Goal: Task Accomplishment & Management: Use online tool/utility

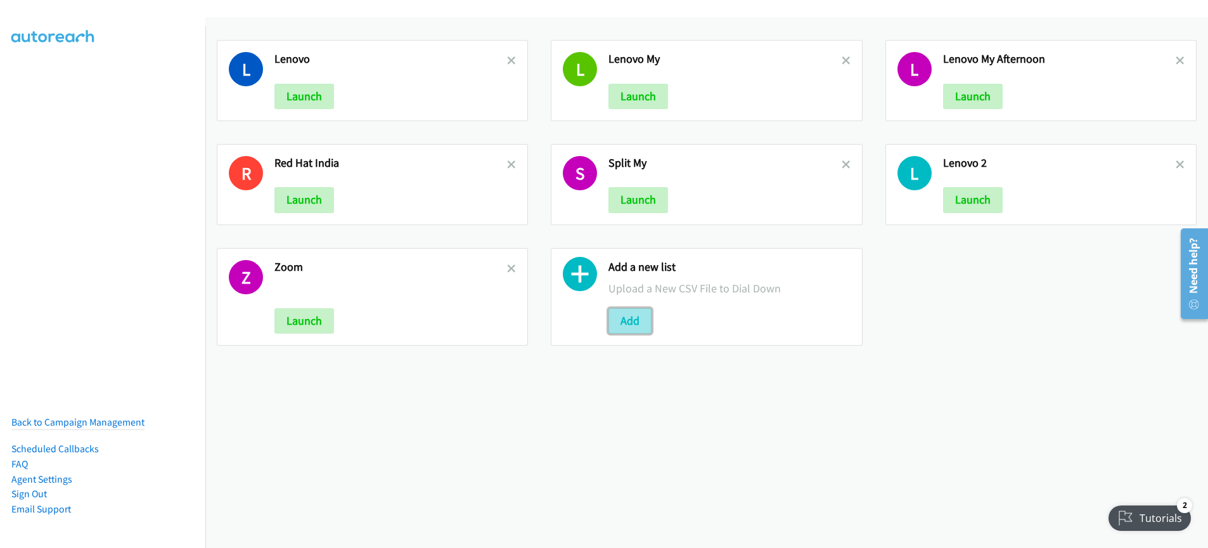
click at [624, 324] on button "Add" at bounding box center [629, 320] width 43 height 25
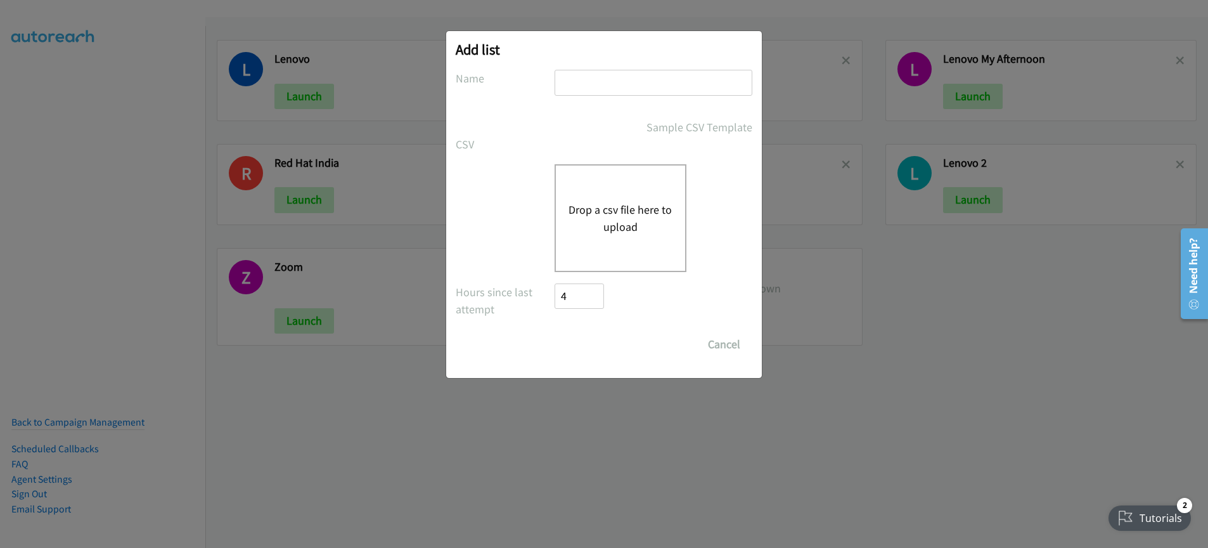
click at [595, 228] on button "Drop a csv file here to upload" at bounding box center [621, 218] width 104 height 34
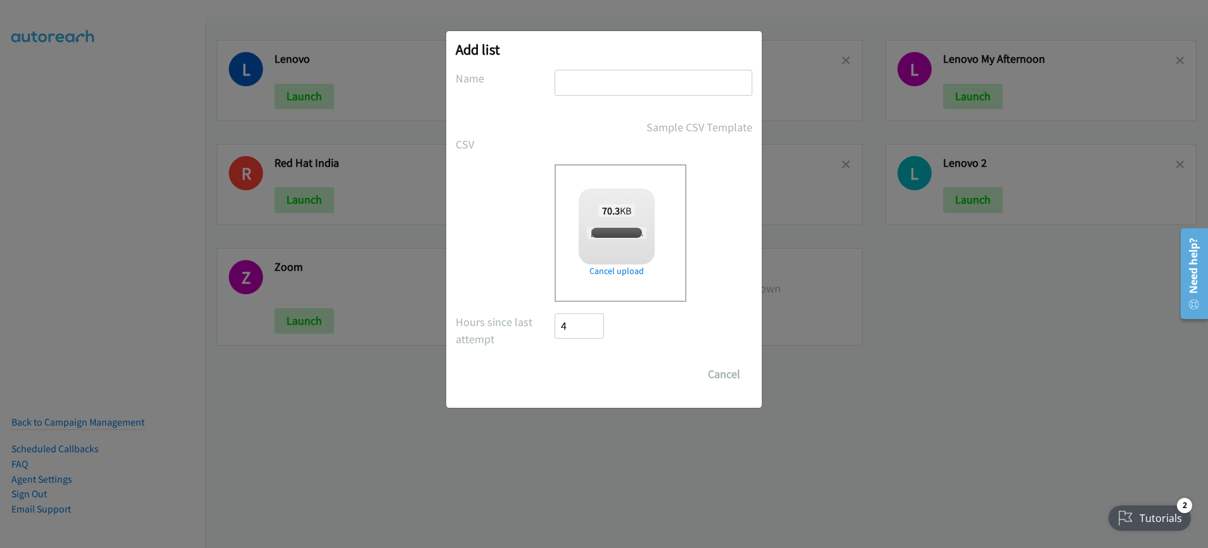
click at [588, 84] on input "text" at bounding box center [654, 83] width 198 height 26
checkbox input "true"
type input "Lenovo PH"
click at [601, 380] on input "Save List" at bounding box center [588, 373] width 67 height 25
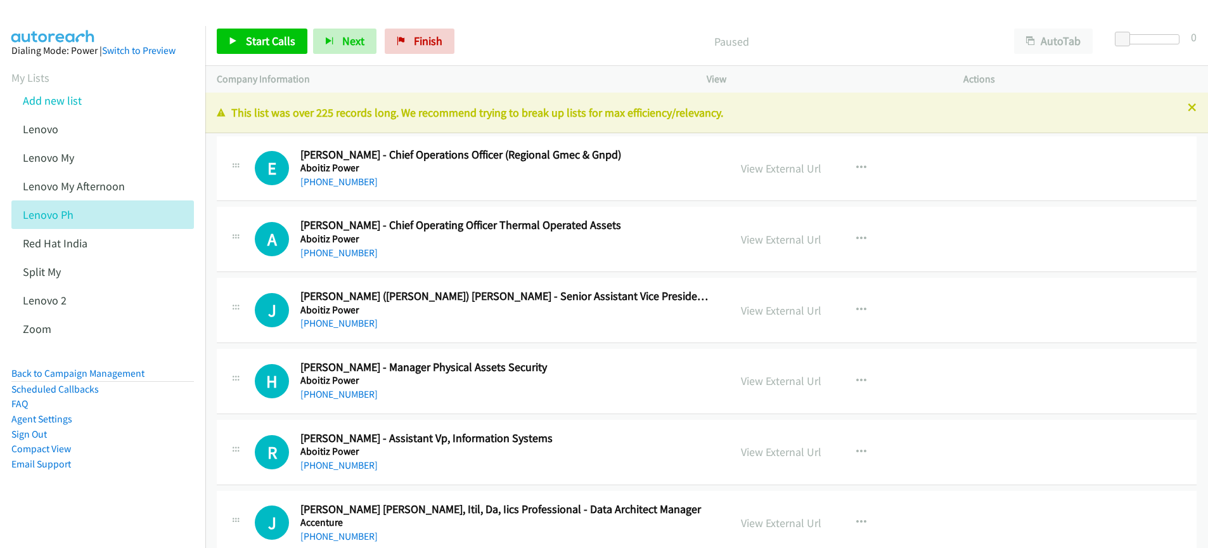
scroll to position [3, 0]
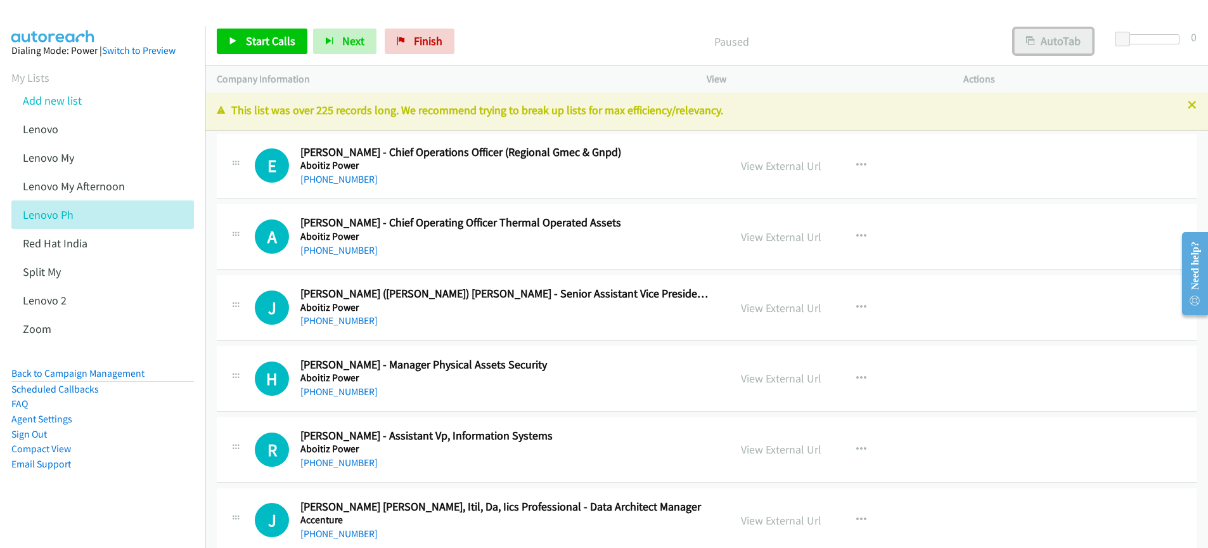
click at [1053, 39] on button "AutoTab" at bounding box center [1053, 41] width 79 height 25
click at [1098, 39] on button "AutoTab" at bounding box center [1110, 35] width 24 height 13
click at [1057, 41] on button "AutoTab" at bounding box center [1053, 41] width 79 height 25
click at [260, 44] on span "Start Calls" at bounding box center [270, 41] width 49 height 15
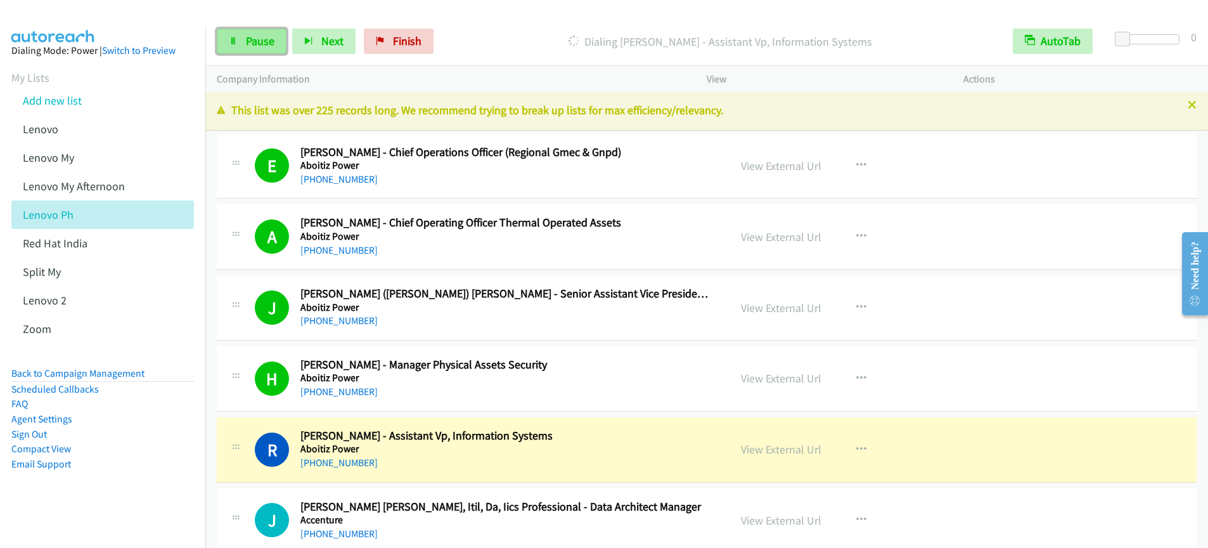
click at [248, 39] on span "Pause" at bounding box center [260, 41] width 29 height 15
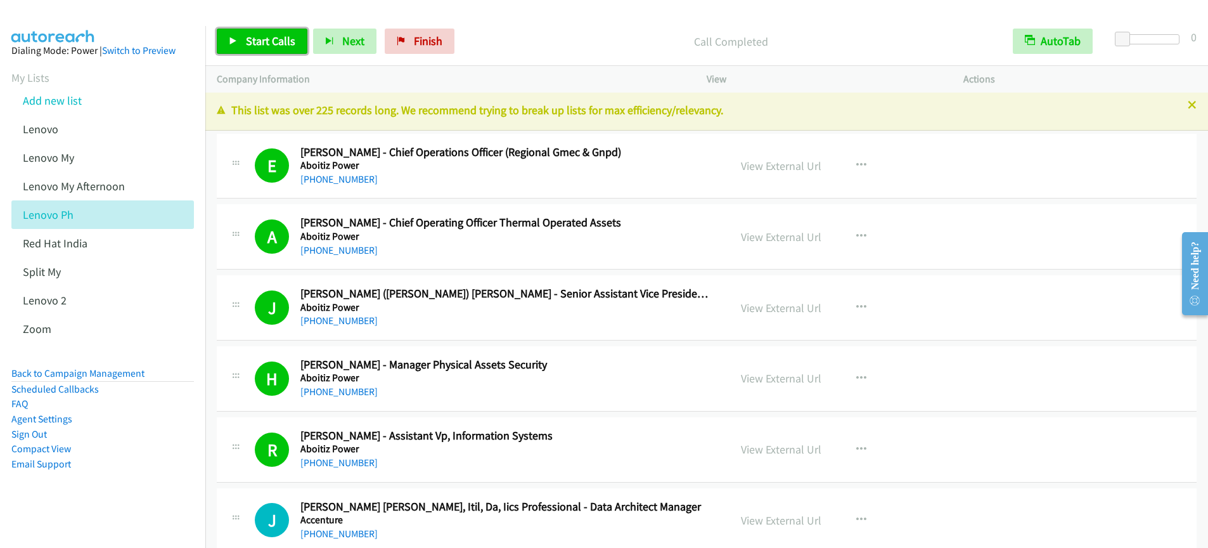
click at [242, 44] on link "Start Calls" at bounding box center [262, 41] width 91 height 25
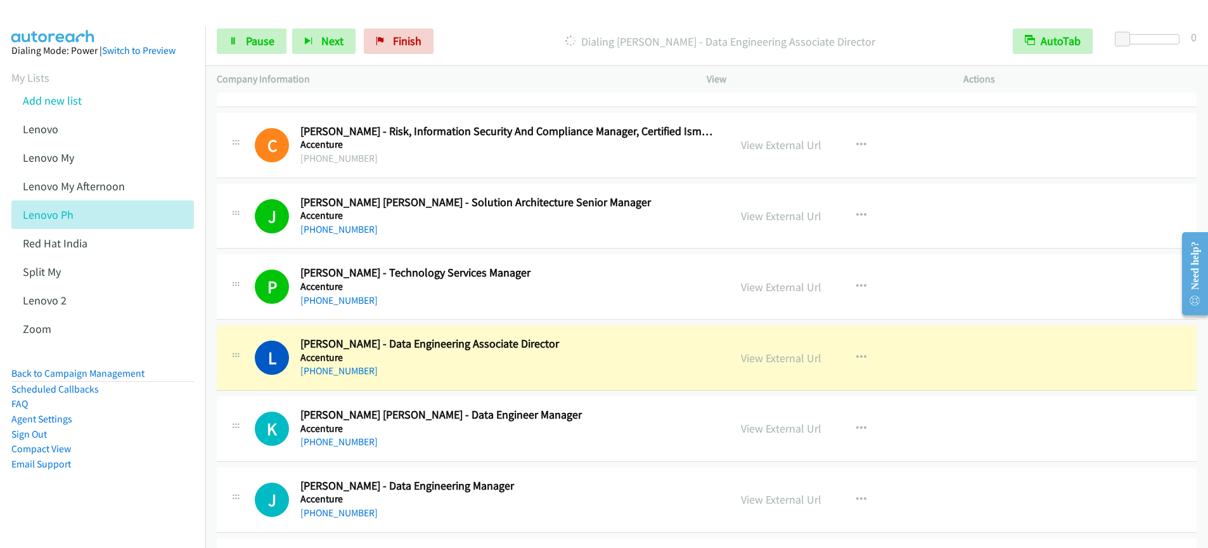
scroll to position [706, 0]
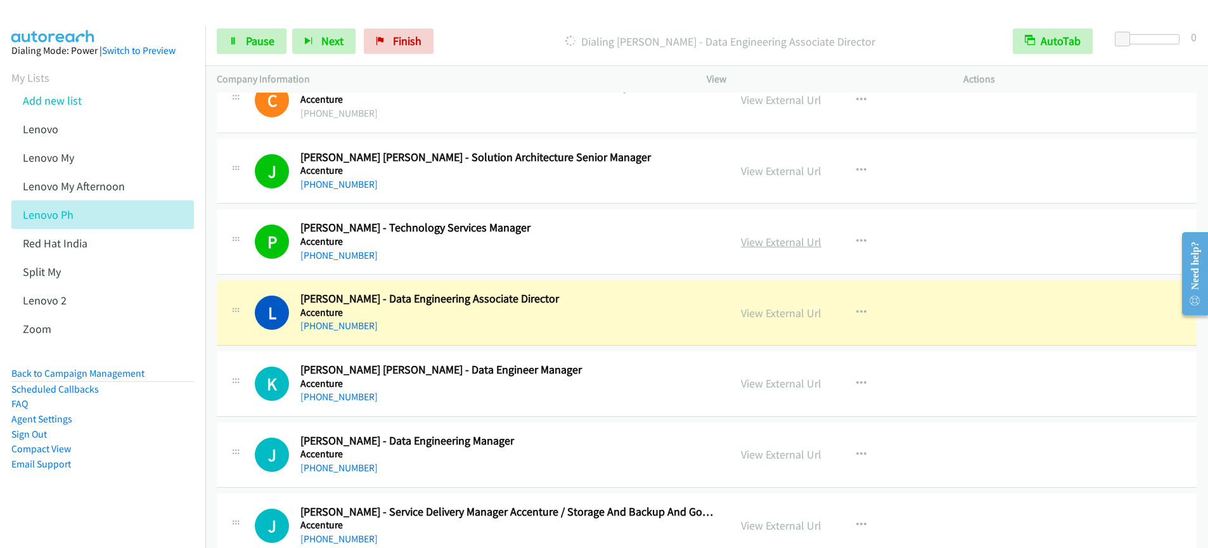
click at [795, 244] on link "View External Url" at bounding box center [781, 241] width 80 height 15
click at [0, 0] on div "Start Calls Pause Next Finish Dialing Lito La Rosa - Data Engineering Associate…" at bounding box center [604, 0] width 1208 height 0
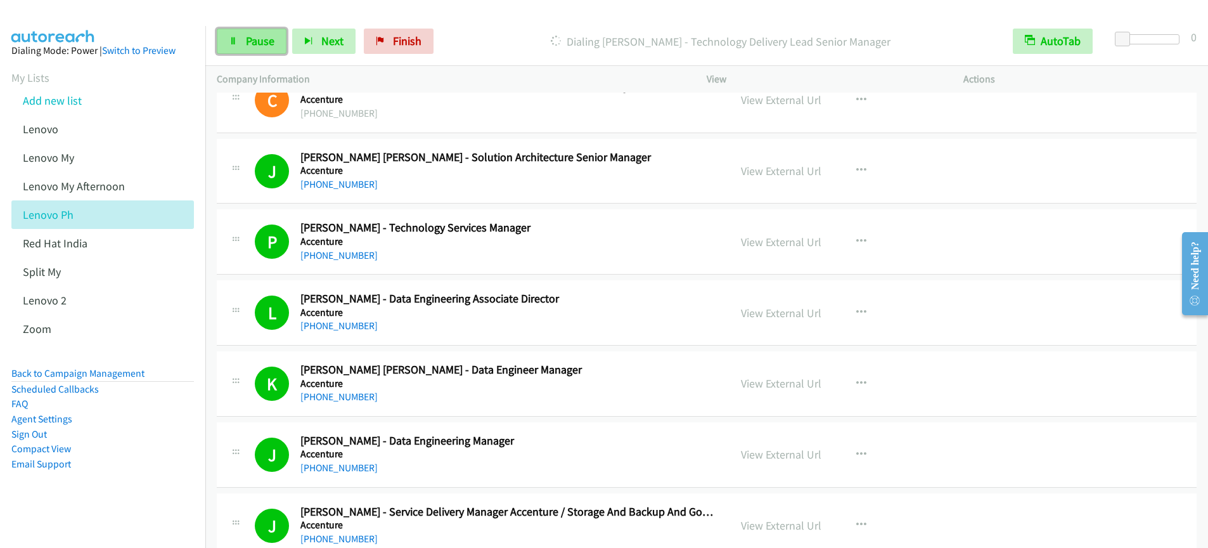
click at [249, 39] on span "Pause" at bounding box center [260, 41] width 29 height 15
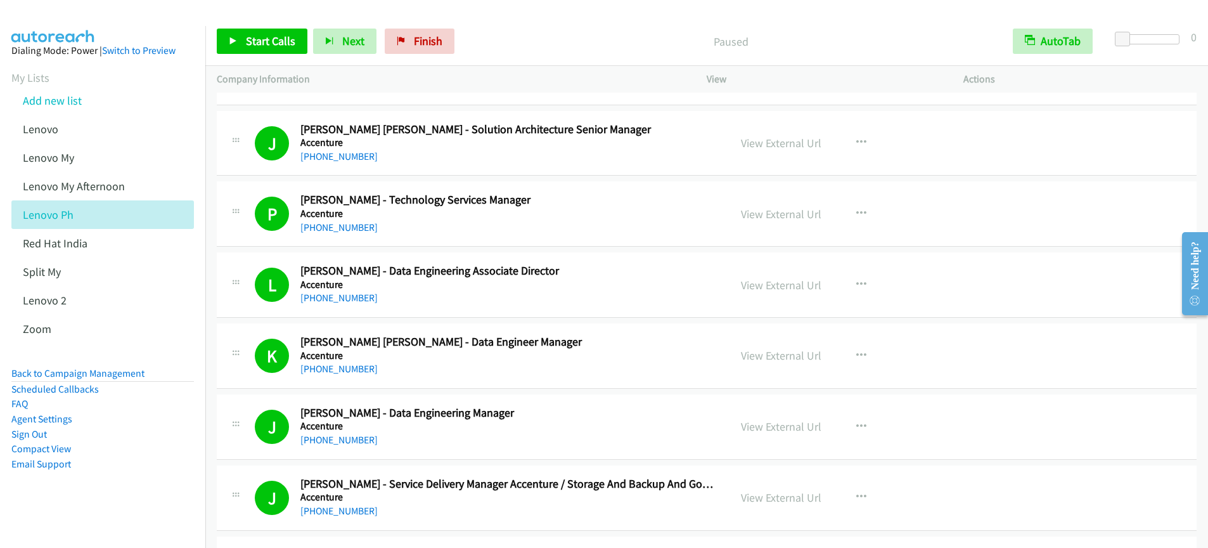
scroll to position [1040, 0]
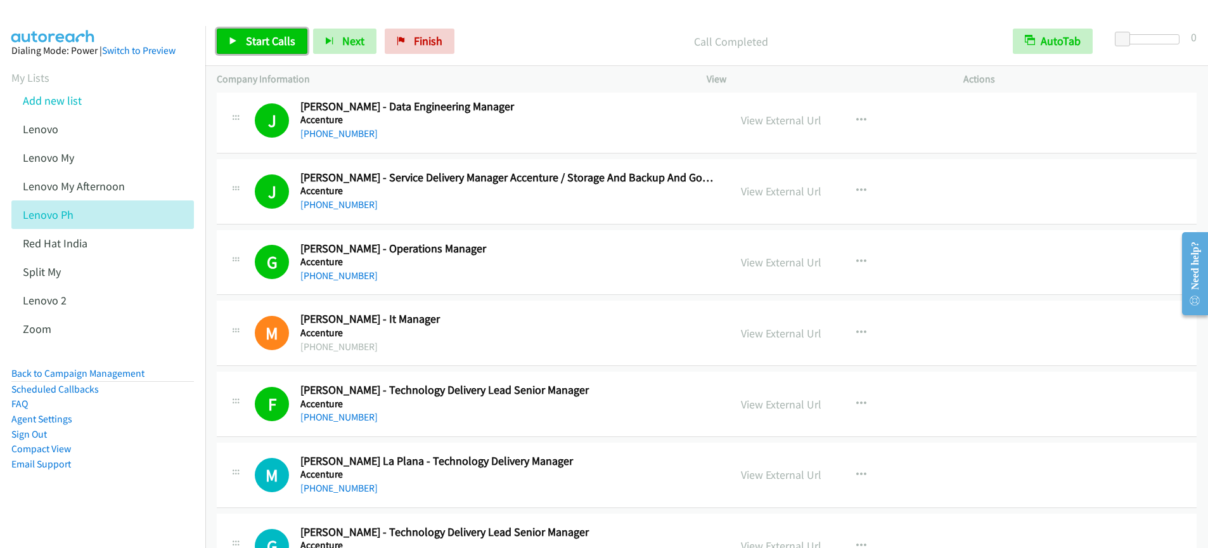
click at [242, 43] on link "Start Calls" at bounding box center [262, 41] width 91 height 25
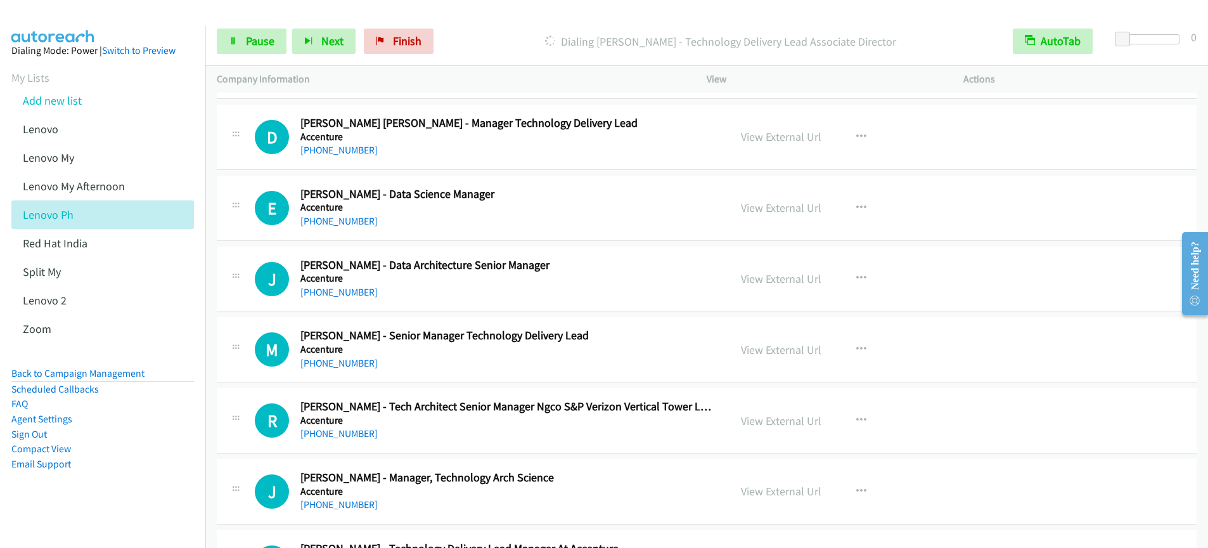
scroll to position [1785, 0]
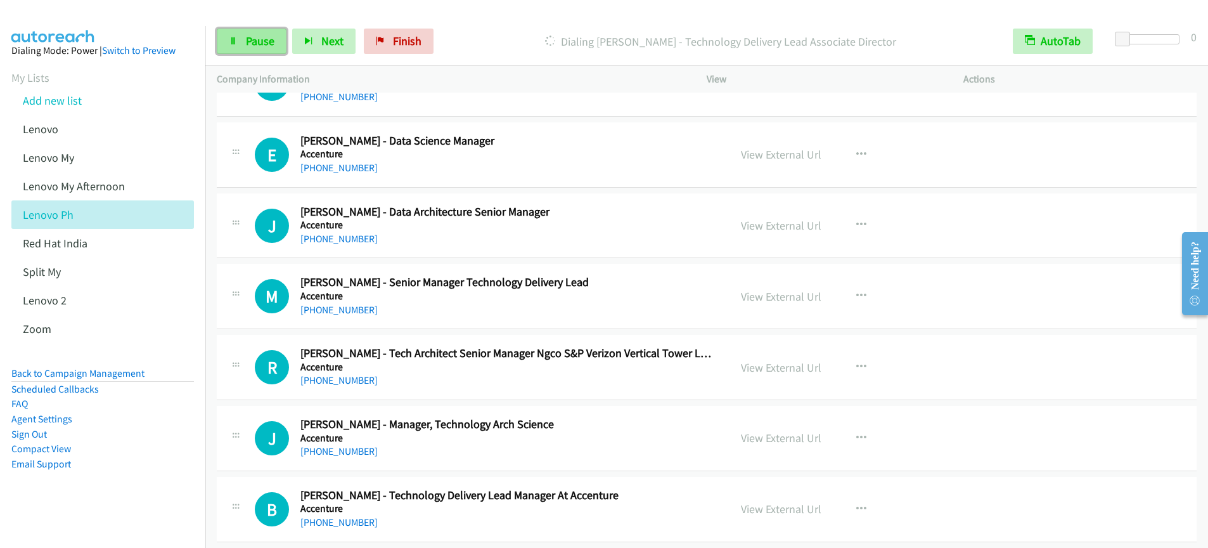
click at [257, 48] on link "Pause" at bounding box center [252, 41] width 70 height 25
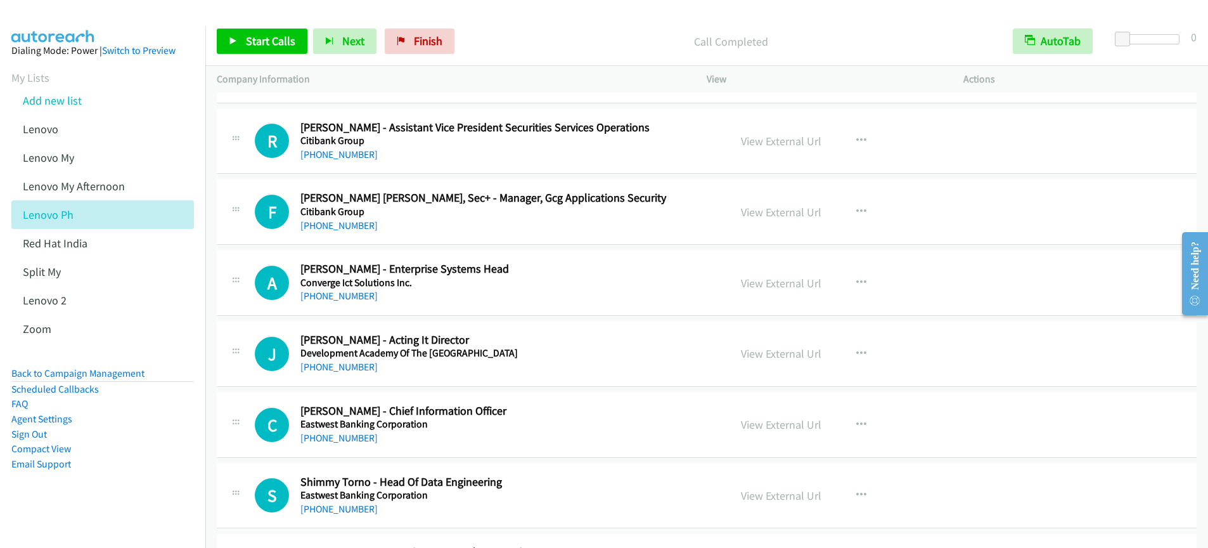
scroll to position [10219, 0]
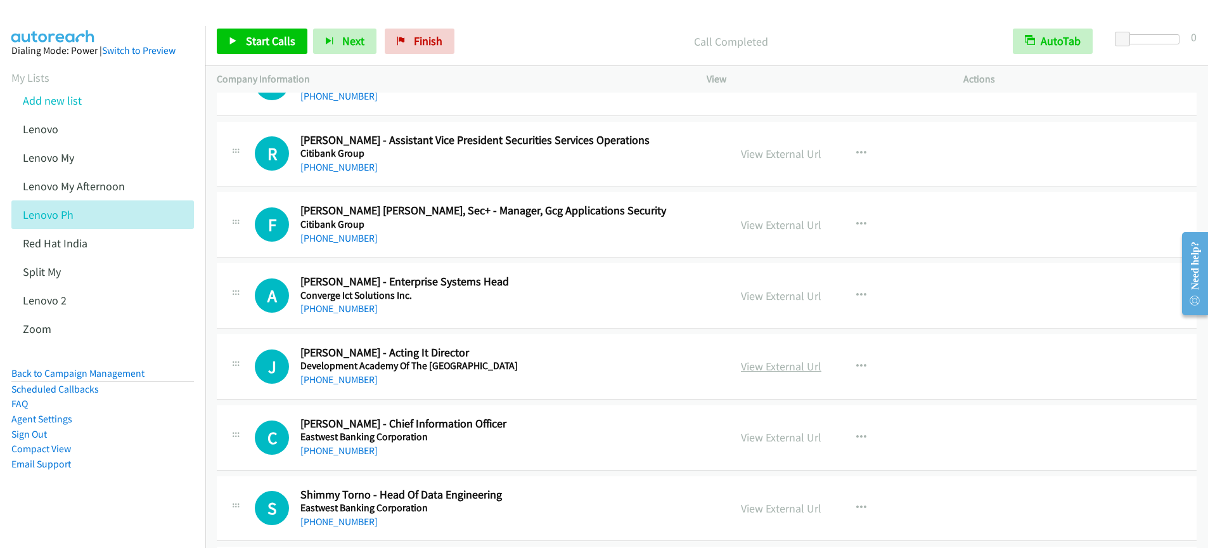
click at [769, 367] on link "View External Url" at bounding box center [781, 366] width 80 height 15
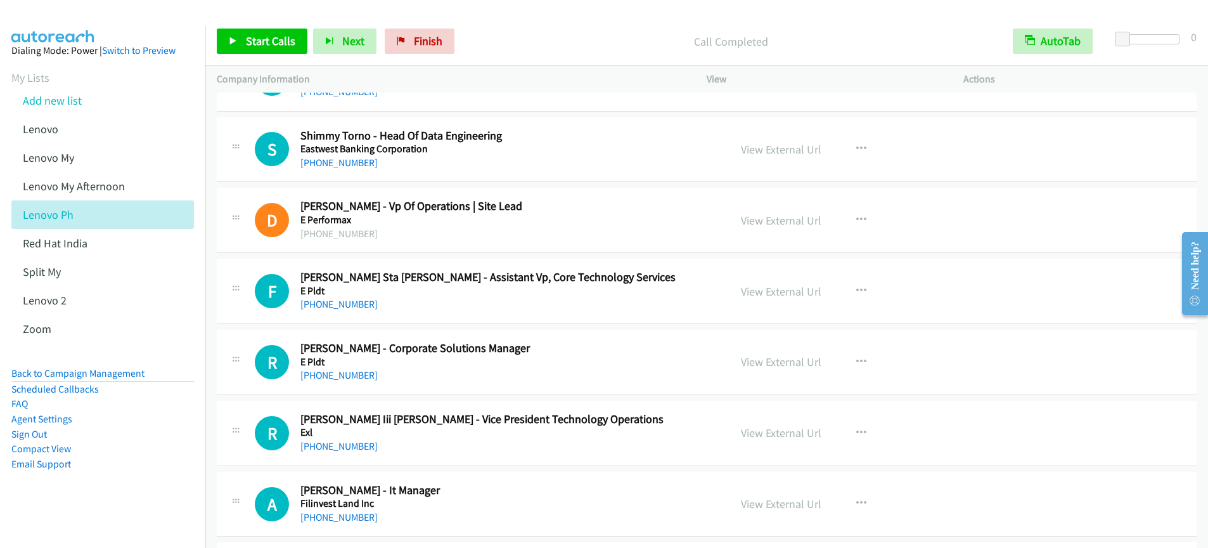
scroll to position [10580, 0]
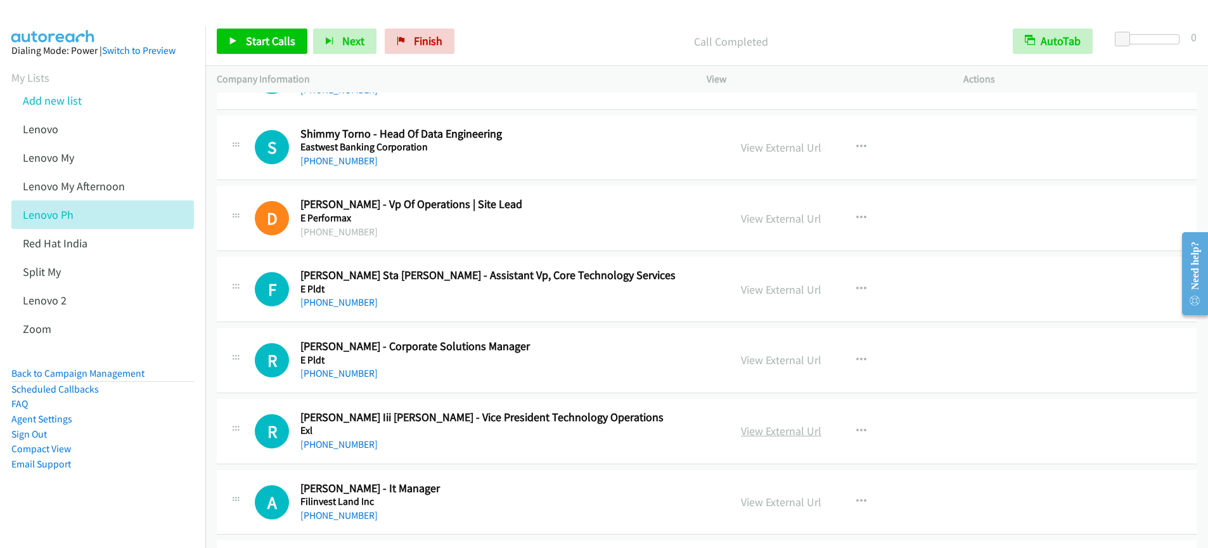
click at [782, 435] on link "View External Url" at bounding box center [781, 430] width 80 height 15
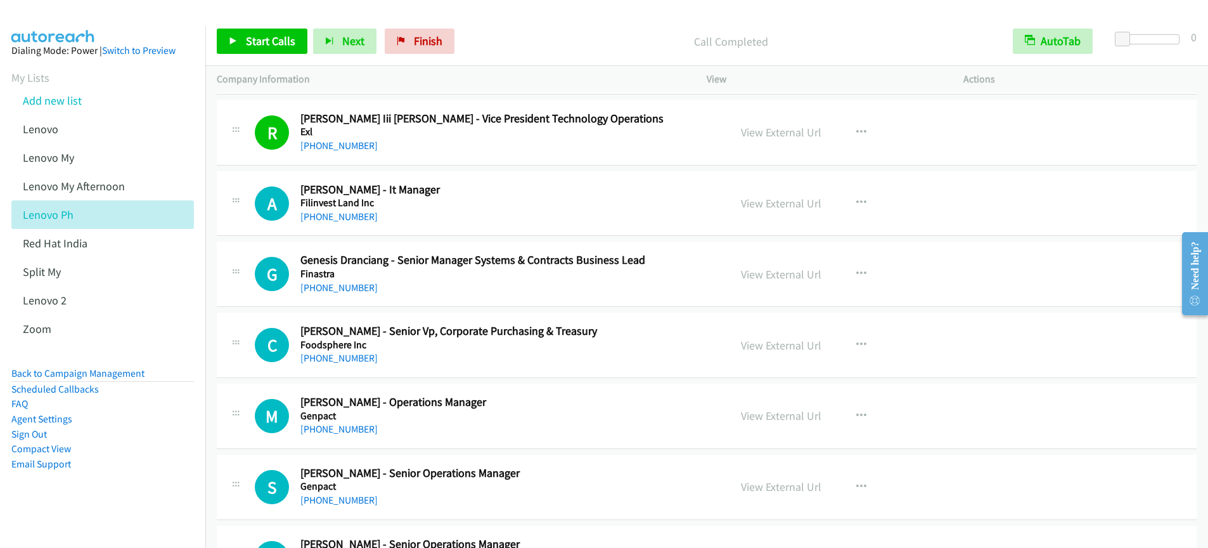
scroll to position [10876, 0]
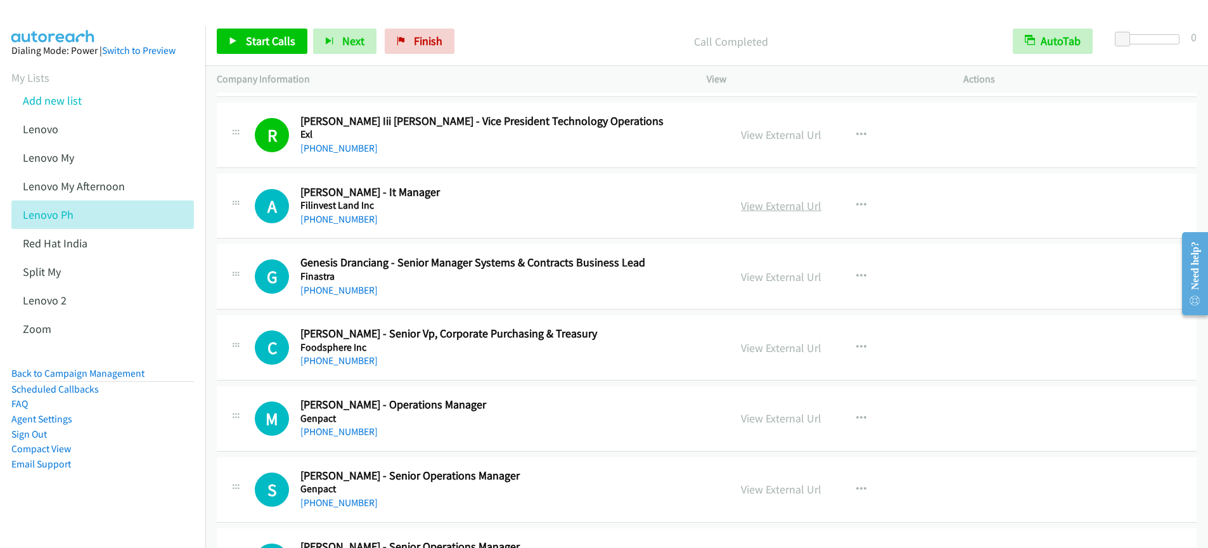
click at [797, 211] on link "View External Url" at bounding box center [781, 205] width 80 height 15
click at [858, 276] on icon "button" at bounding box center [861, 276] width 10 height 10
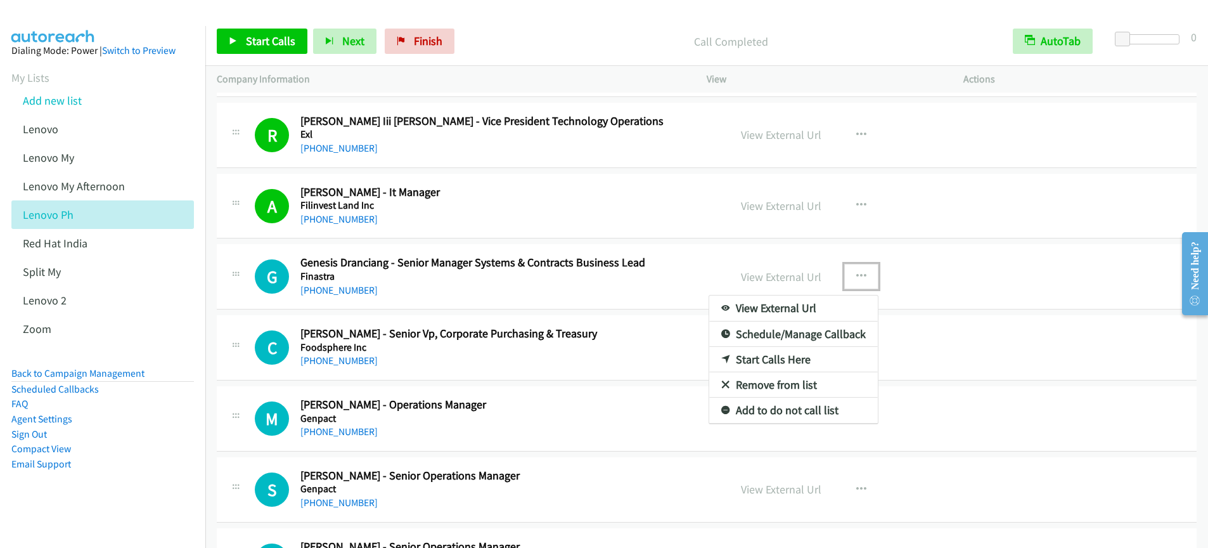
click at [762, 359] on link "Start Calls Here" at bounding box center [793, 359] width 169 height 25
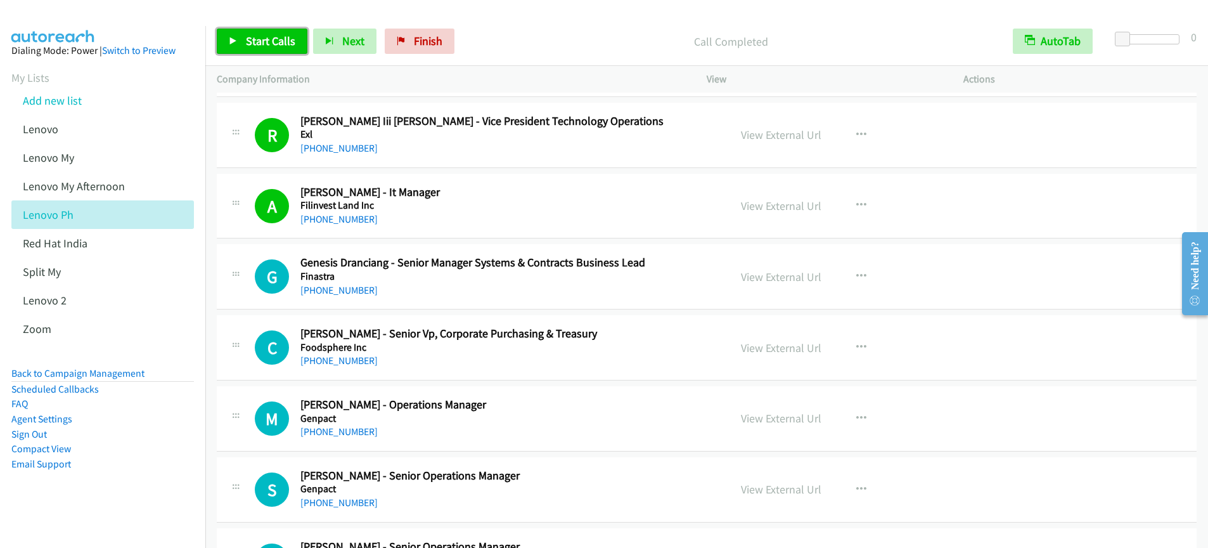
click at [255, 35] on span "Start Calls" at bounding box center [270, 41] width 49 height 15
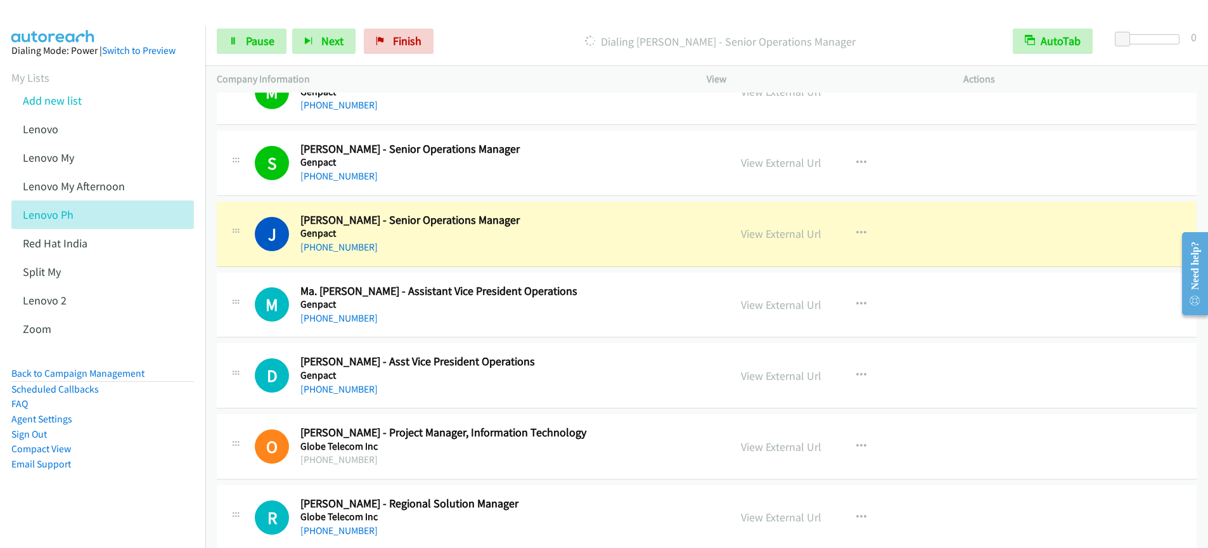
scroll to position [11212, 0]
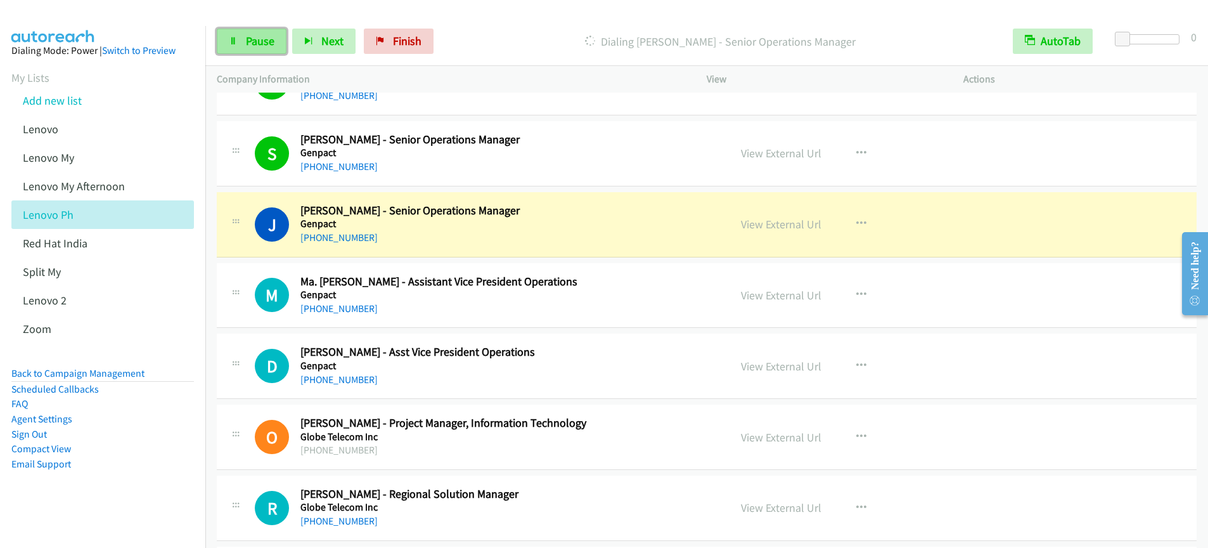
click at [262, 42] on span "Pause" at bounding box center [260, 41] width 29 height 15
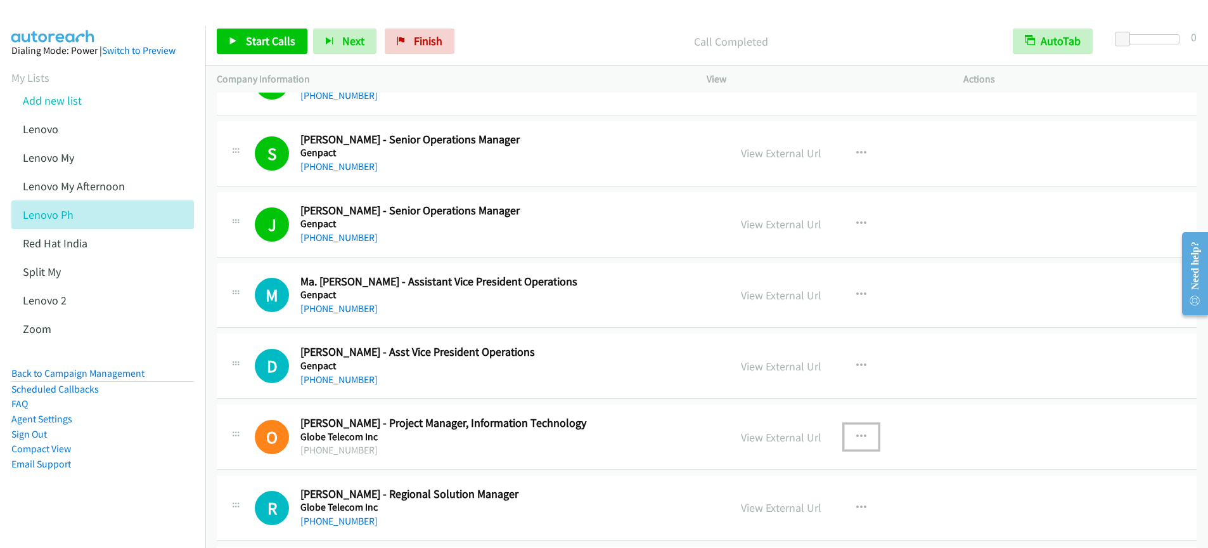
click at [858, 437] on icon "button" at bounding box center [861, 437] width 10 height 10
click at [778, 524] on link "Start Calls Here" at bounding box center [793, 519] width 169 height 25
click at [272, 47] on span "Start Calls" at bounding box center [270, 41] width 49 height 15
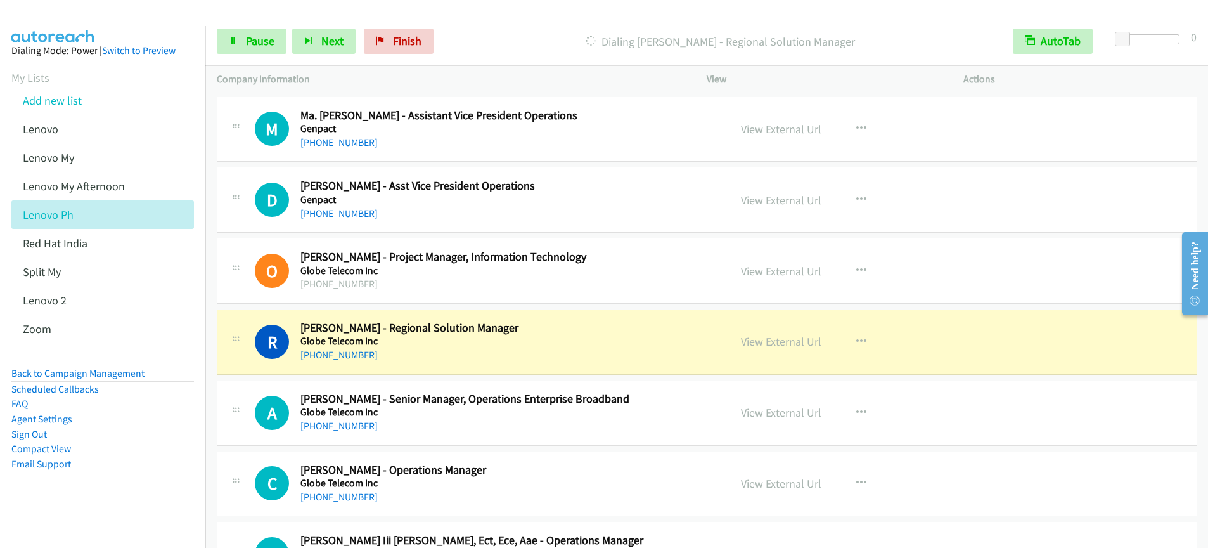
scroll to position [11385, 0]
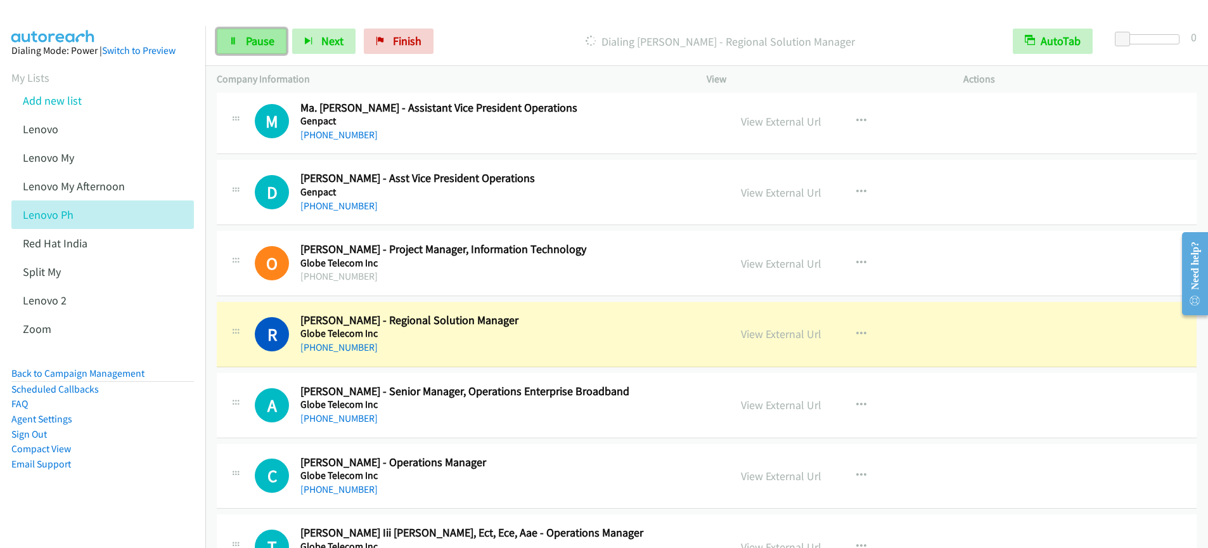
click at [254, 49] on link "Pause" at bounding box center [252, 41] width 70 height 25
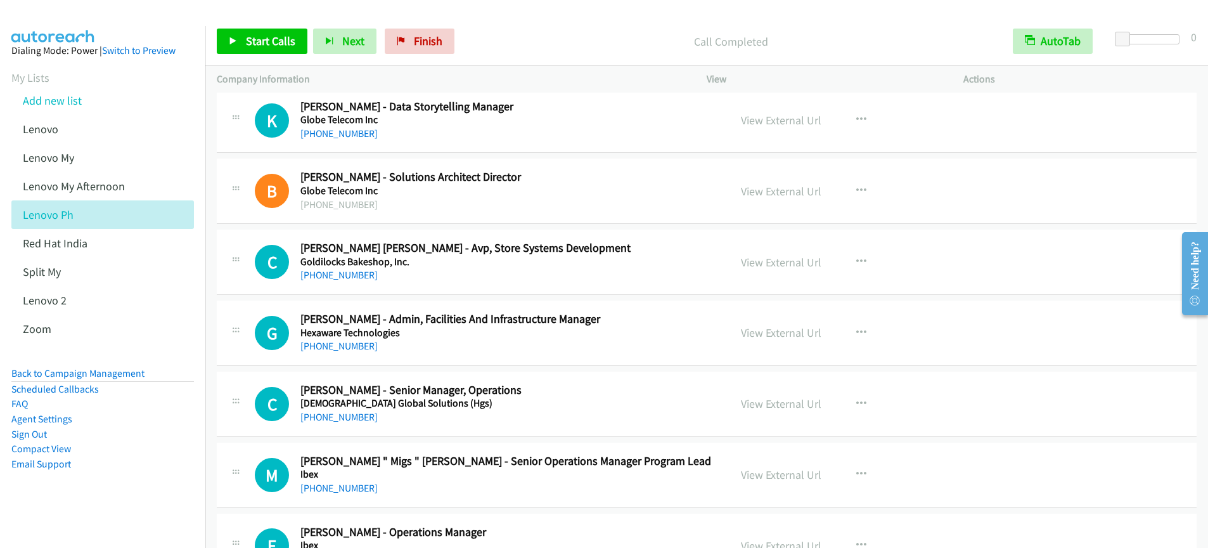
scroll to position [13233, 0]
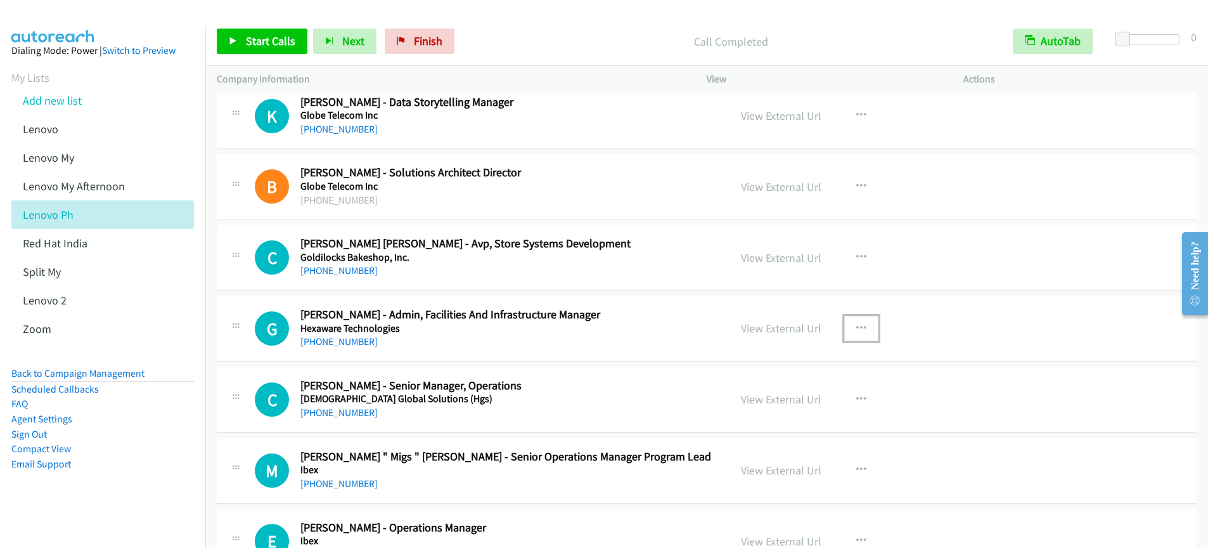
click at [856, 329] on icon "button" at bounding box center [861, 328] width 10 height 10
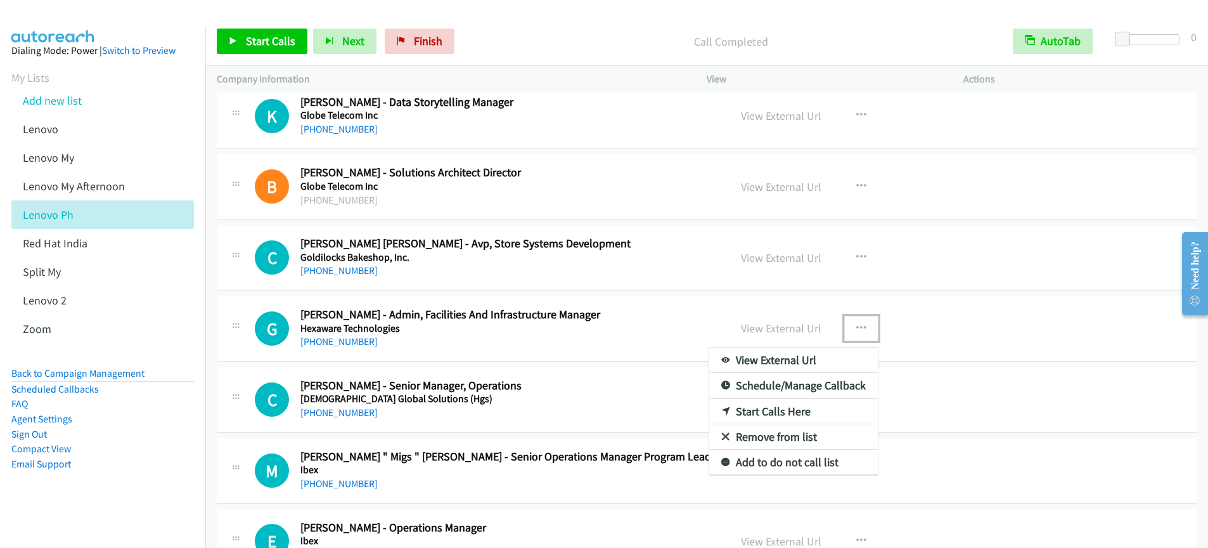
click at [778, 410] on link "Start Calls Here" at bounding box center [793, 411] width 169 height 25
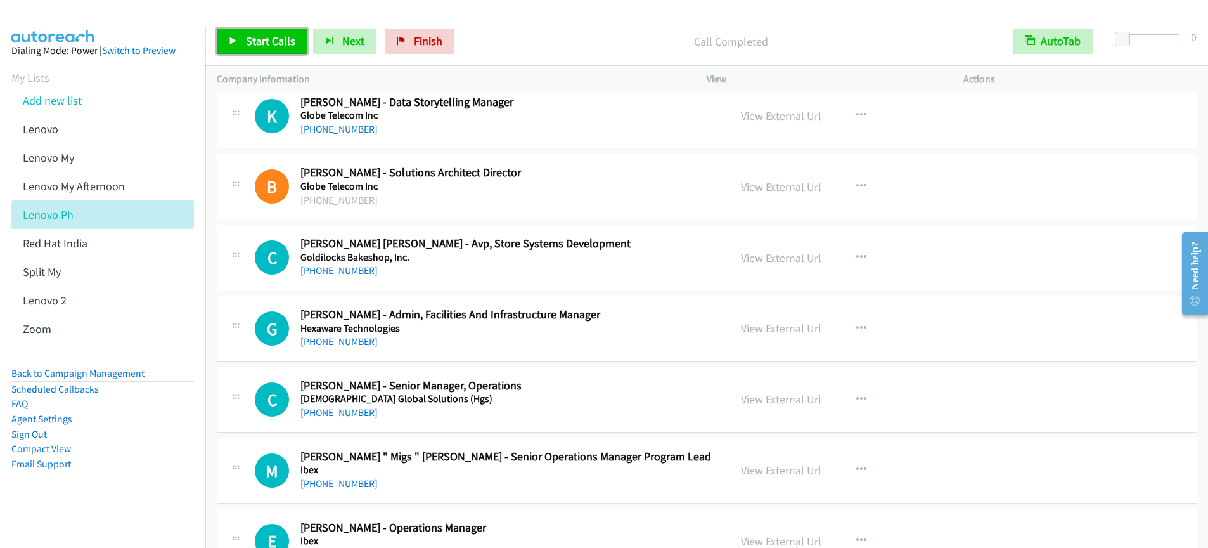
click at [255, 41] on span "Start Calls" at bounding box center [270, 41] width 49 height 15
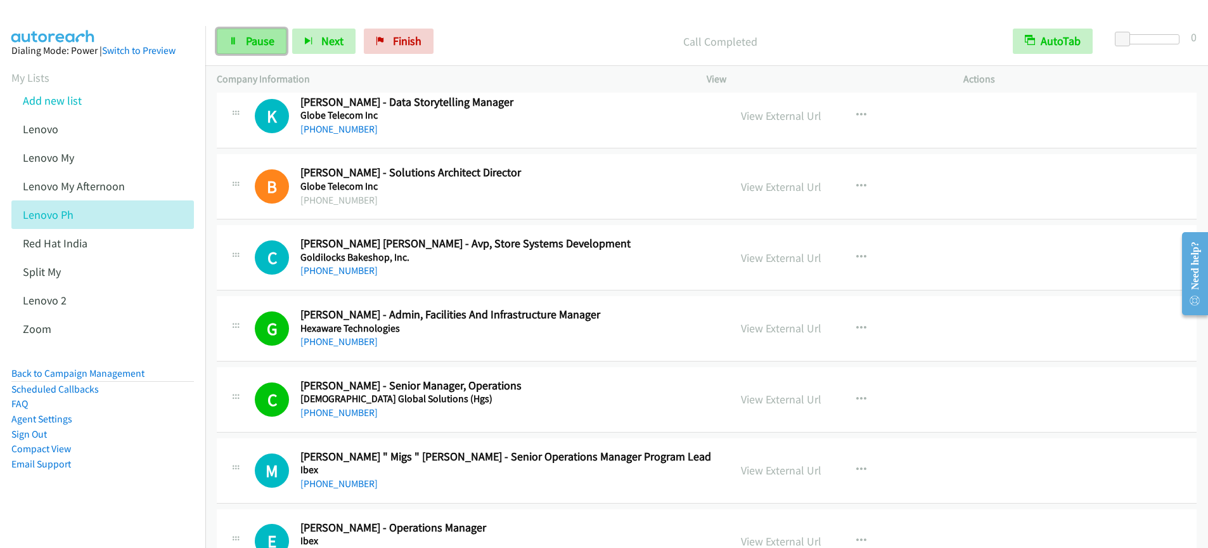
click at [244, 37] on link "Pause" at bounding box center [252, 41] width 70 height 25
click at [267, 39] on span "Start Calls" at bounding box center [270, 41] width 49 height 15
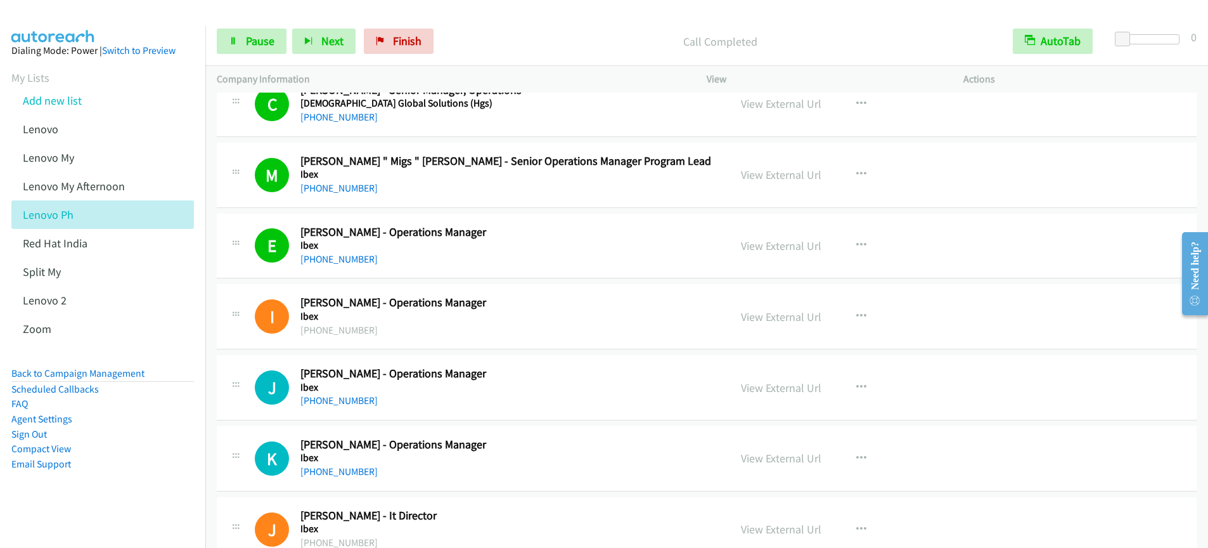
scroll to position [13627, 0]
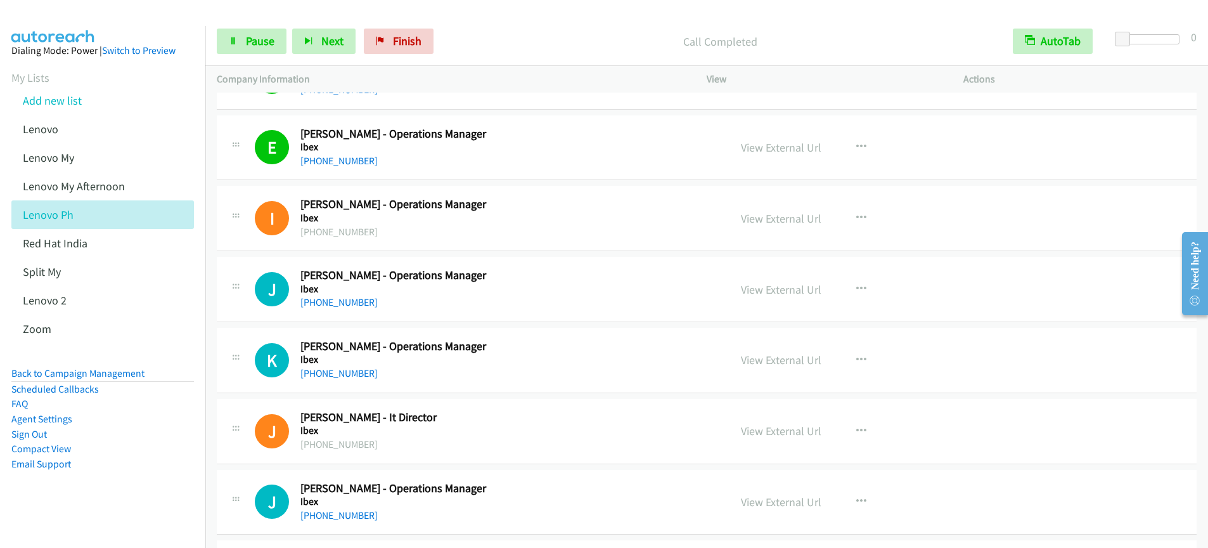
click at [248, 55] on div "Start Calls Pause Next Finish Call Completed AutoTab AutoTab 0" at bounding box center [706, 41] width 1003 height 49
click at [251, 48] on link "Pause" at bounding box center [252, 41] width 70 height 25
click at [250, 48] on link "Start Calls" at bounding box center [262, 41] width 91 height 25
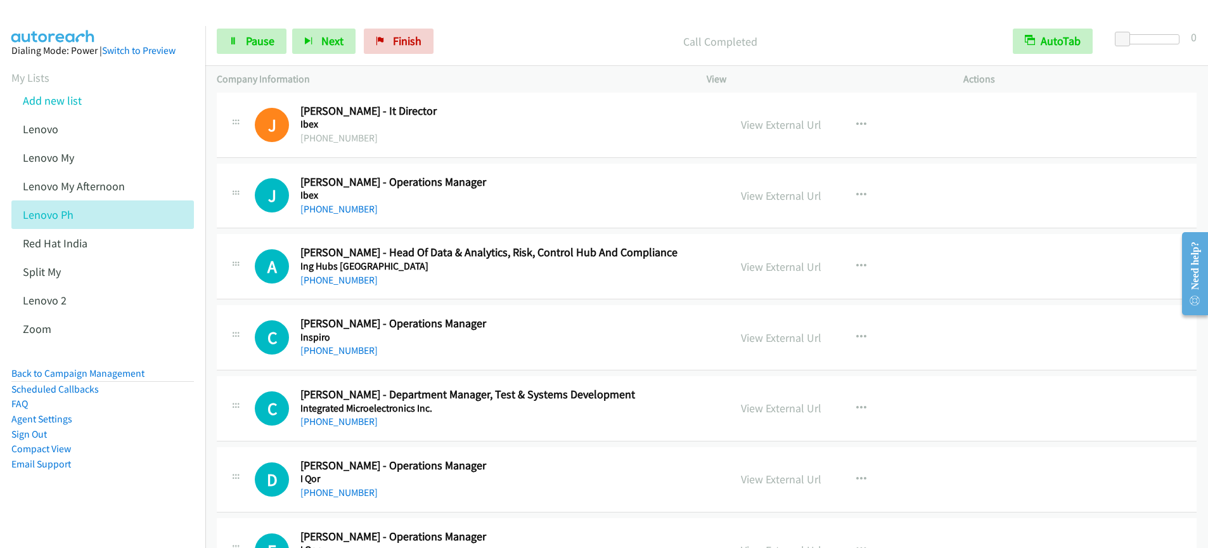
scroll to position [13927, 0]
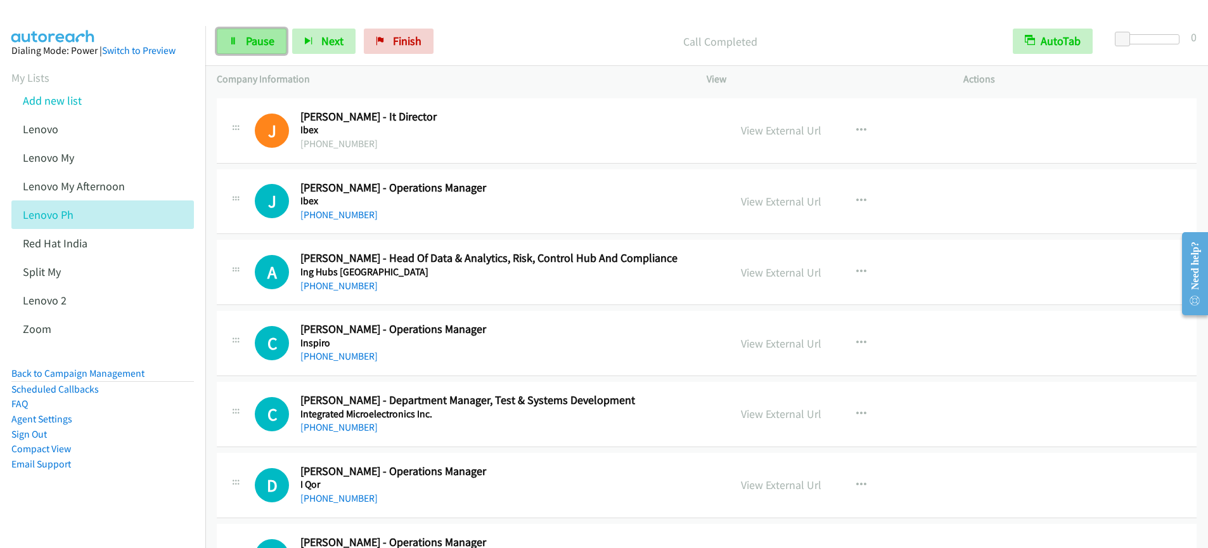
click at [264, 42] on span "Pause" at bounding box center [260, 41] width 29 height 15
click at [266, 46] on span "Start Calls" at bounding box center [270, 41] width 49 height 15
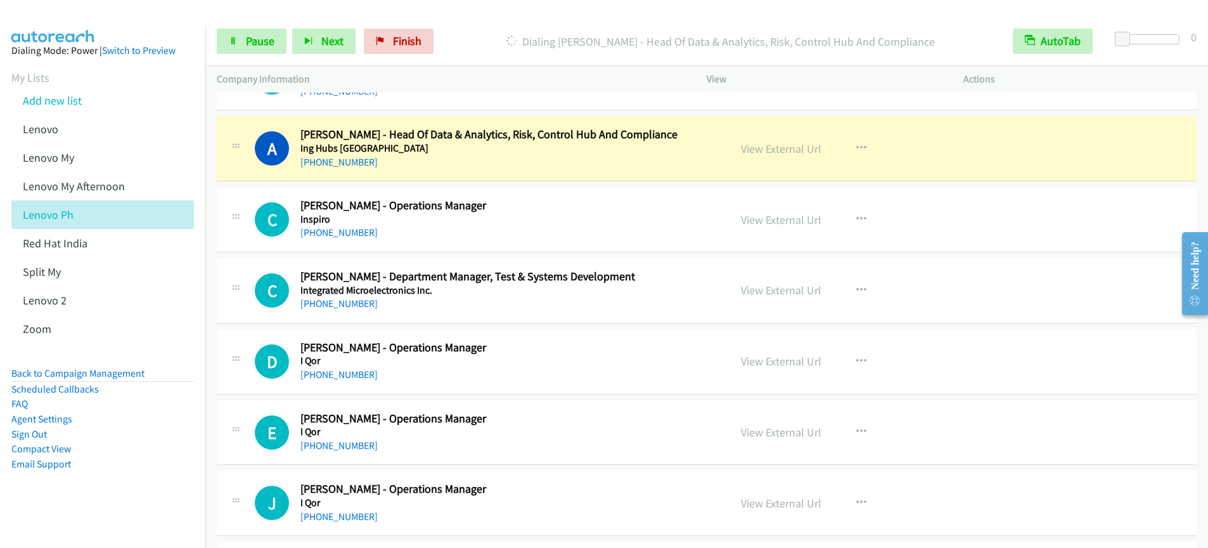
scroll to position [14059, 0]
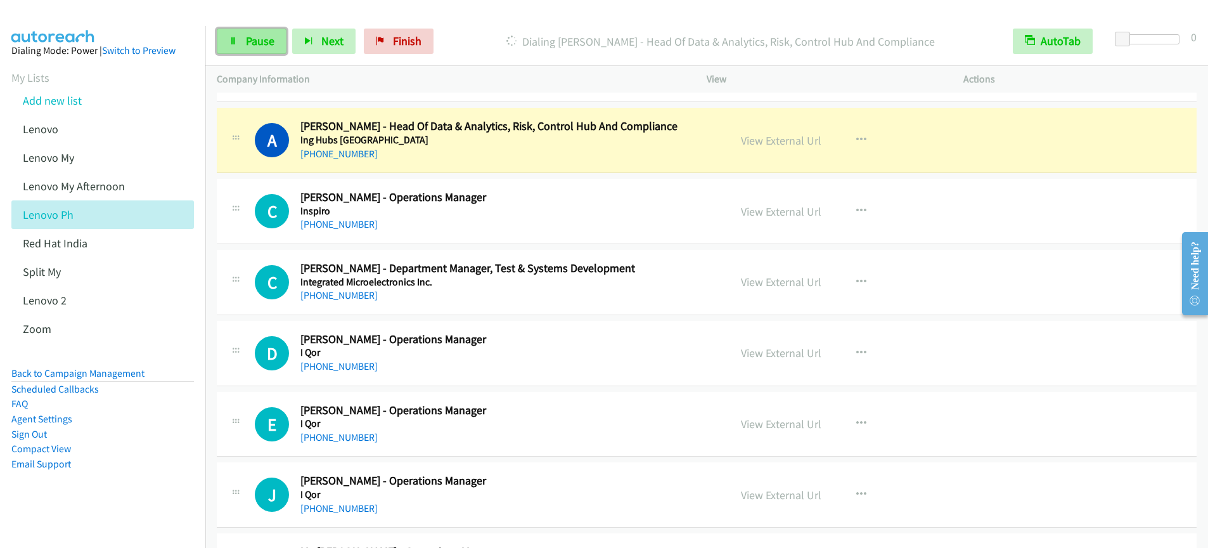
click at [249, 45] on span "Pause" at bounding box center [260, 41] width 29 height 15
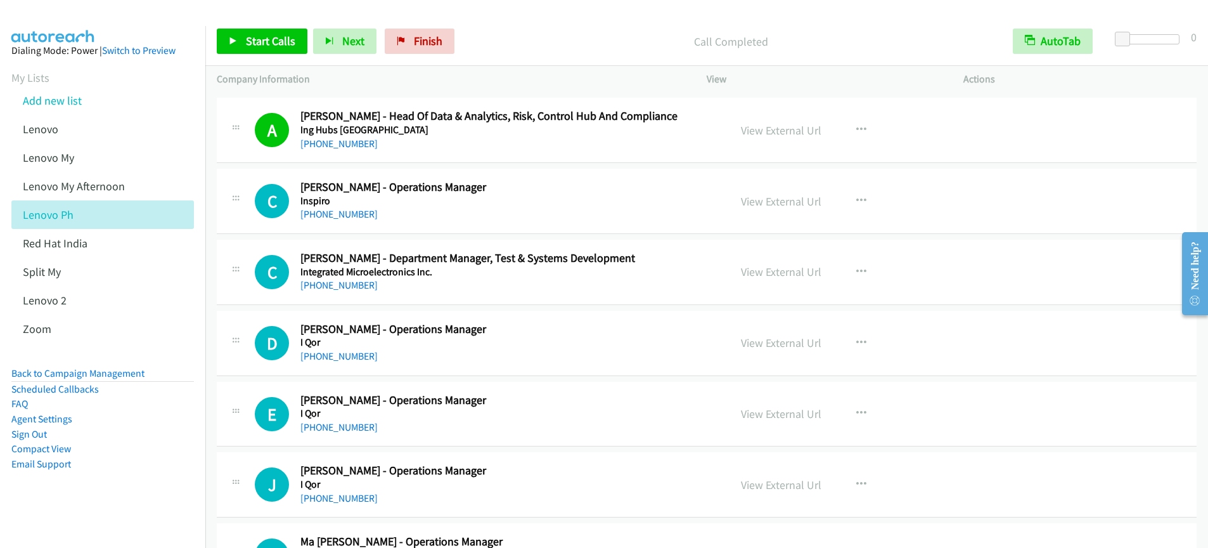
scroll to position [14082, 0]
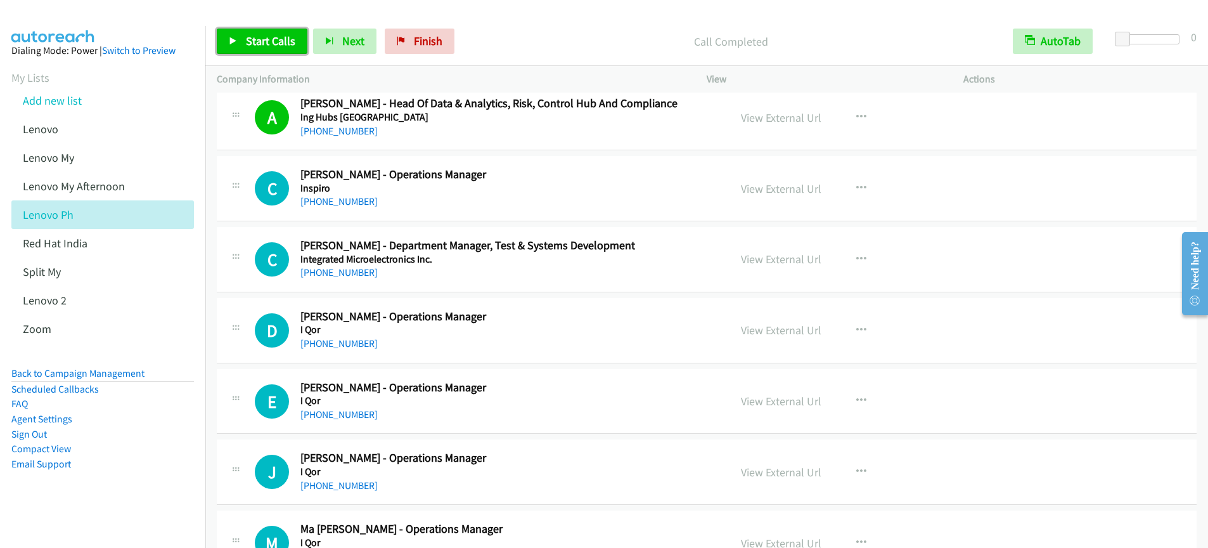
click at [268, 51] on link "Start Calls" at bounding box center [262, 41] width 91 height 25
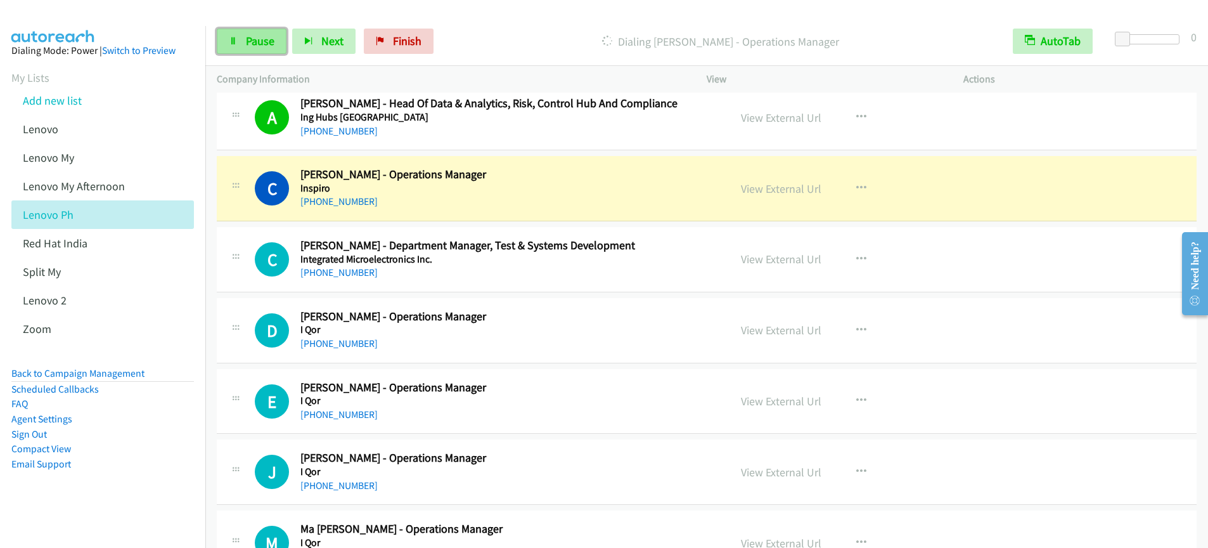
click at [240, 51] on link "Pause" at bounding box center [252, 41] width 70 height 25
click at [272, 47] on span "Start Calls" at bounding box center [270, 41] width 49 height 15
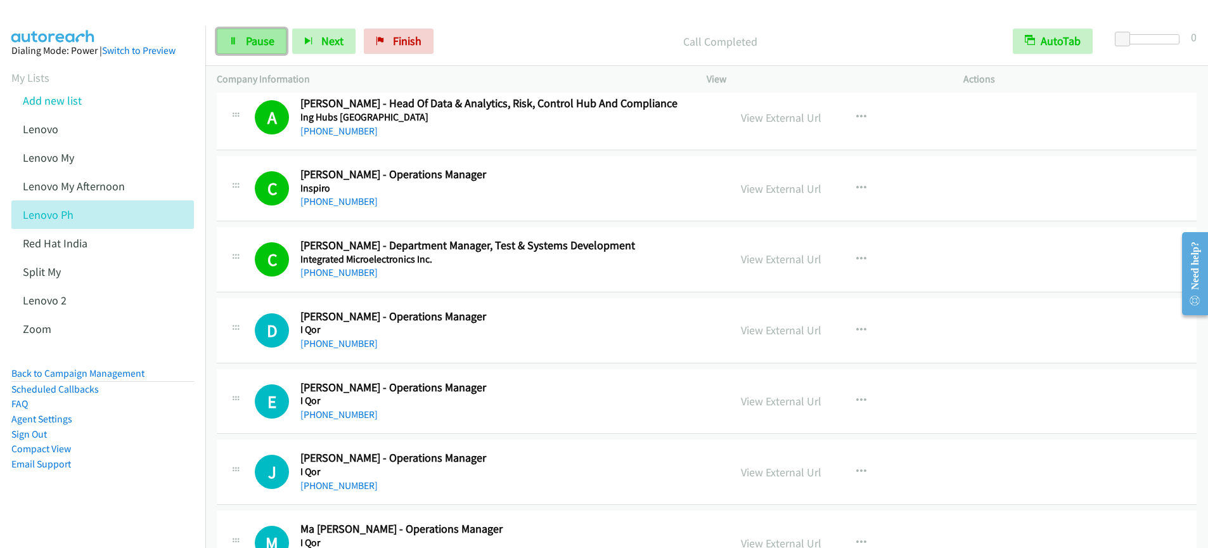
click at [246, 45] on span "Pause" at bounding box center [260, 41] width 29 height 15
click at [250, 46] on span "Start Calls" at bounding box center [270, 41] width 49 height 15
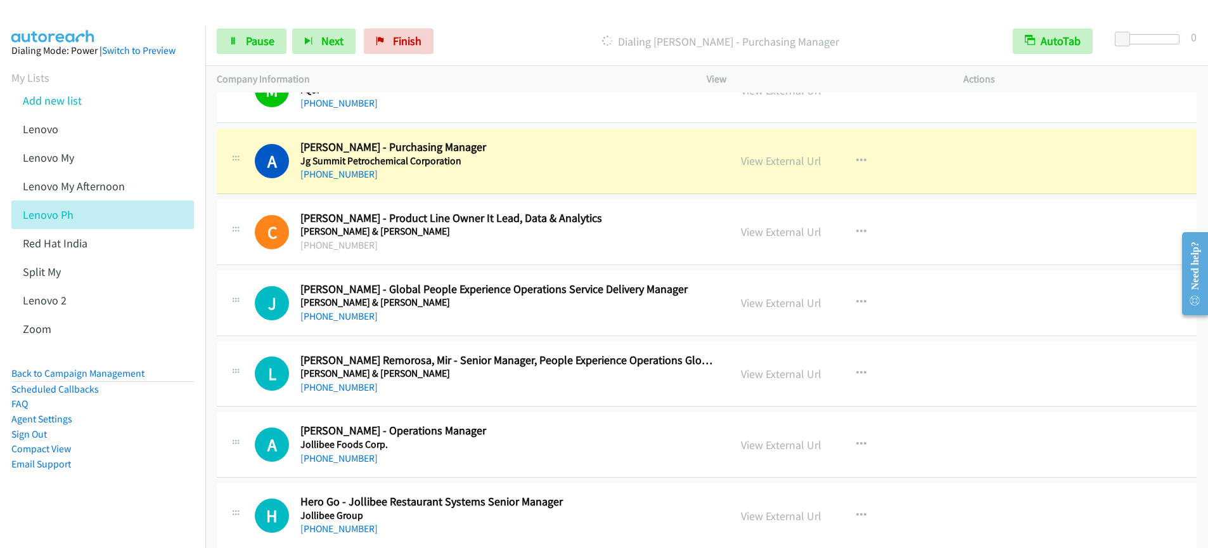
scroll to position [14480, 0]
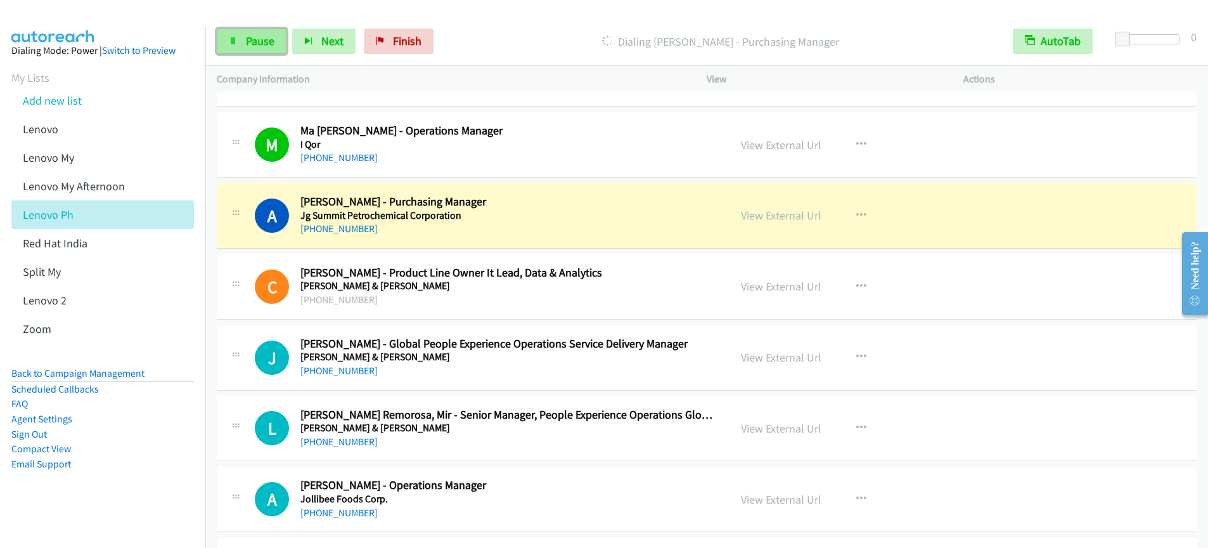
click at [249, 43] on span "Pause" at bounding box center [260, 41] width 29 height 15
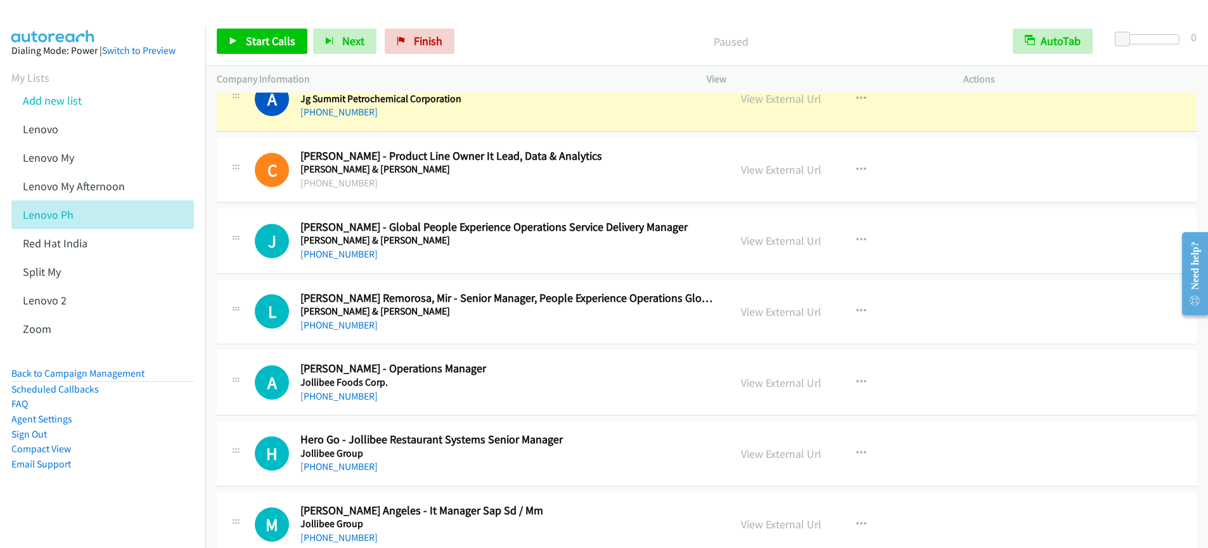
scroll to position [14634, 0]
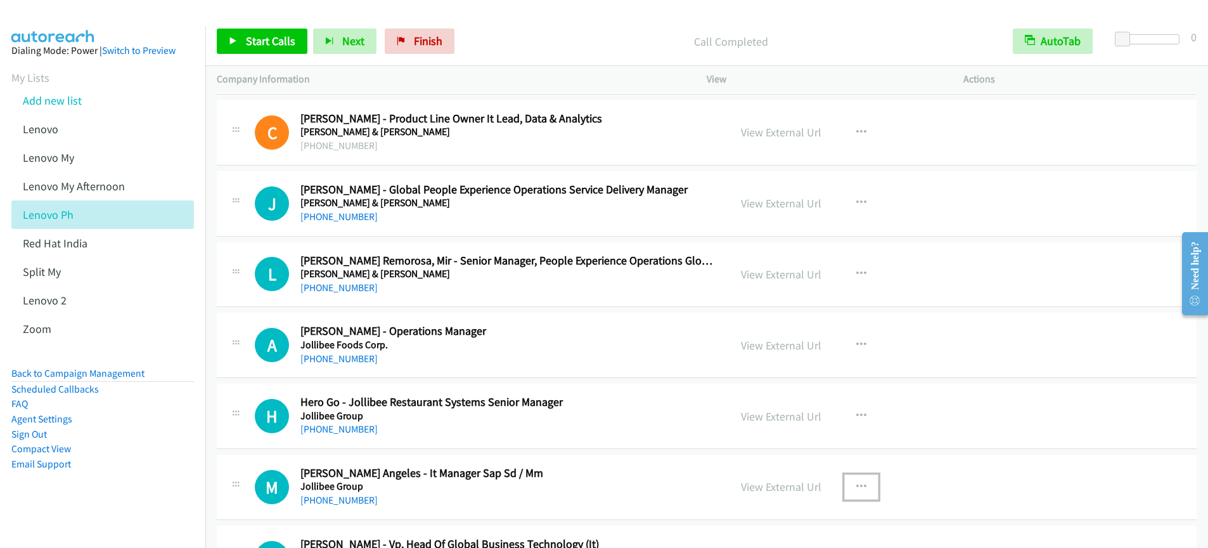
click at [856, 485] on icon "button" at bounding box center [861, 487] width 10 height 10
click at [856, 485] on div at bounding box center [604, 274] width 1208 height 548
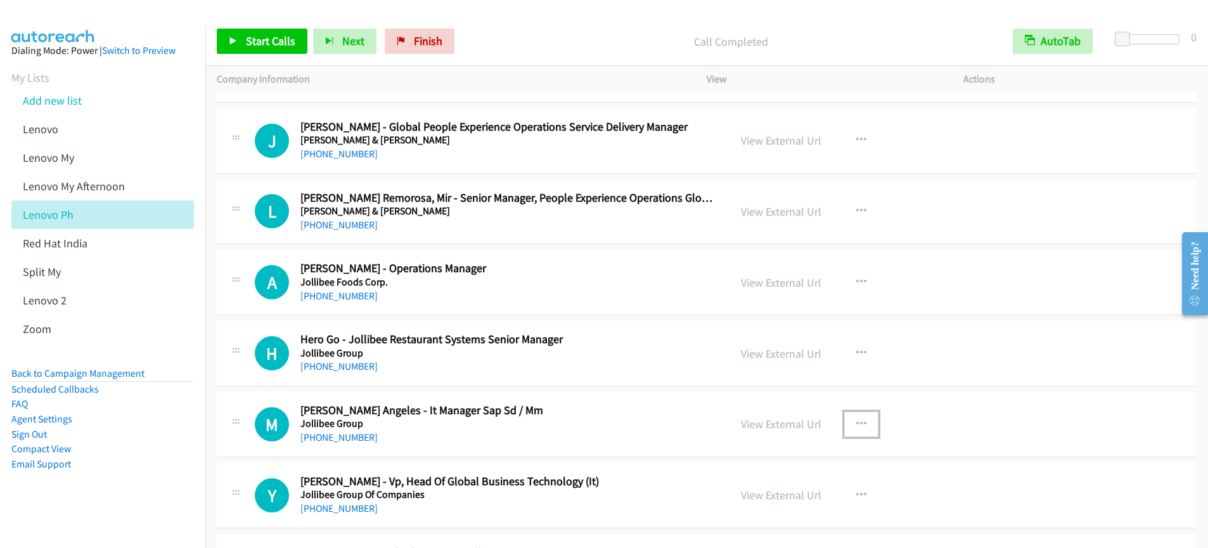
scroll to position [14699, 0]
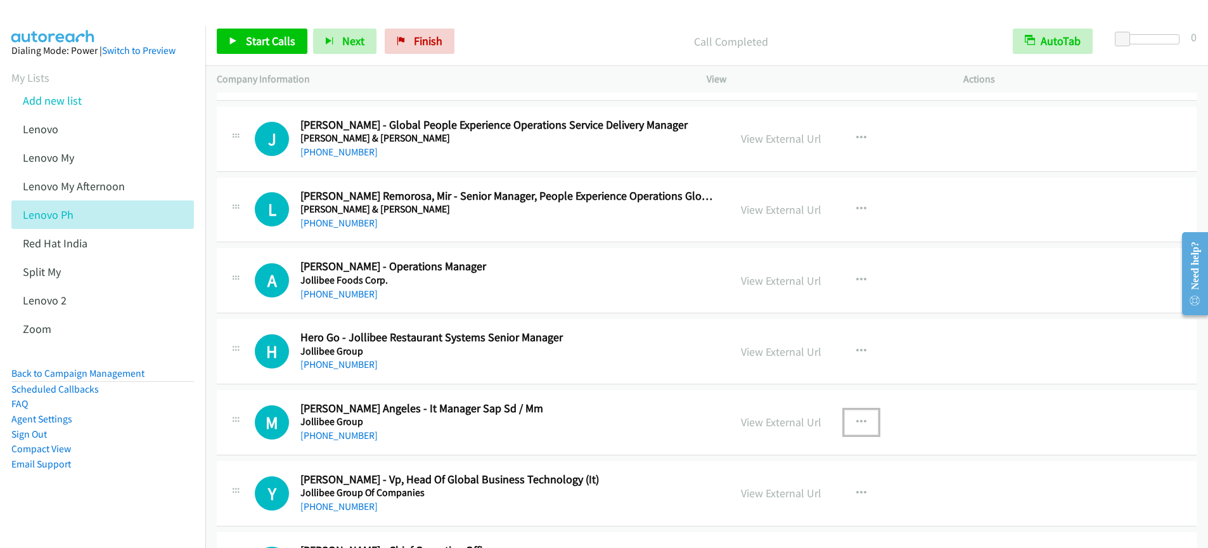
click at [859, 424] on icon "button" at bounding box center [861, 422] width 10 height 10
click at [778, 501] on link "Start Calls Here" at bounding box center [793, 504] width 169 height 25
click at [249, 42] on span "Start Calls" at bounding box center [270, 41] width 49 height 15
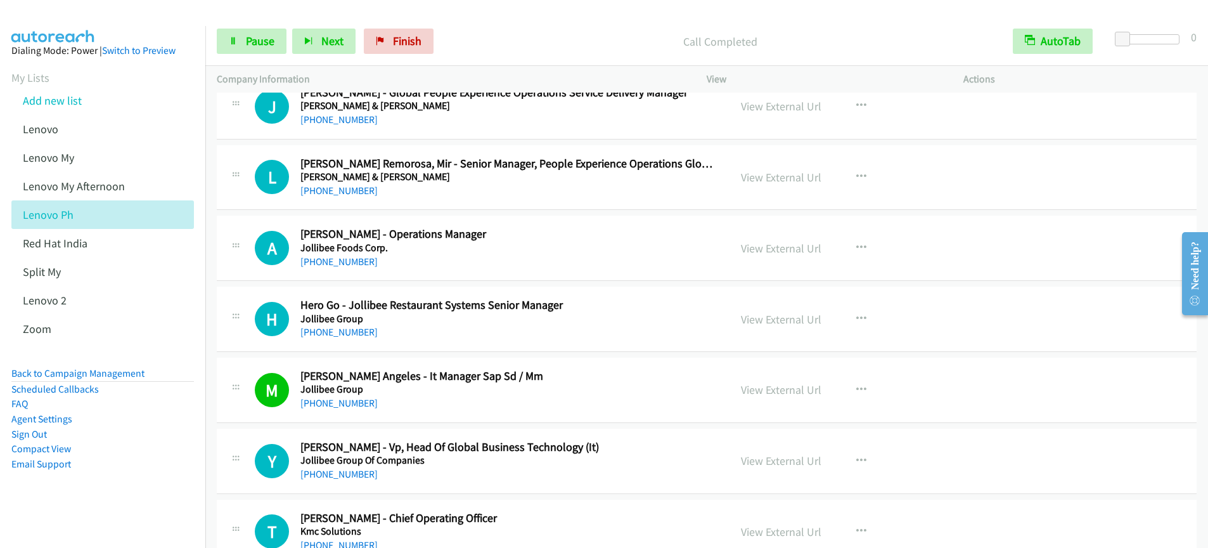
scroll to position [14734, 0]
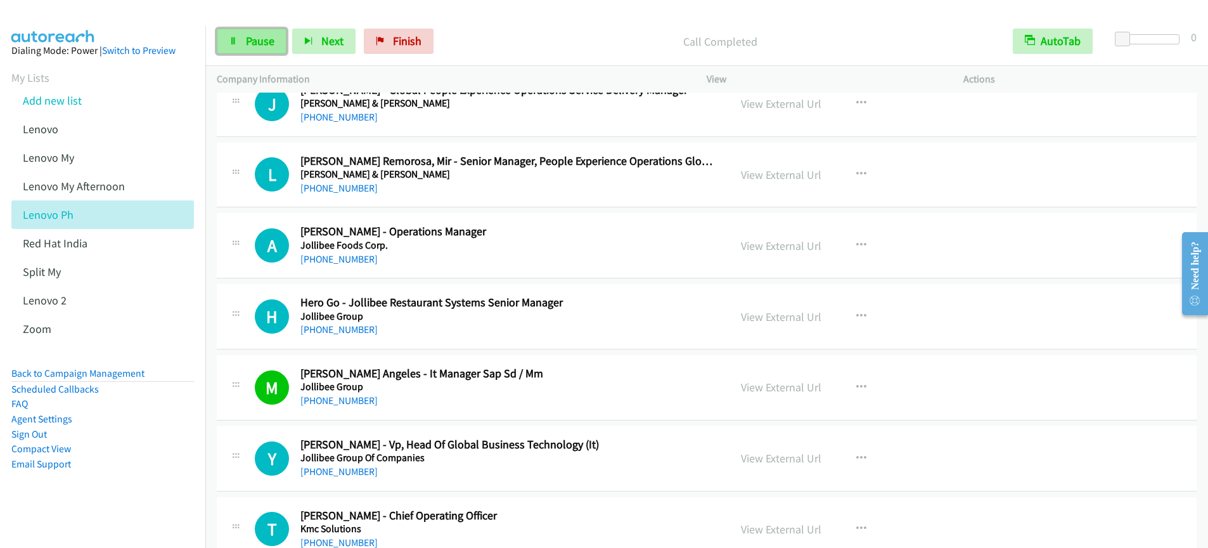
click at [248, 37] on span "Pause" at bounding box center [260, 41] width 29 height 15
click at [253, 45] on span "Start Calls" at bounding box center [270, 41] width 49 height 15
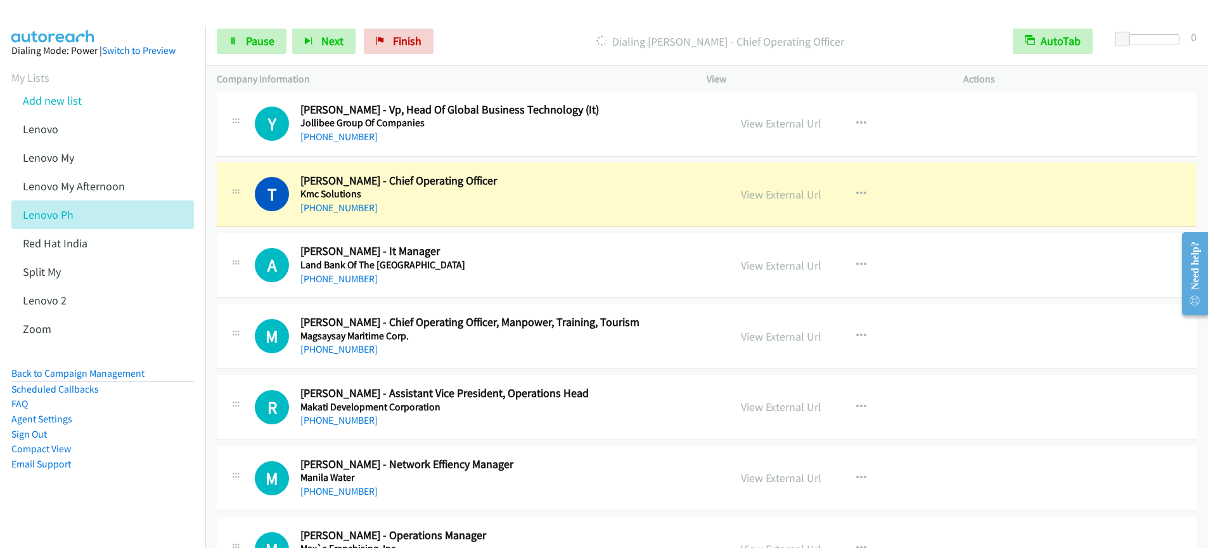
scroll to position [15066, 0]
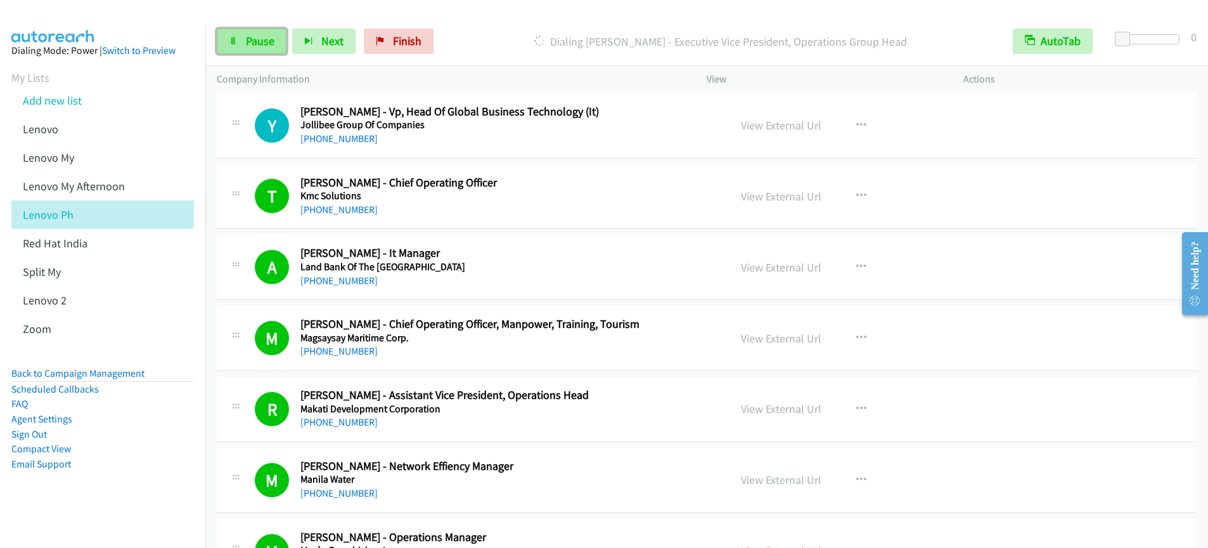
click at [272, 39] on span "Pause" at bounding box center [260, 41] width 29 height 15
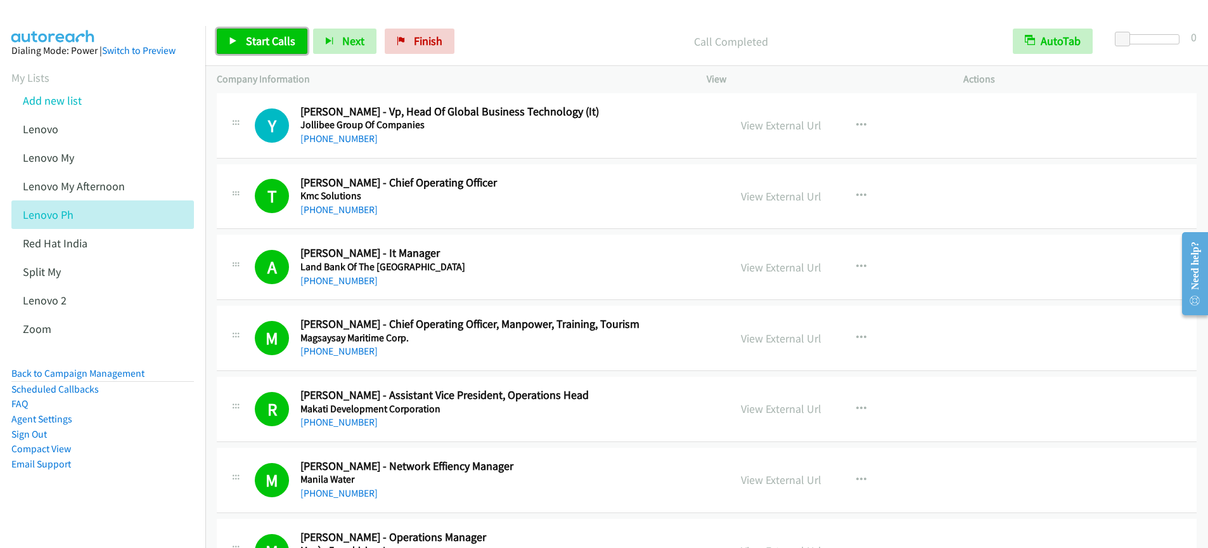
click at [279, 34] on span "Start Calls" at bounding box center [270, 41] width 49 height 15
click at [255, 46] on span "Pause" at bounding box center [260, 41] width 29 height 15
click at [256, 47] on span "Start Calls" at bounding box center [270, 41] width 49 height 15
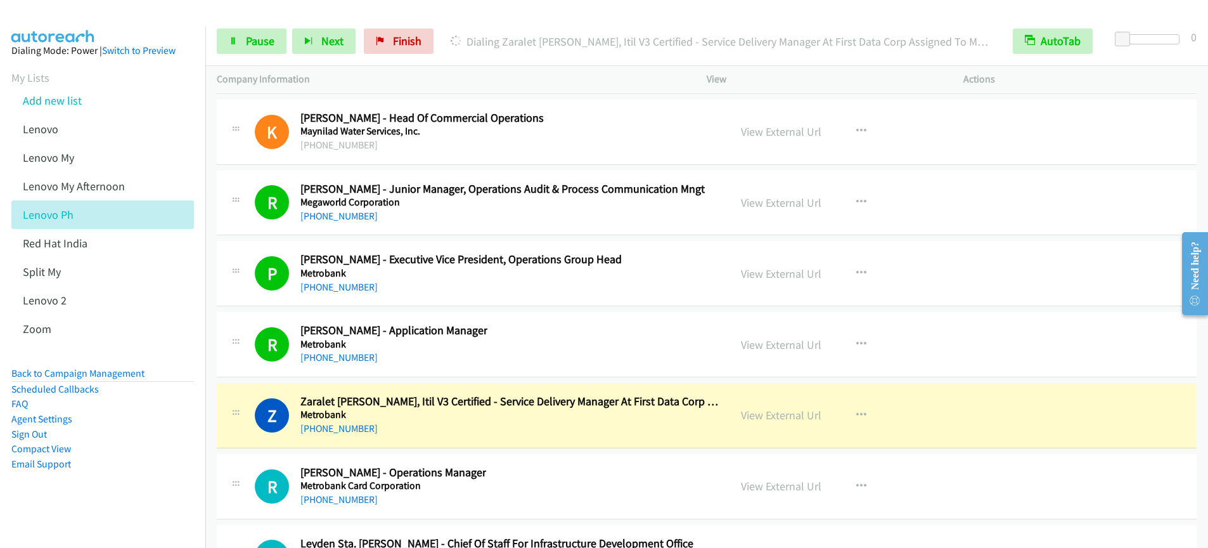
scroll to position [15969, 0]
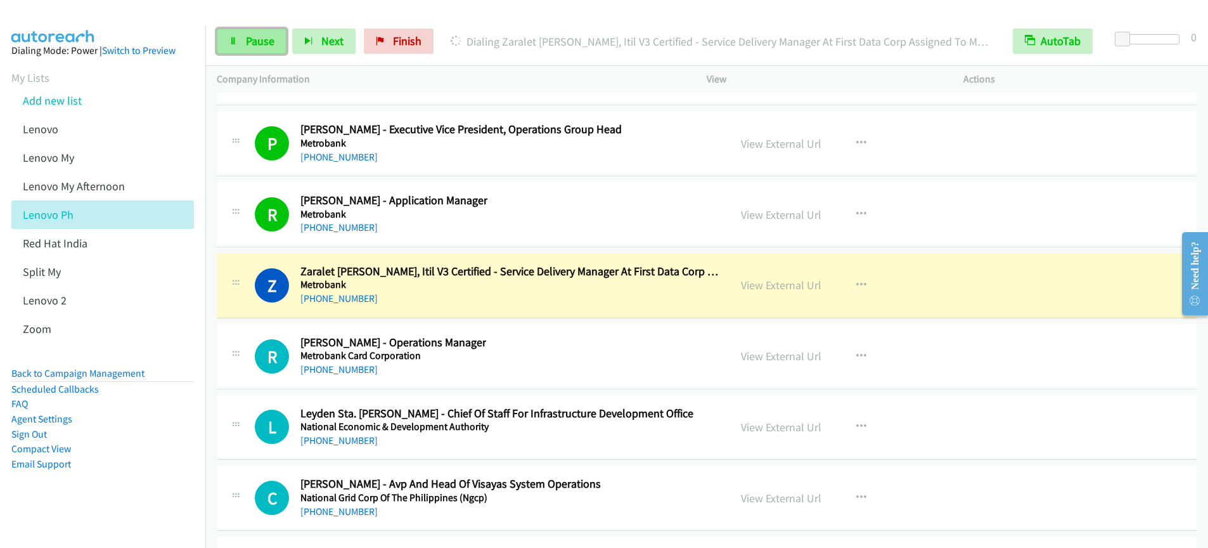
click at [268, 42] on span "Pause" at bounding box center [260, 41] width 29 height 15
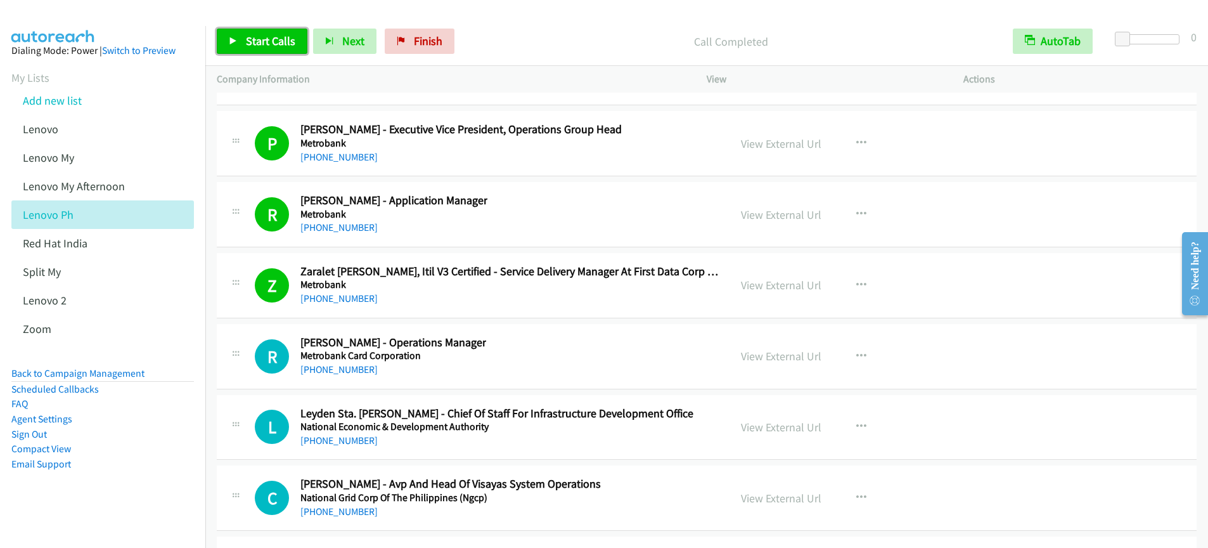
click at [264, 44] on span "Start Calls" at bounding box center [270, 41] width 49 height 15
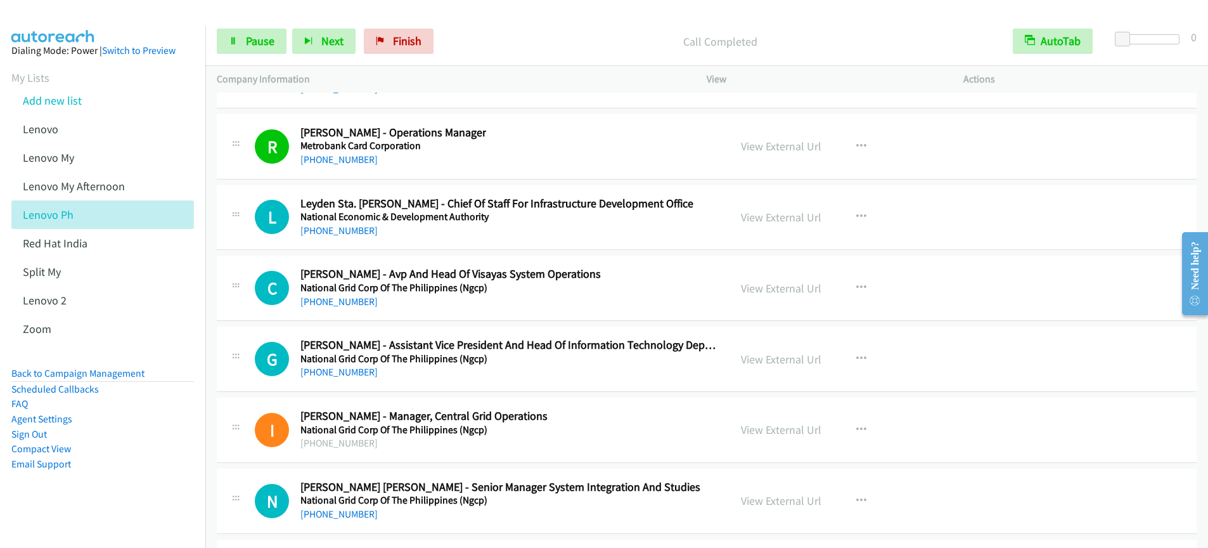
scroll to position [16177, 0]
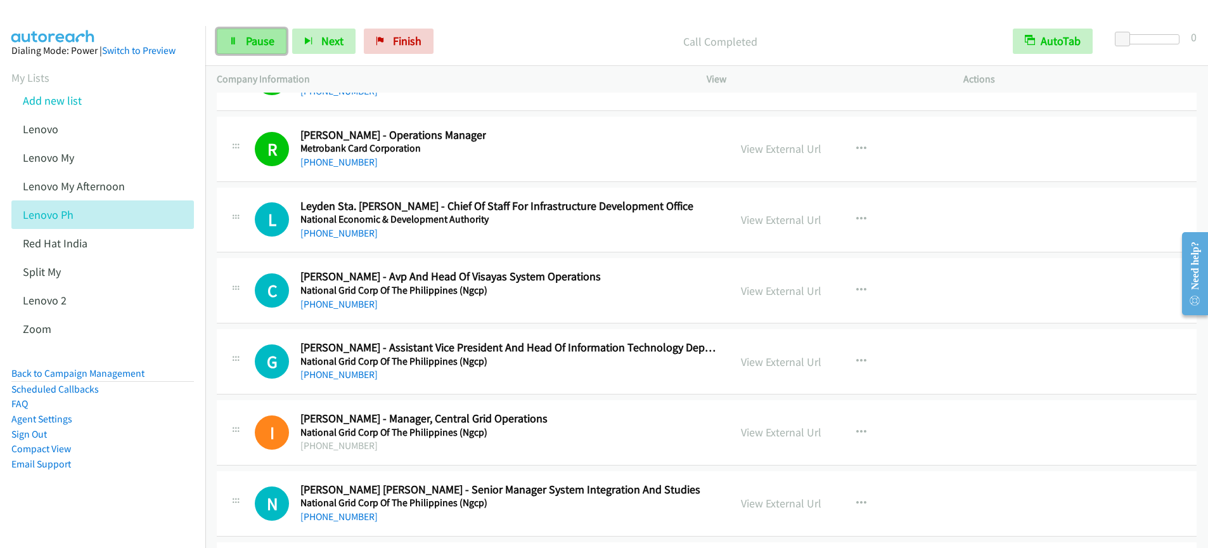
click at [241, 39] on link "Pause" at bounding box center [252, 41] width 70 height 25
click at [241, 39] on link "Start Calls" at bounding box center [262, 41] width 91 height 25
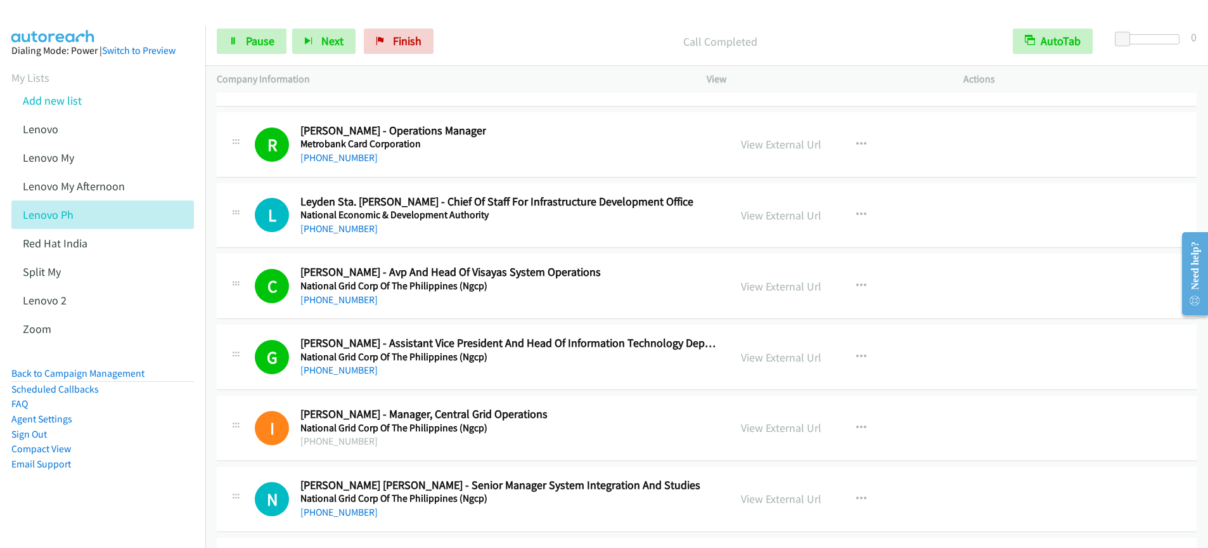
scroll to position [16184, 0]
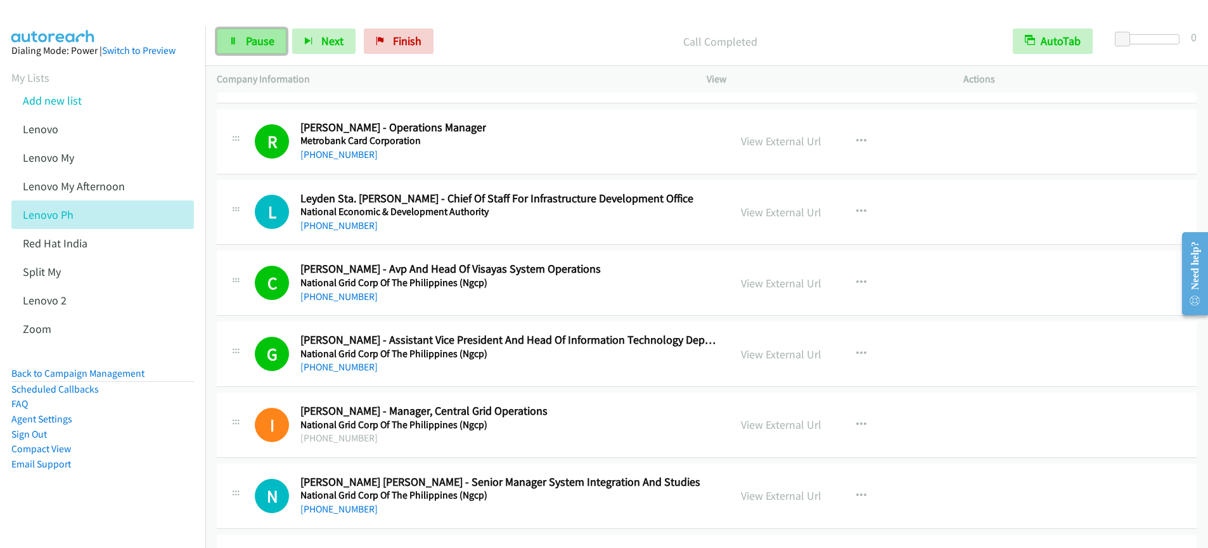
click at [250, 42] on span "Pause" at bounding box center [260, 41] width 29 height 15
click at [252, 42] on span "Start Calls" at bounding box center [270, 41] width 49 height 15
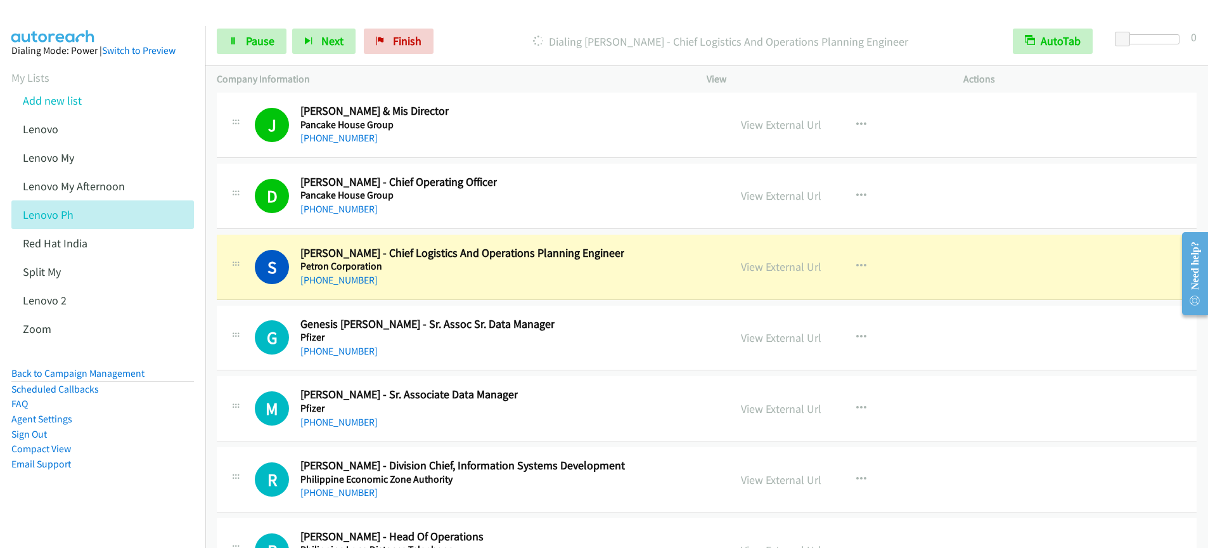
scroll to position [16863, 0]
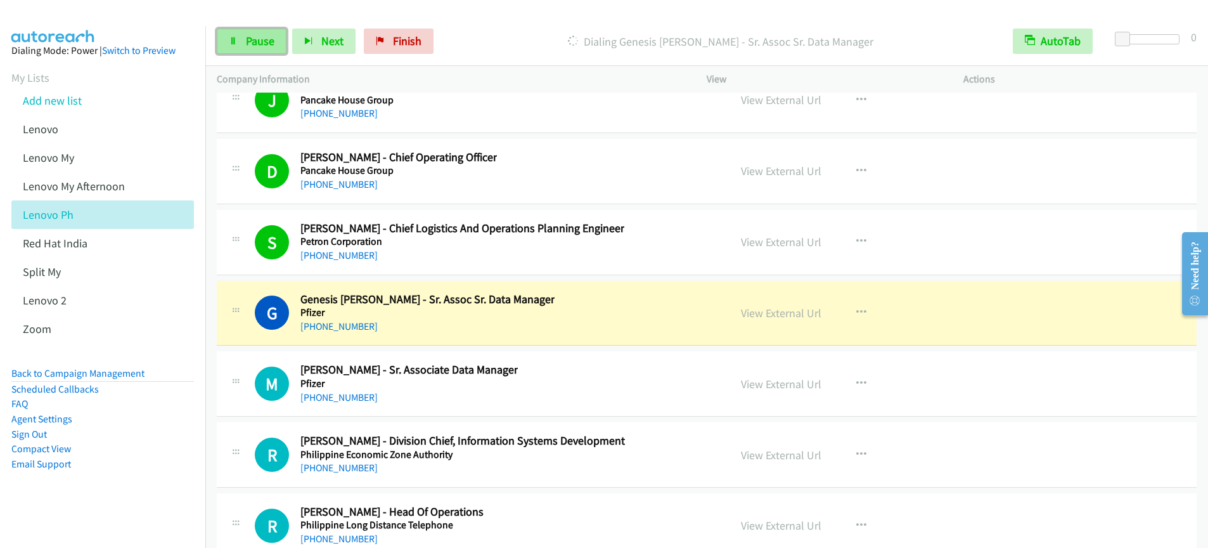
click at [252, 45] on span "Pause" at bounding box center [260, 41] width 29 height 15
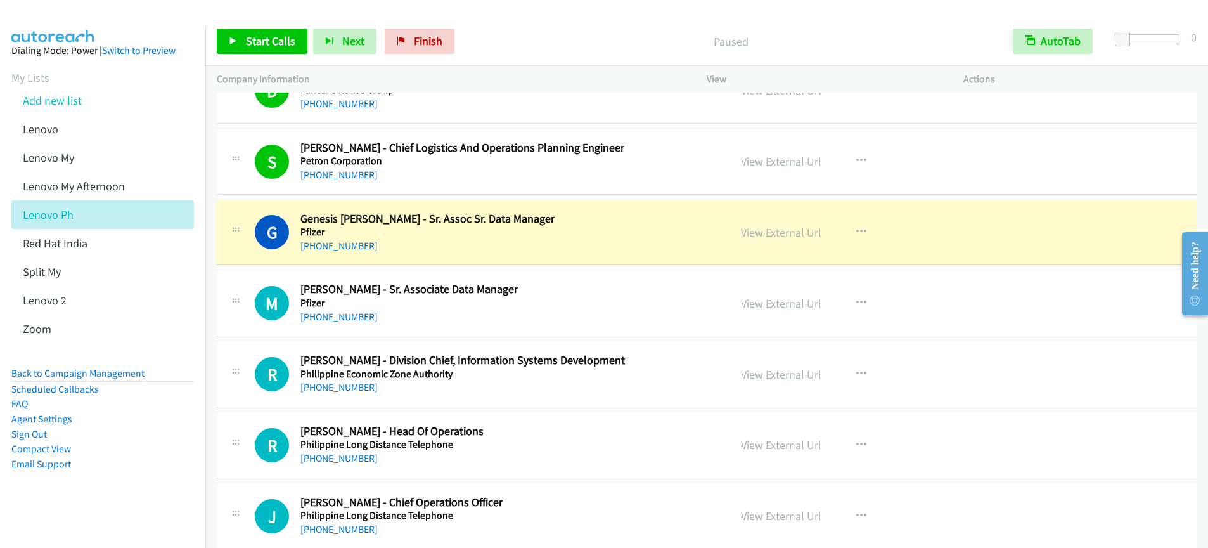
scroll to position [16947, 0]
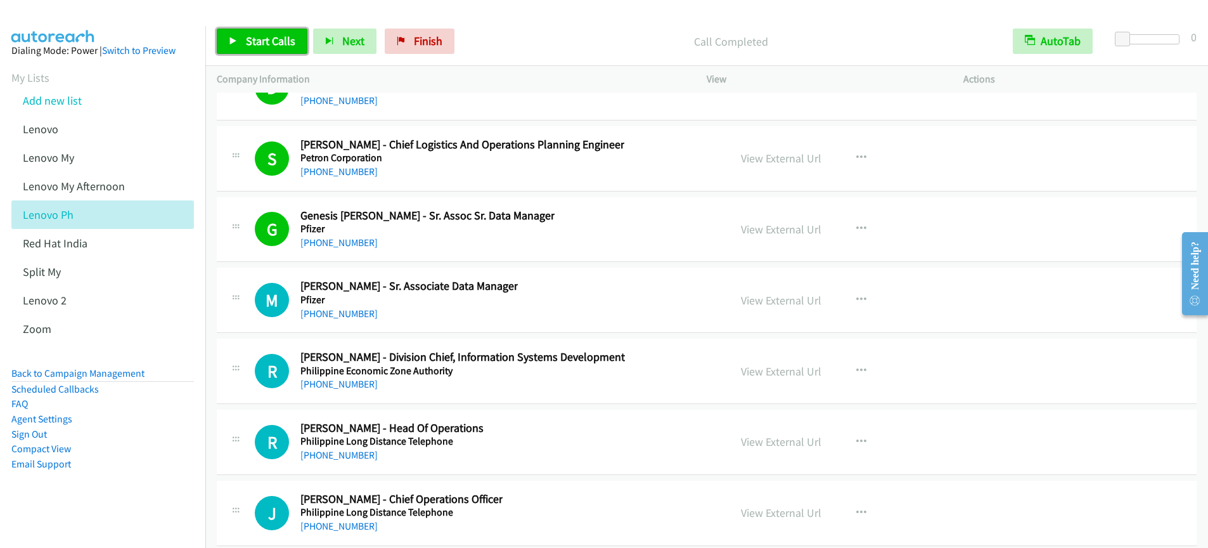
click at [256, 43] on span "Start Calls" at bounding box center [270, 41] width 49 height 15
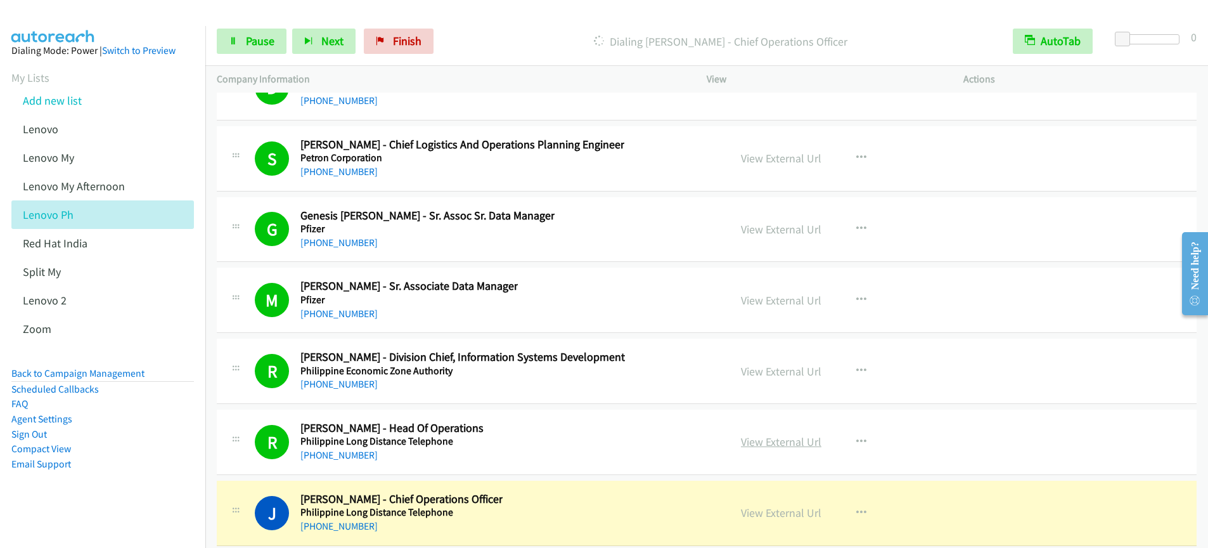
click at [776, 440] on link "View External Url" at bounding box center [781, 441] width 80 height 15
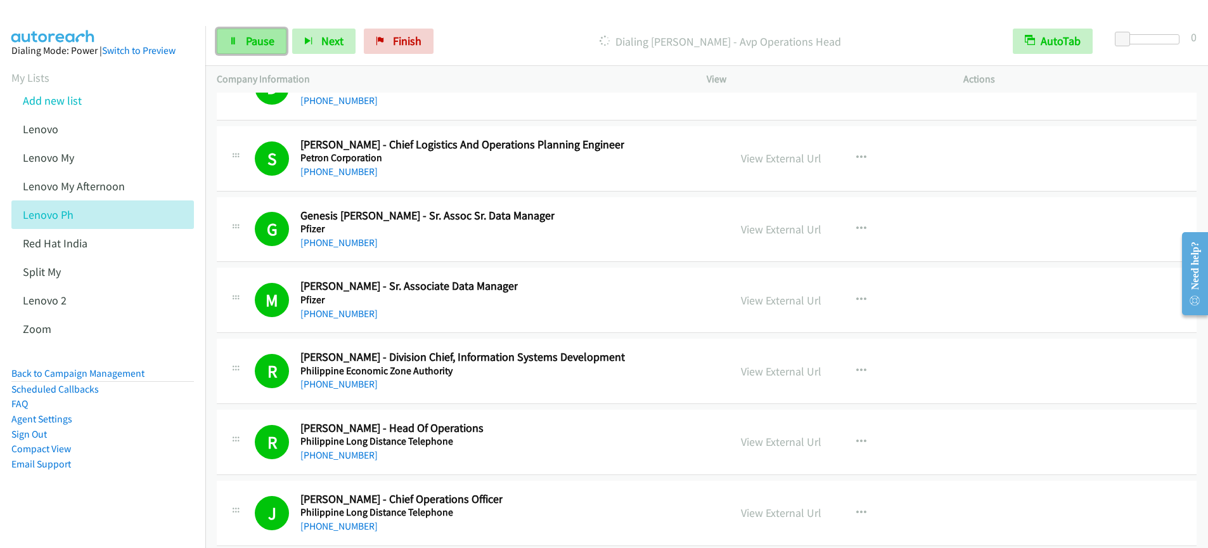
click at [242, 46] on link "Pause" at bounding box center [252, 41] width 70 height 25
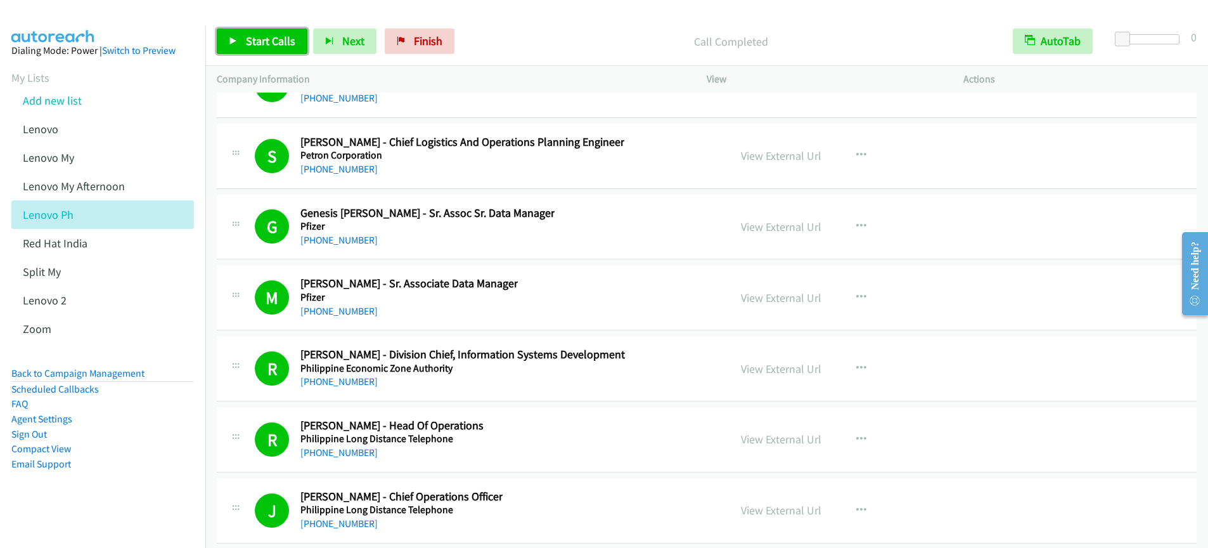
click at [276, 39] on span "Start Calls" at bounding box center [270, 41] width 49 height 15
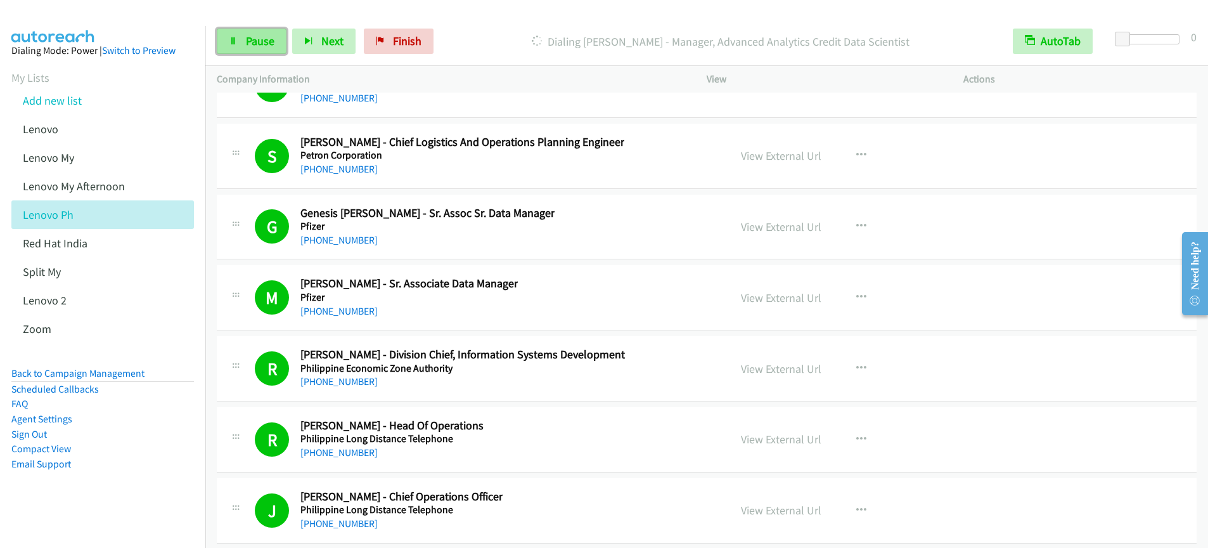
click at [252, 44] on span "Pause" at bounding box center [260, 41] width 29 height 15
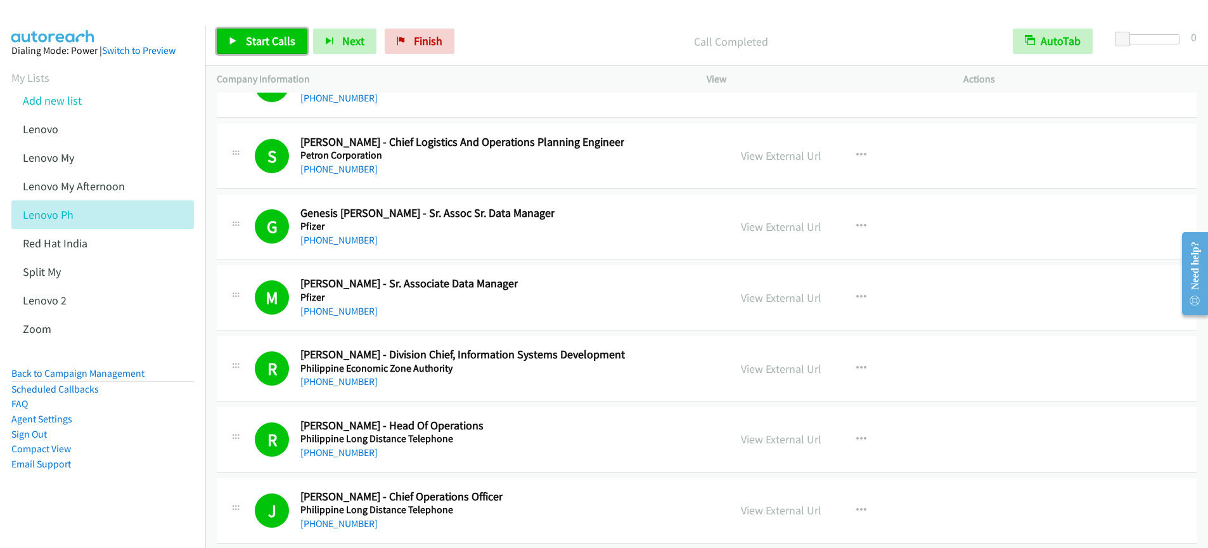
click at [243, 39] on link "Start Calls" at bounding box center [262, 41] width 91 height 25
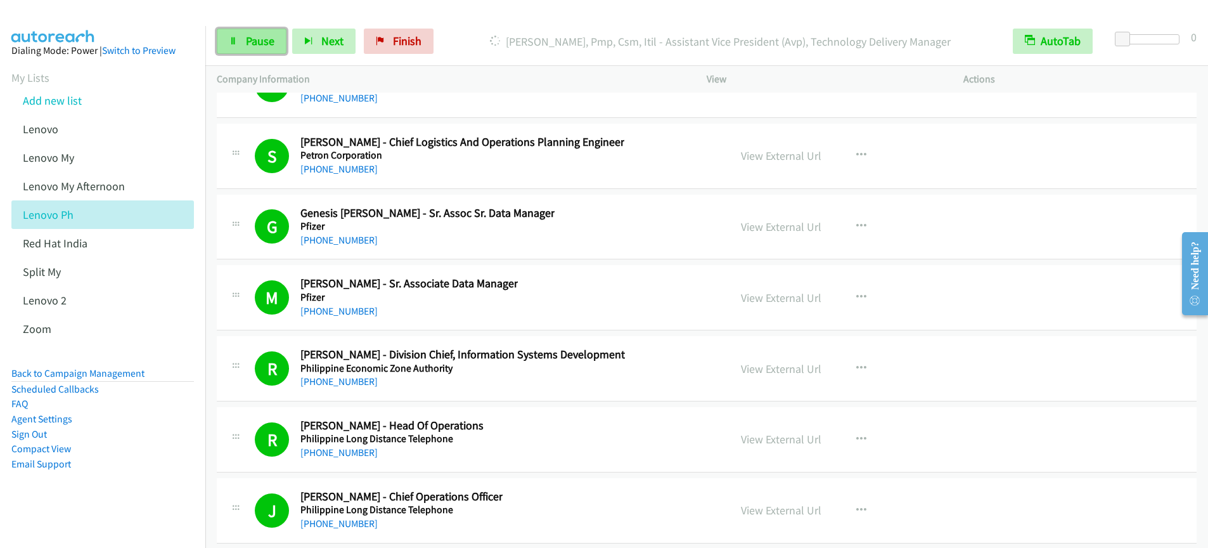
click at [252, 46] on span "Pause" at bounding box center [260, 41] width 29 height 15
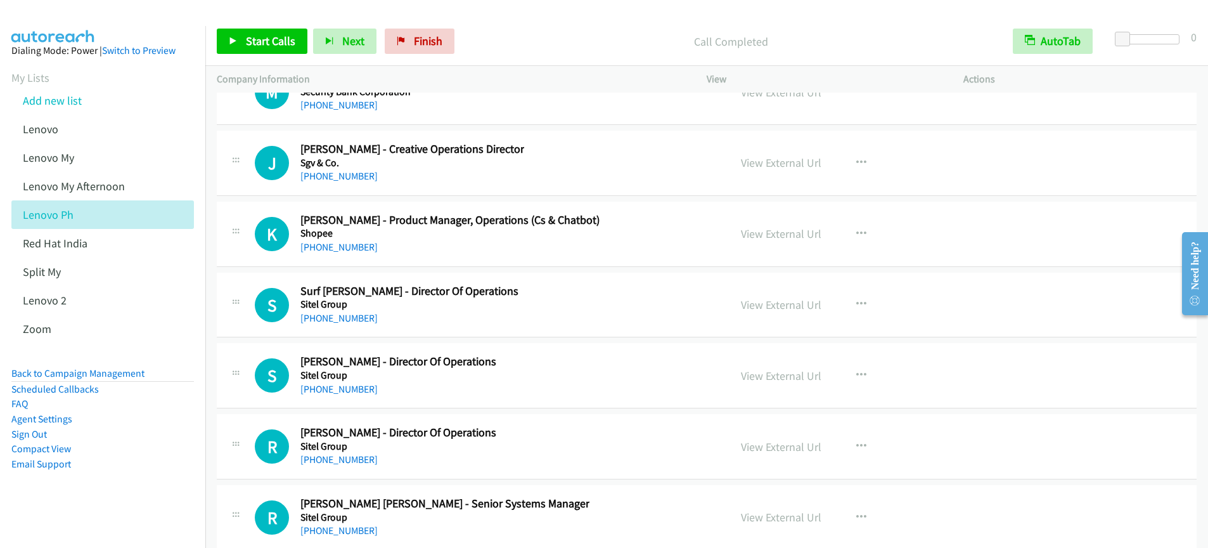
scroll to position [19855, 0]
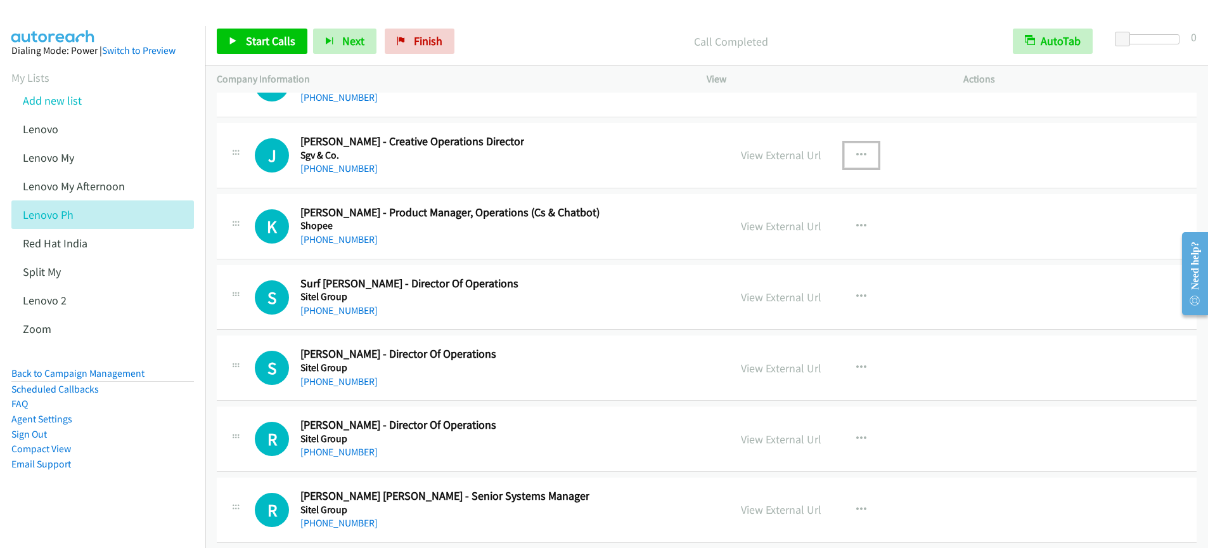
click at [856, 151] on icon "button" at bounding box center [861, 155] width 10 height 10
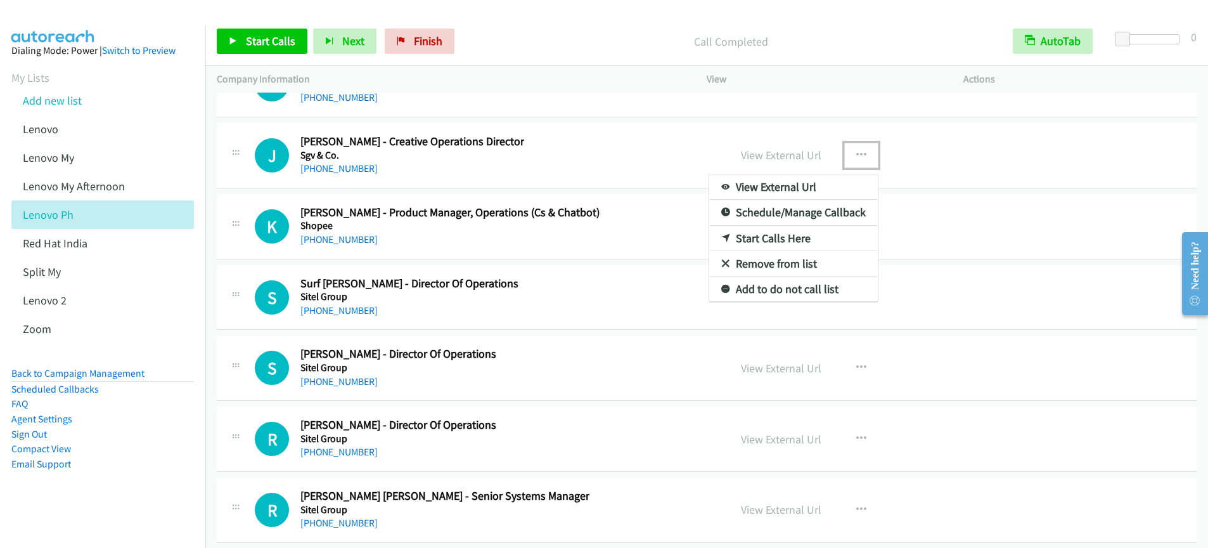
click at [766, 238] on link "Start Calls Here" at bounding box center [793, 238] width 169 height 25
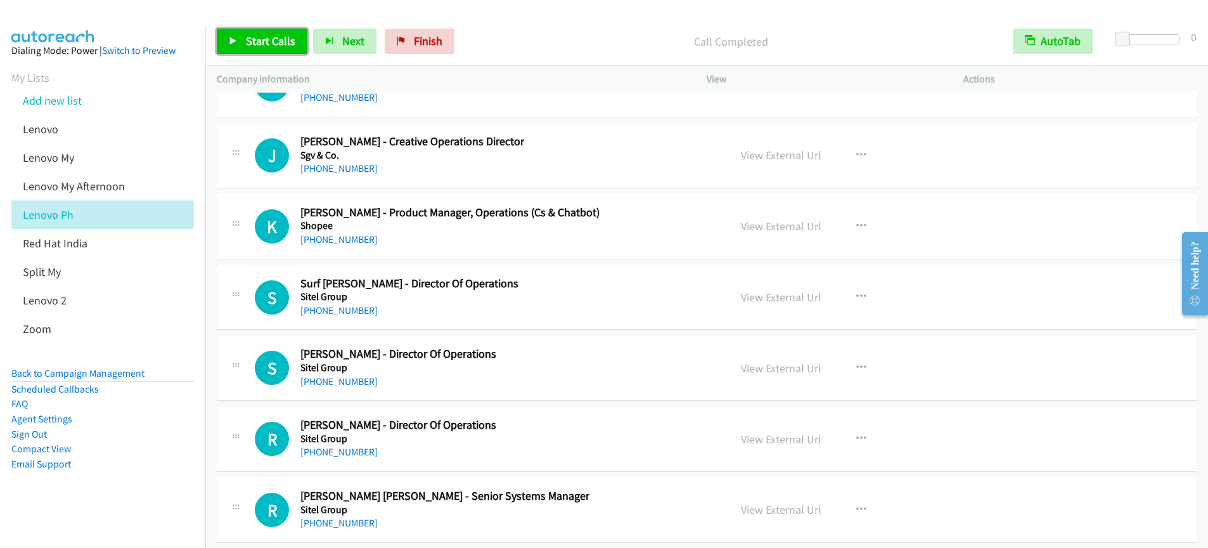
click at [243, 47] on link "Start Calls" at bounding box center [262, 41] width 91 height 25
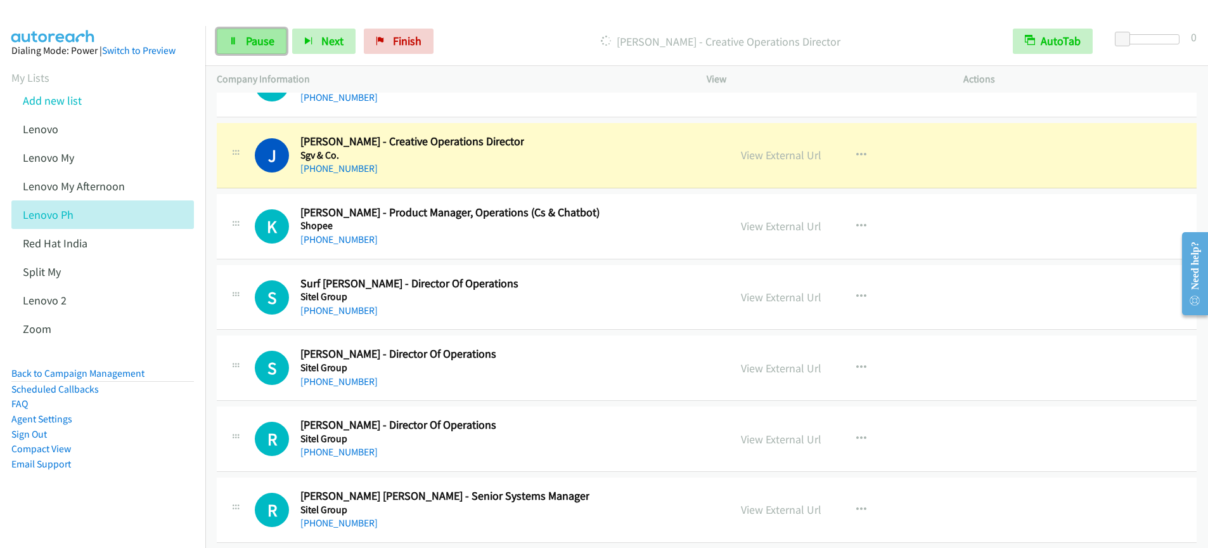
click at [257, 49] on link "Pause" at bounding box center [252, 41] width 70 height 25
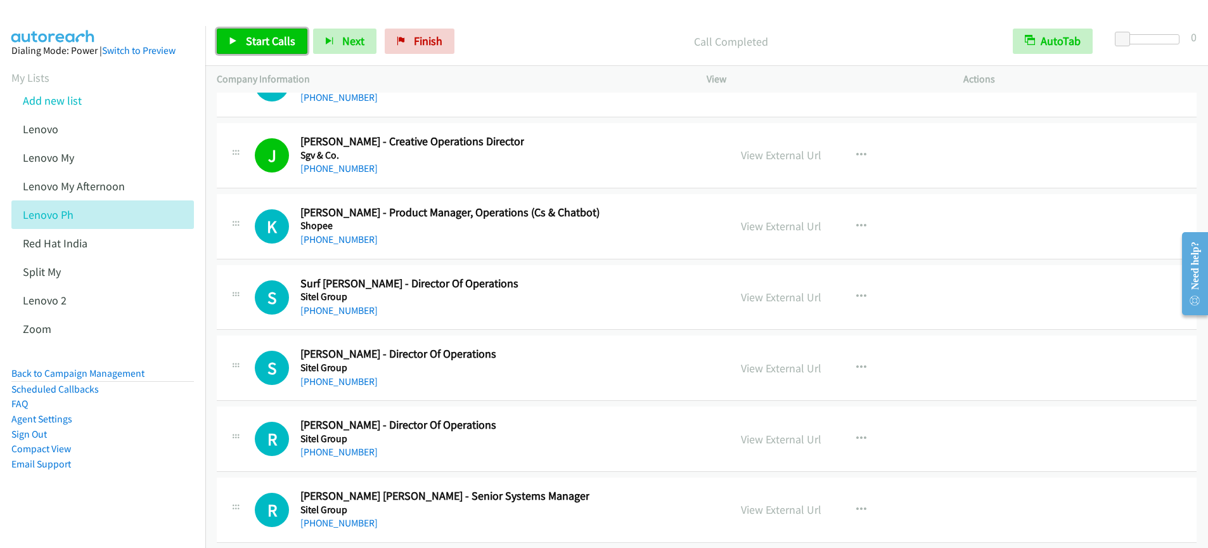
click at [261, 43] on span "Start Calls" at bounding box center [270, 41] width 49 height 15
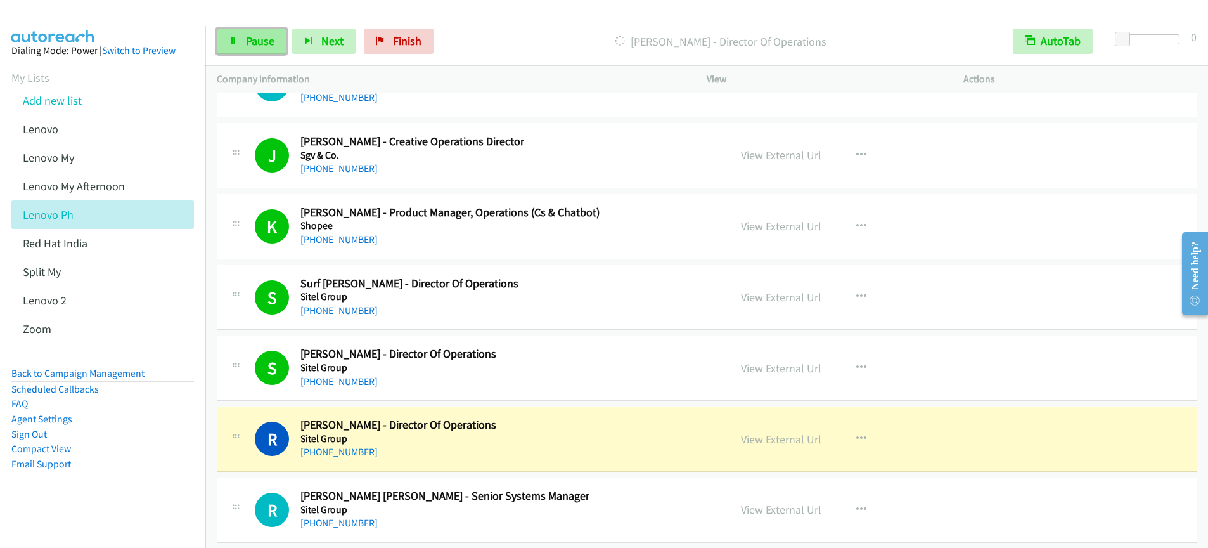
click at [264, 41] on span "Pause" at bounding box center [260, 41] width 29 height 15
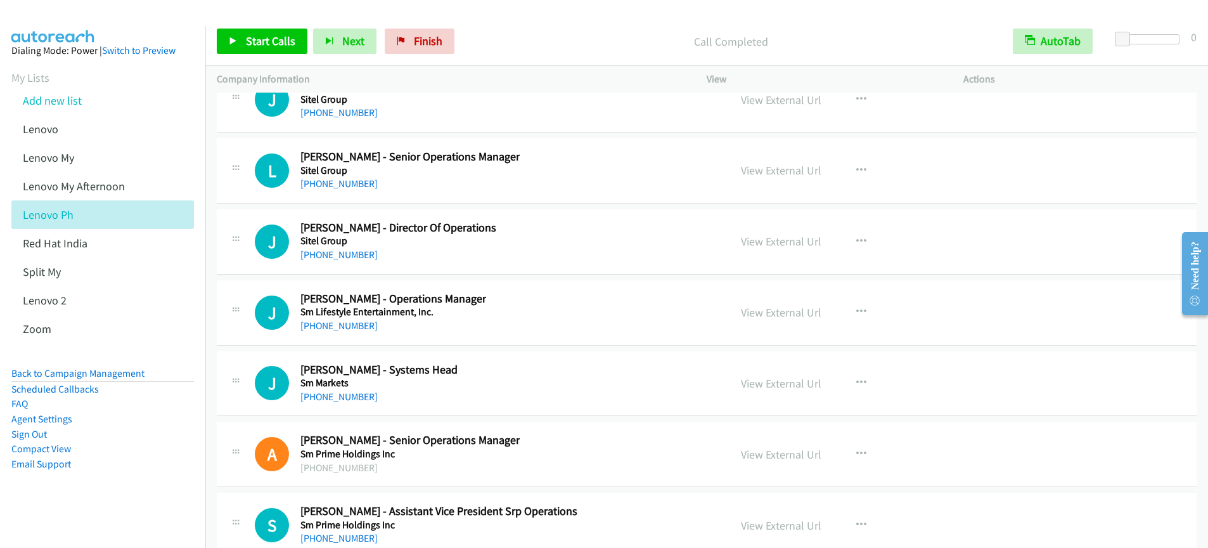
scroll to position [21325, 0]
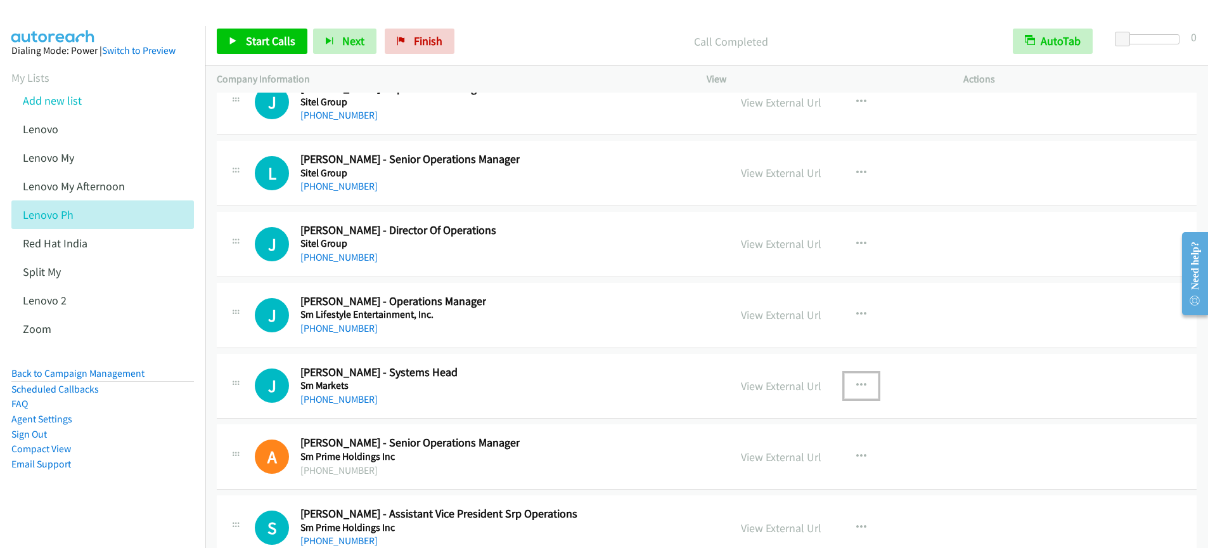
click at [858, 383] on icon "button" at bounding box center [861, 385] width 10 height 10
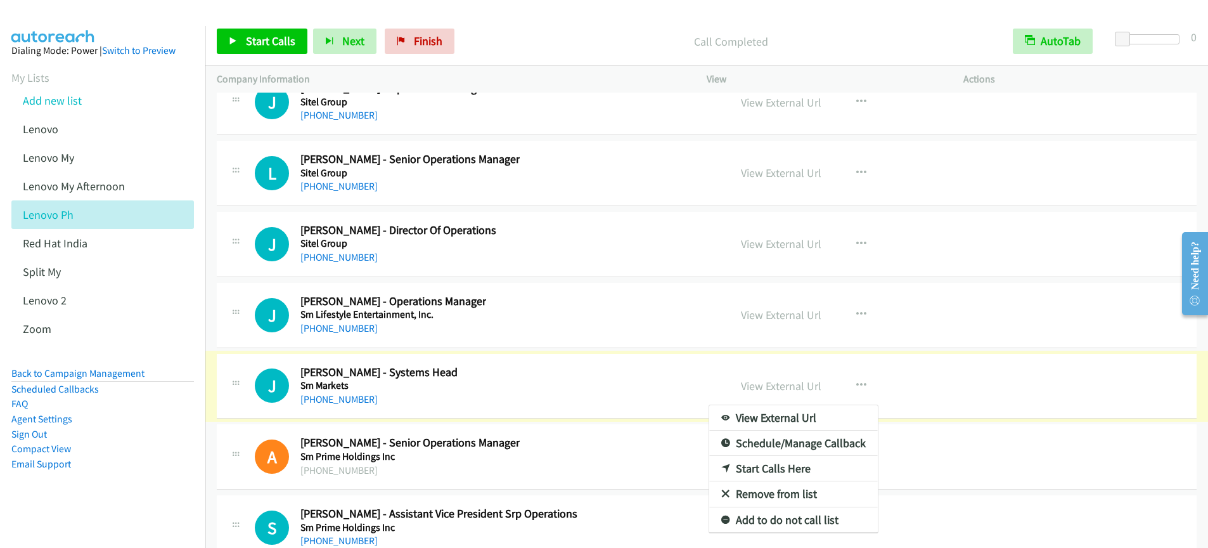
click at [742, 468] on link "Start Calls Here" at bounding box center [793, 468] width 169 height 25
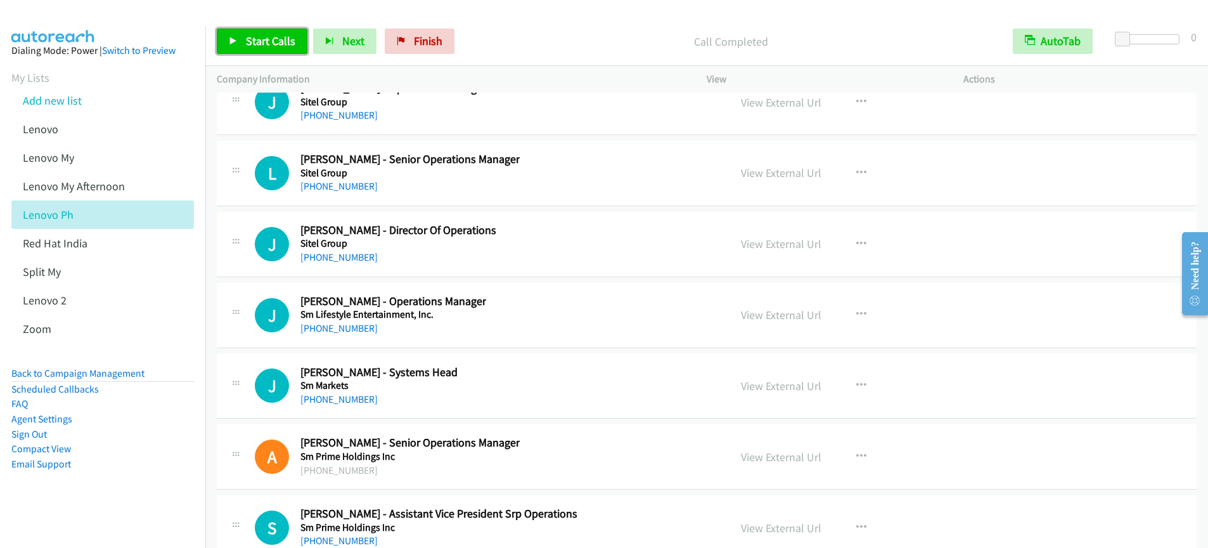
click at [278, 44] on span "Start Calls" at bounding box center [270, 41] width 49 height 15
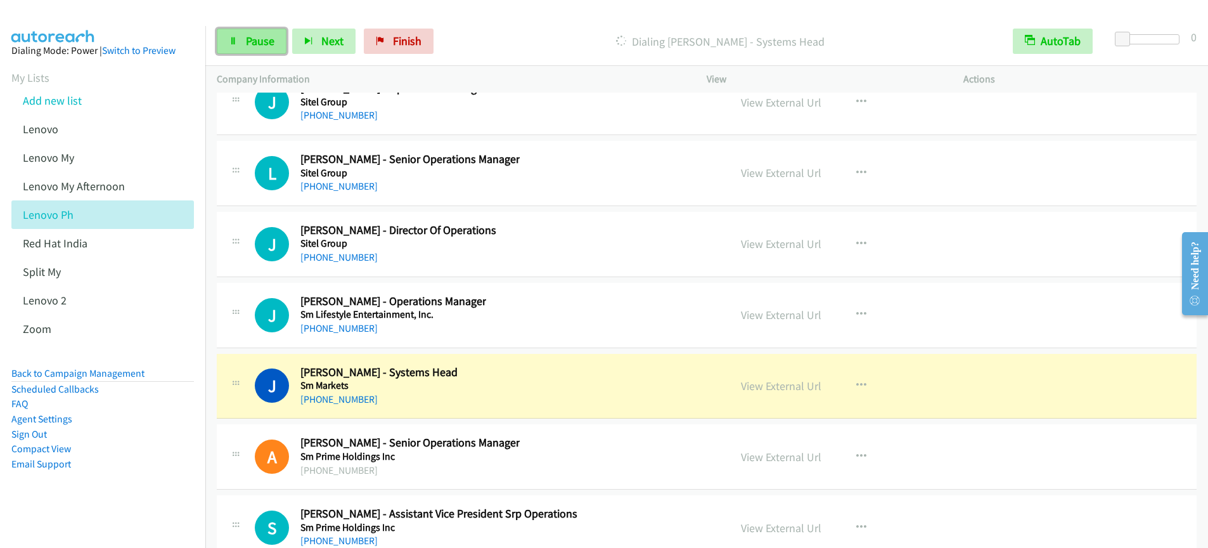
click at [251, 51] on link "Pause" at bounding box center [252, 41] width 70 height 25
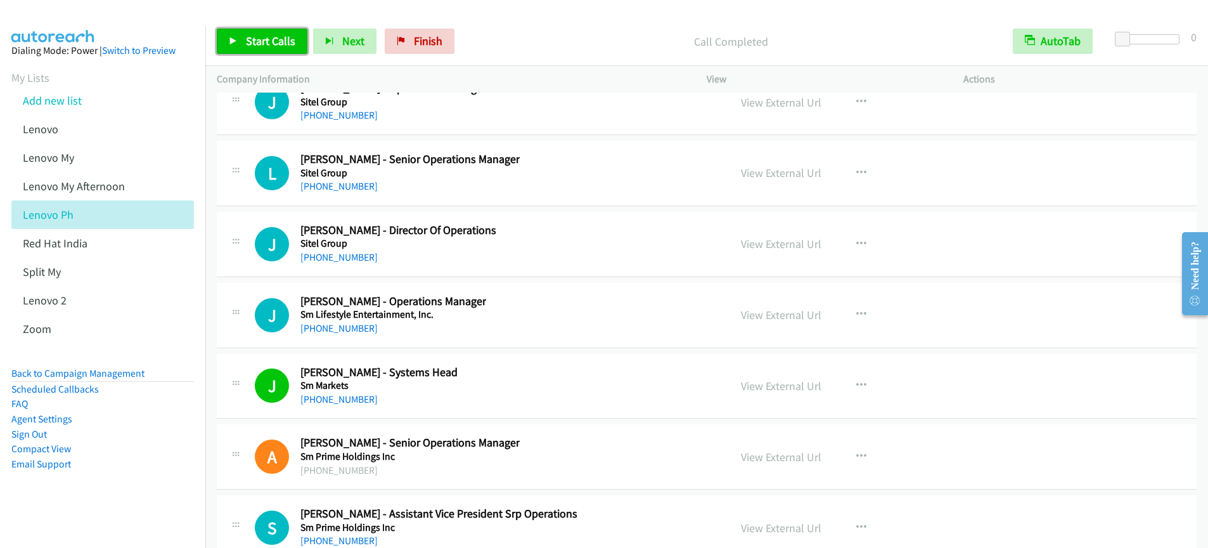
click at [266, 39] on span "Start Calls" at bounding box center [270, 41] width 49 height 15
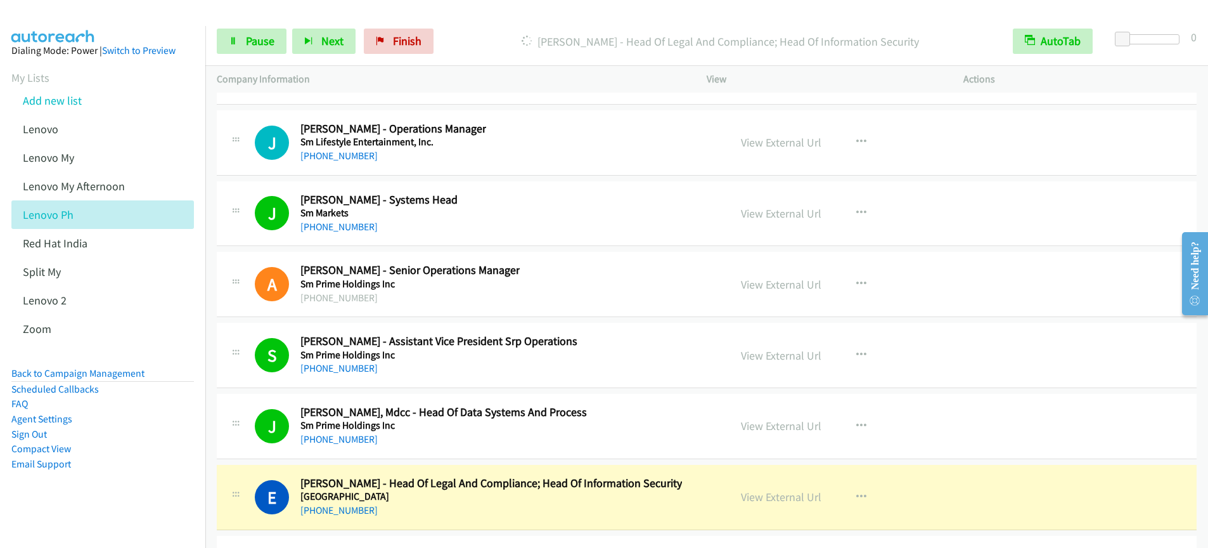
scroll to position [21700, 0]
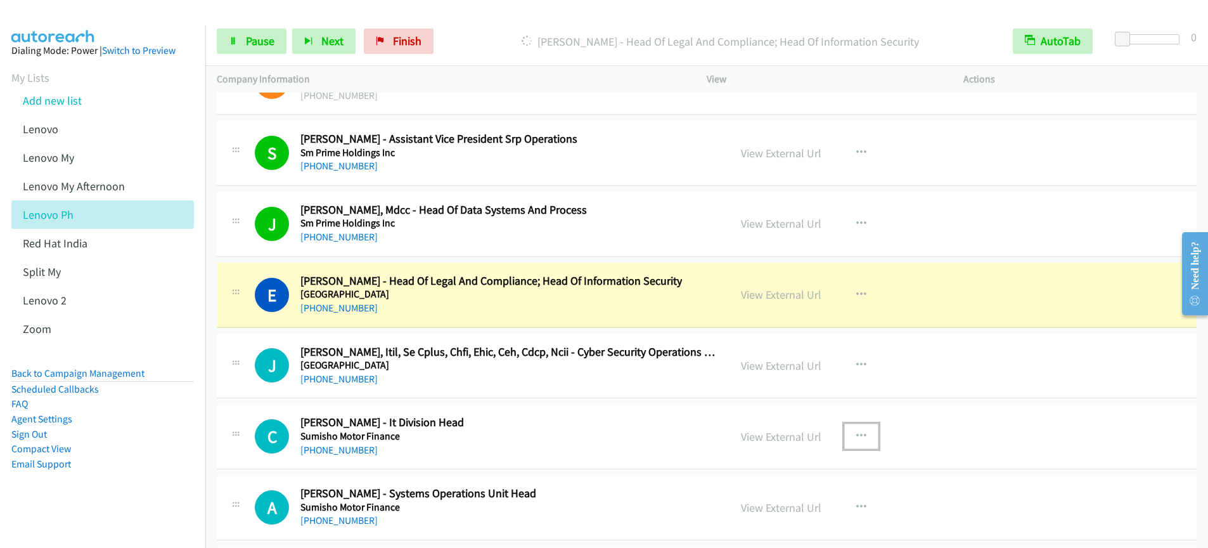
click at [856, 437] on icon "button" at bounding box center [861, 436] width 10 height 10
click at [904, 399] on div at bounding box center [604, 274] width 1208 height 548
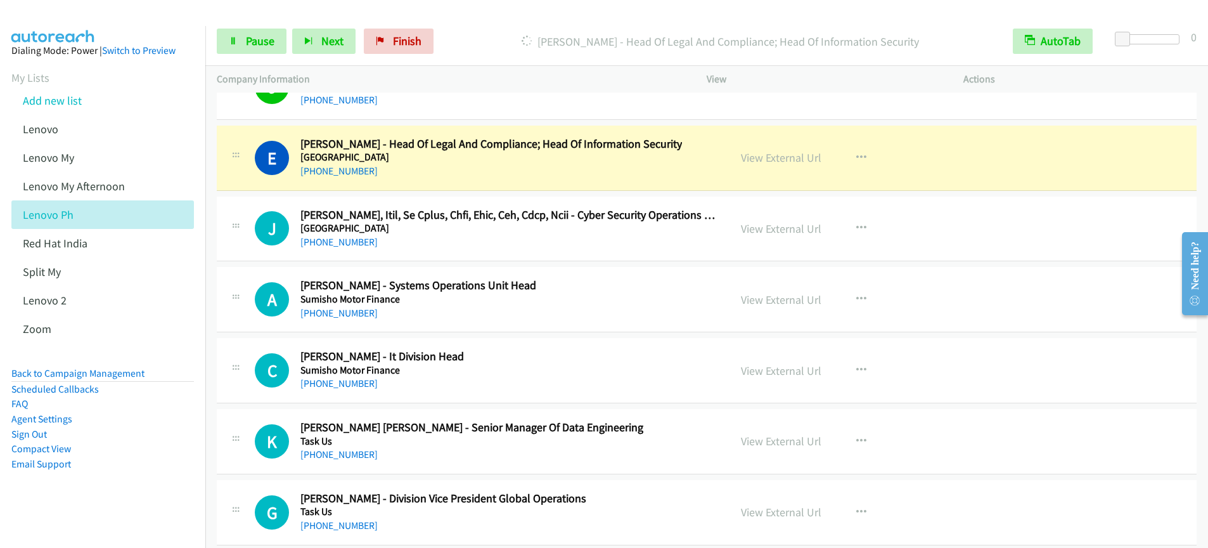
scroll to position [21880, 0]
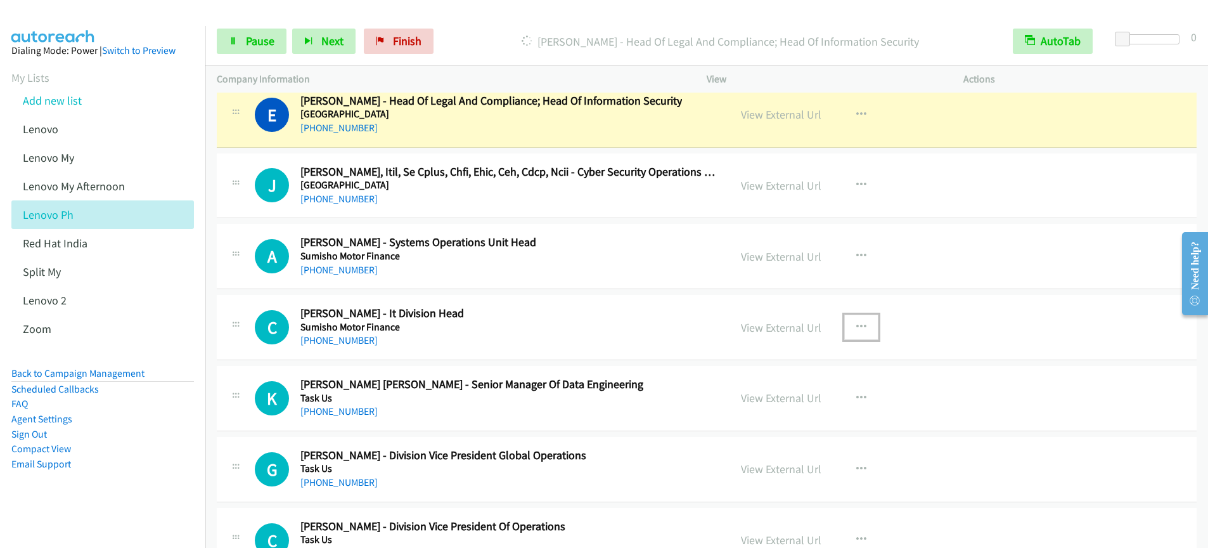
click at [847, 329] on button "button" at bounding box center [861, 326] width 34 height 25
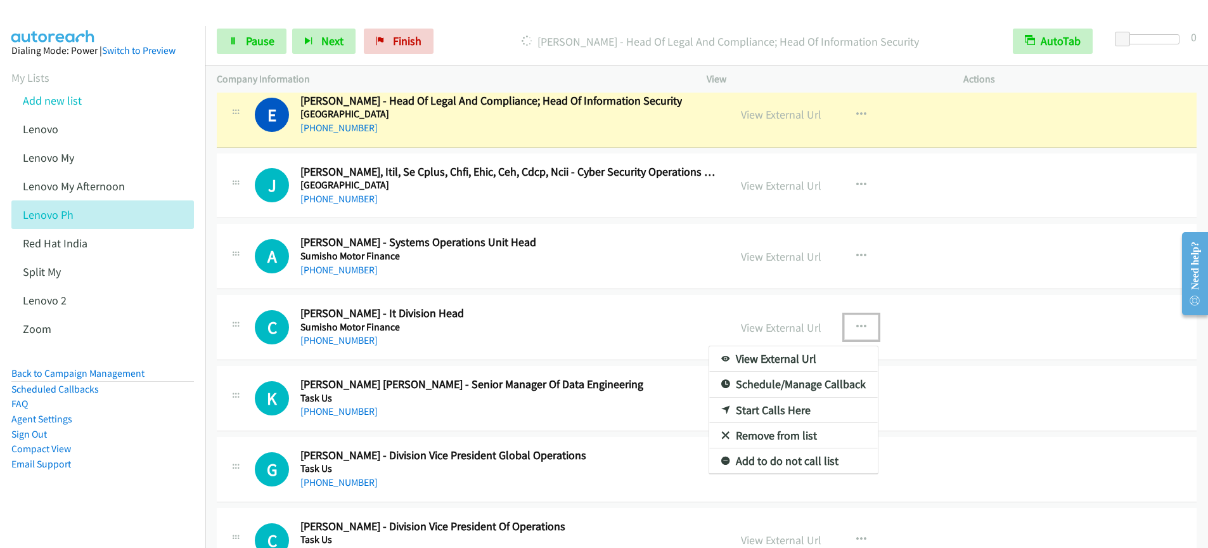
click at [761, 409] on link "Start Calls Here" at bounding box center [793, 409] width 169 height 25
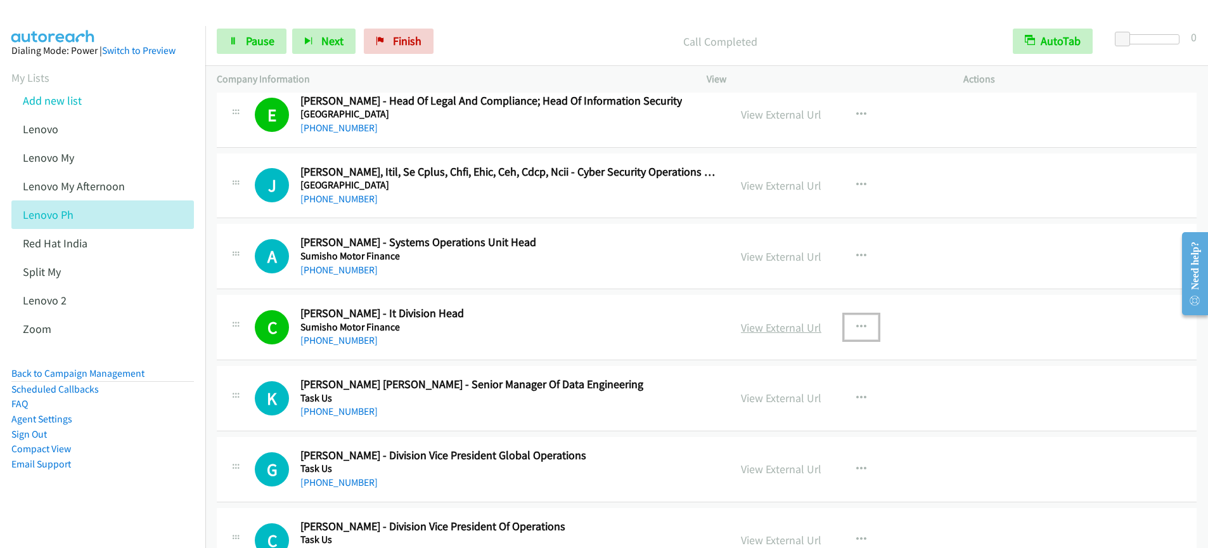
click at [764, 330] on link "View External Url" at bounding box center [781, 327] width 80 height 15
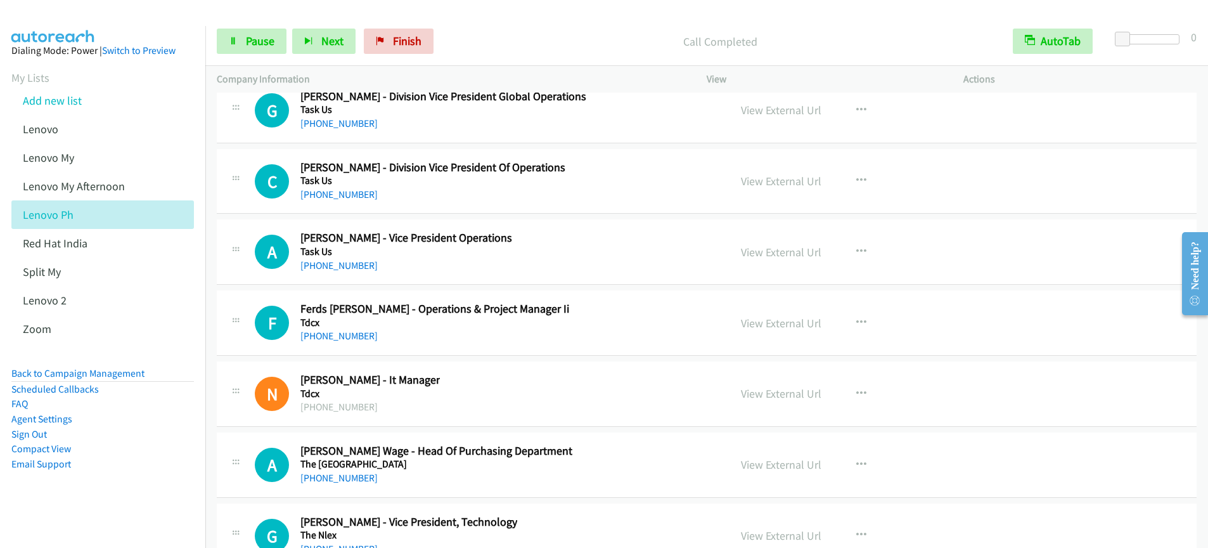
scroll to position [22241, 0]
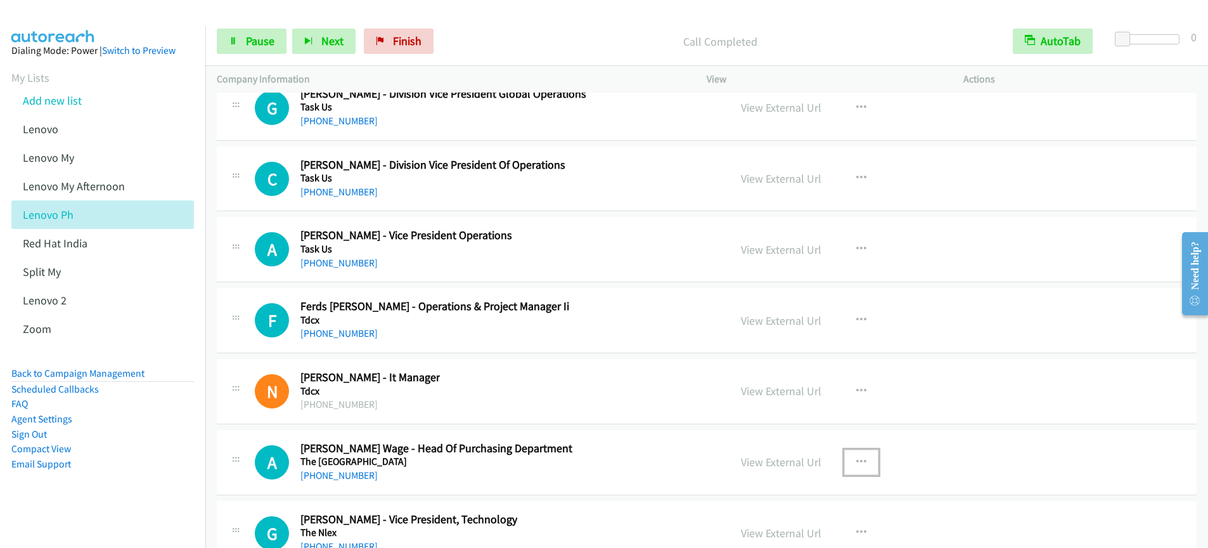
click at [856, 462] on icon "button" at bounding box center [861, 462] width 10 height 10
click at [944, 451] on div at bounding box center [604, 274] width 1208 height 548
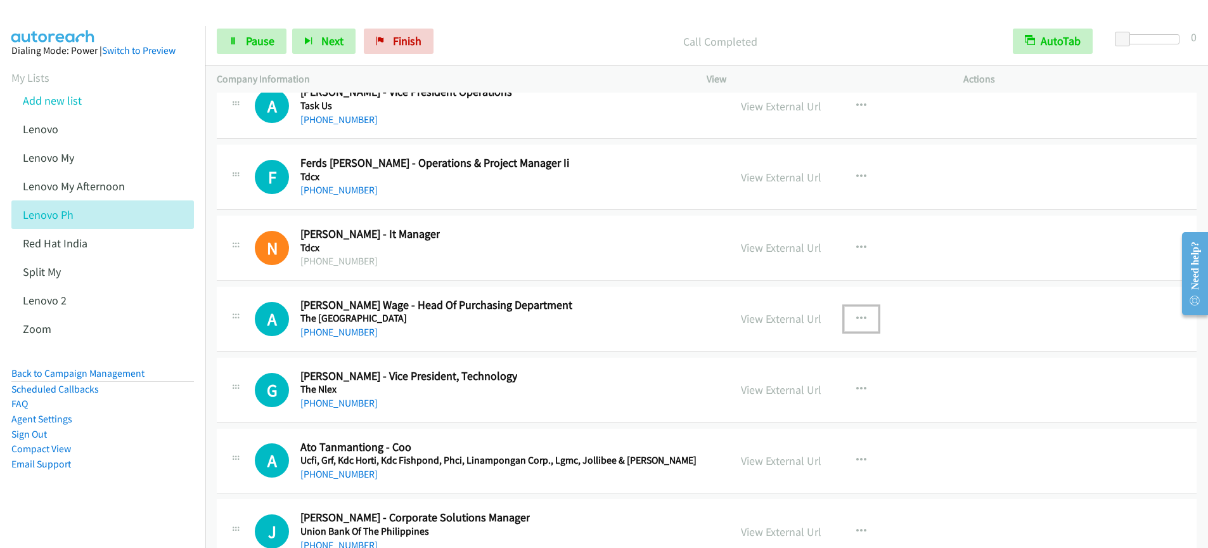
scroll to position [22421, 0]
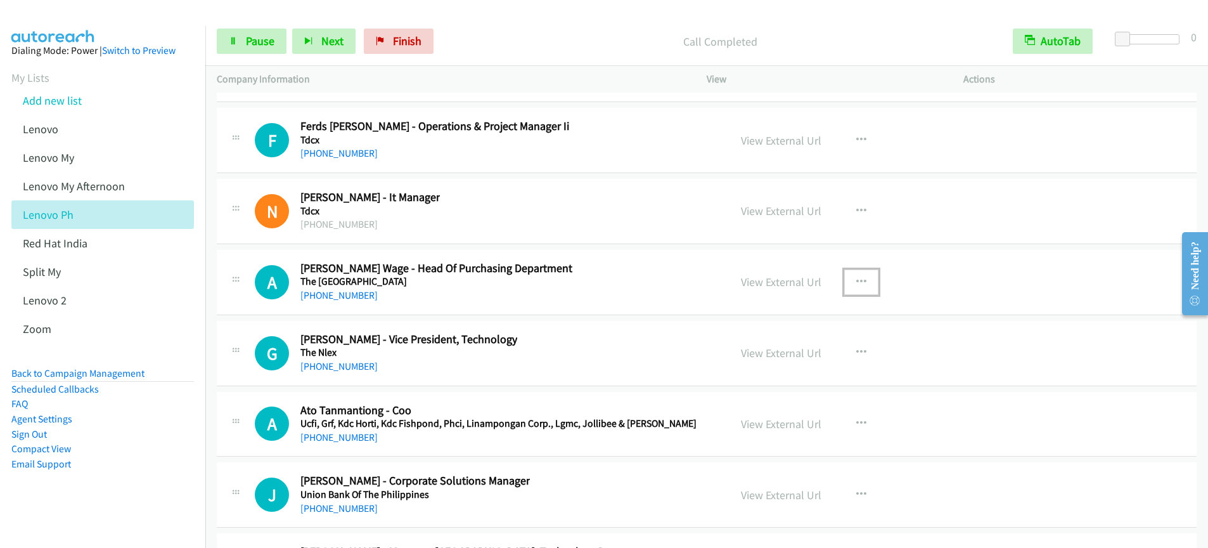
click at [854, 271] on button "button" at bounding box center [861, 281] width 34 height 25
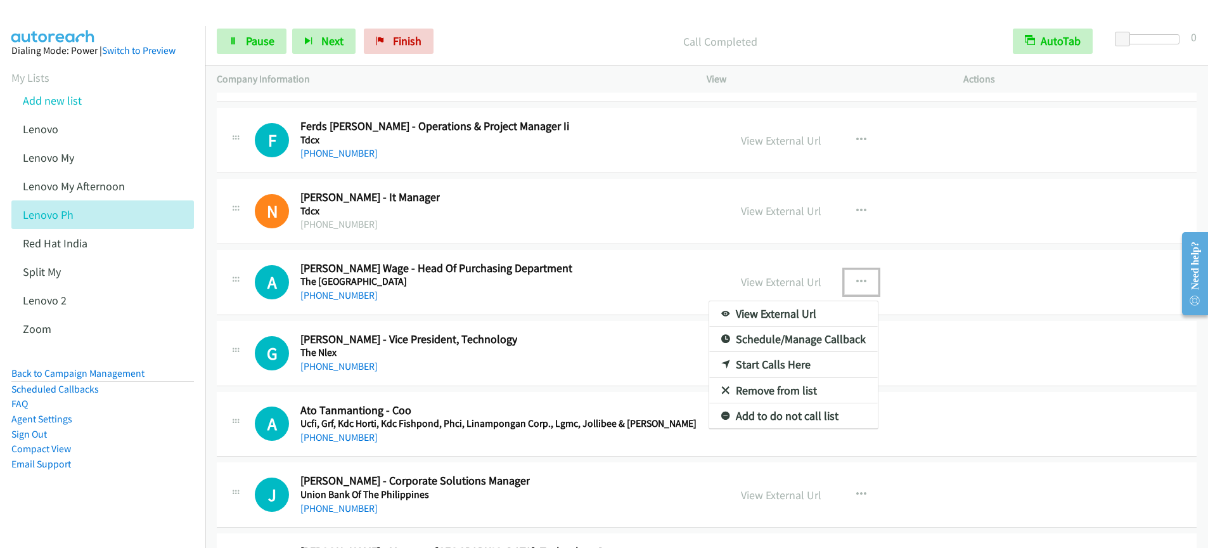
click at [778, 364] on link "Start Calls Here" at bounding box center [793, 364] width 169 height 25
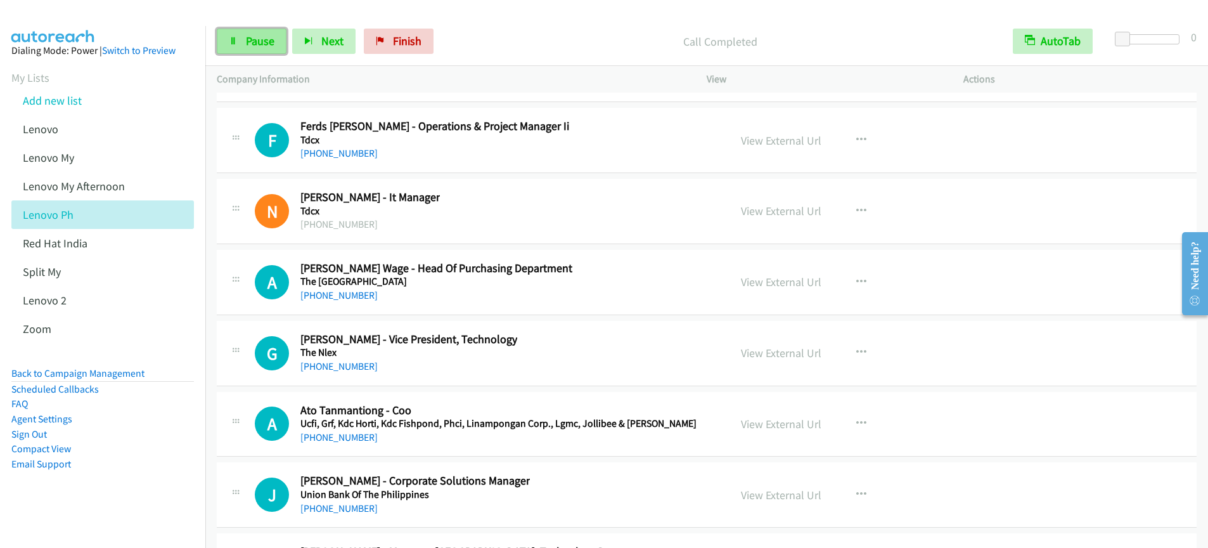
click at [266, 38] on span "Pause" at bounding box center [260, 41] width 29 height 15
click at [263, 38] on span "Start Calls" at bounding box center [270, 41] width 49 height 15
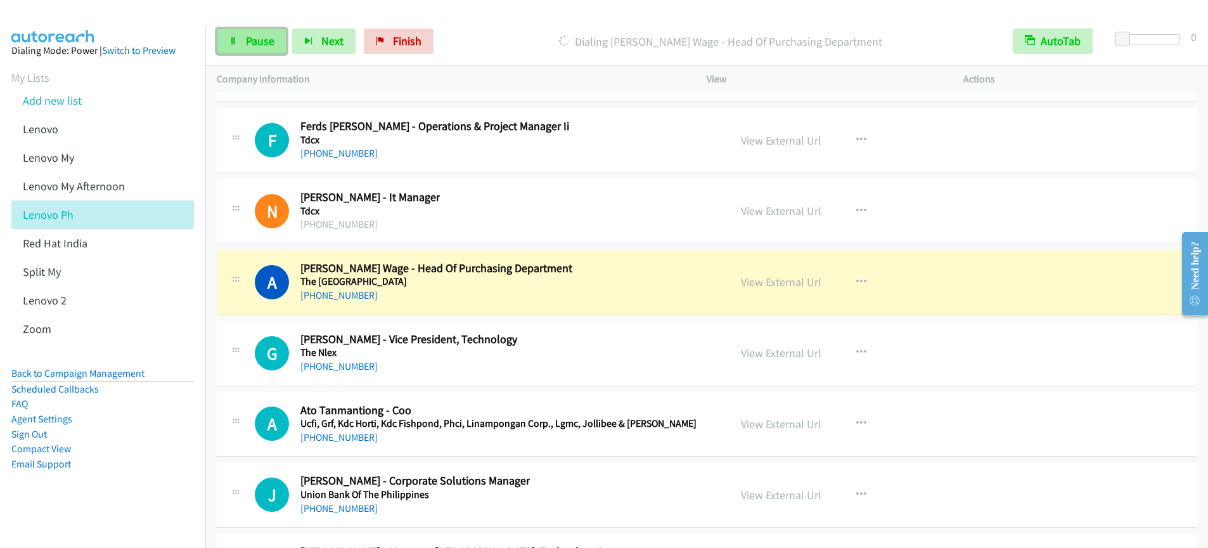
click at [274, 43] on link "Pause" at bounding box center [252, 41] width 70 height 25
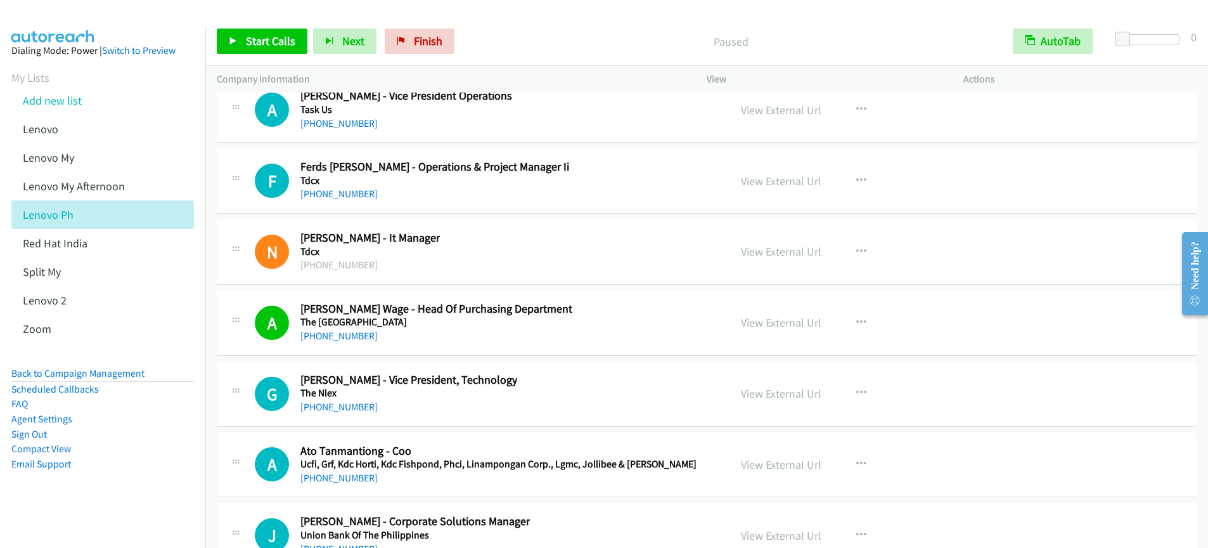
scroll to position [22361, 0]
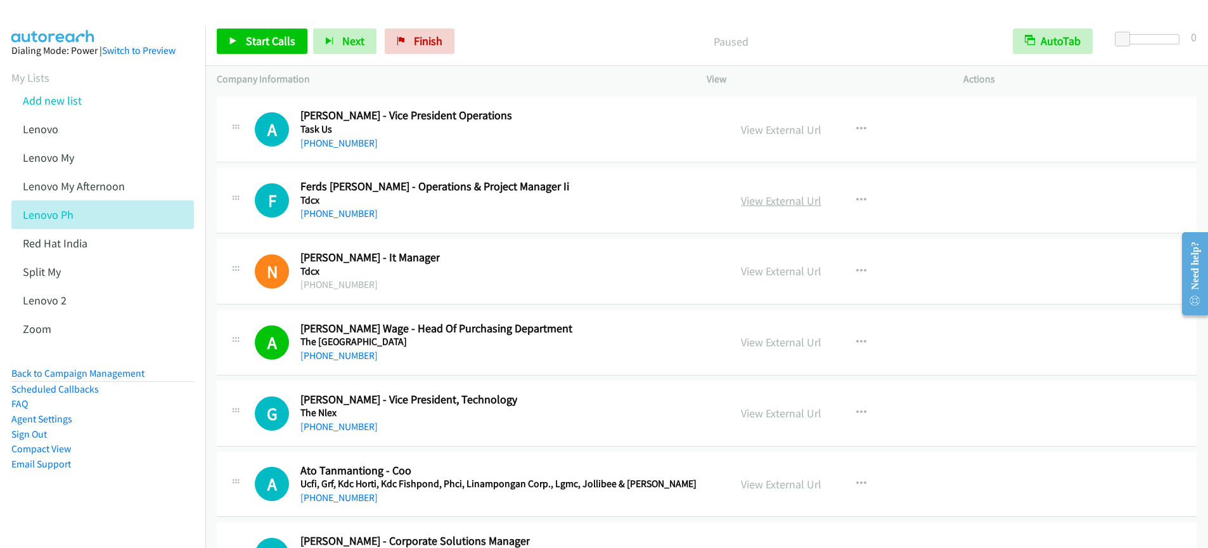
click at [787, 205] on link "View External Url" at bounding box center [781, 200] width 80 height 15
click at [253, 44] on span "Start Calls" at bounding box center [270, 41] width 49 height 15
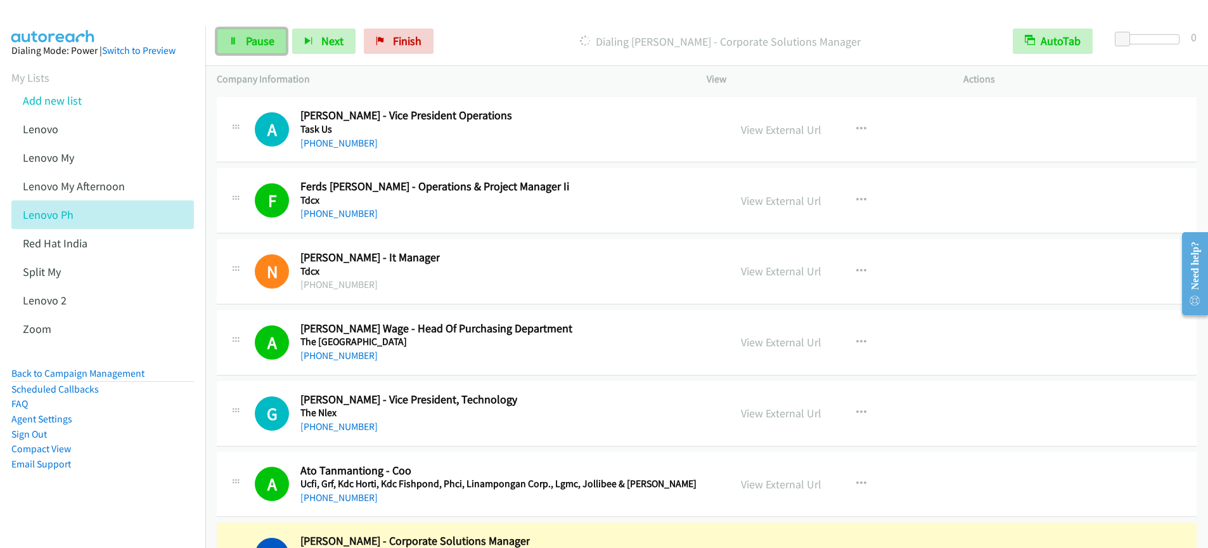
click at [270, 36] on span "Pause" at bounding box center [260, 41] width 29 height 15
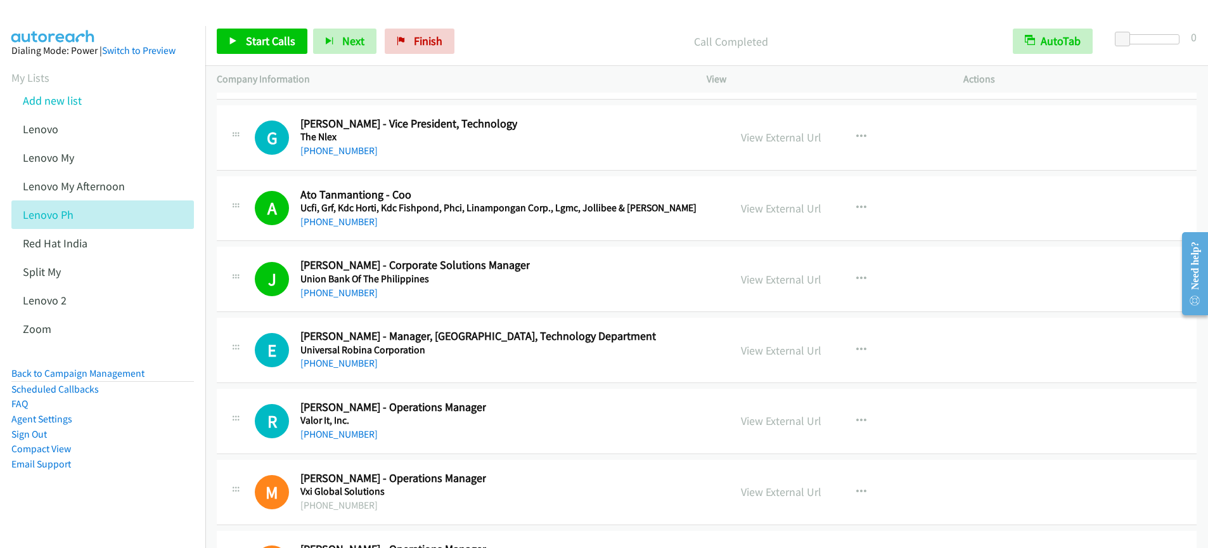
scroll to position [22670, 0]
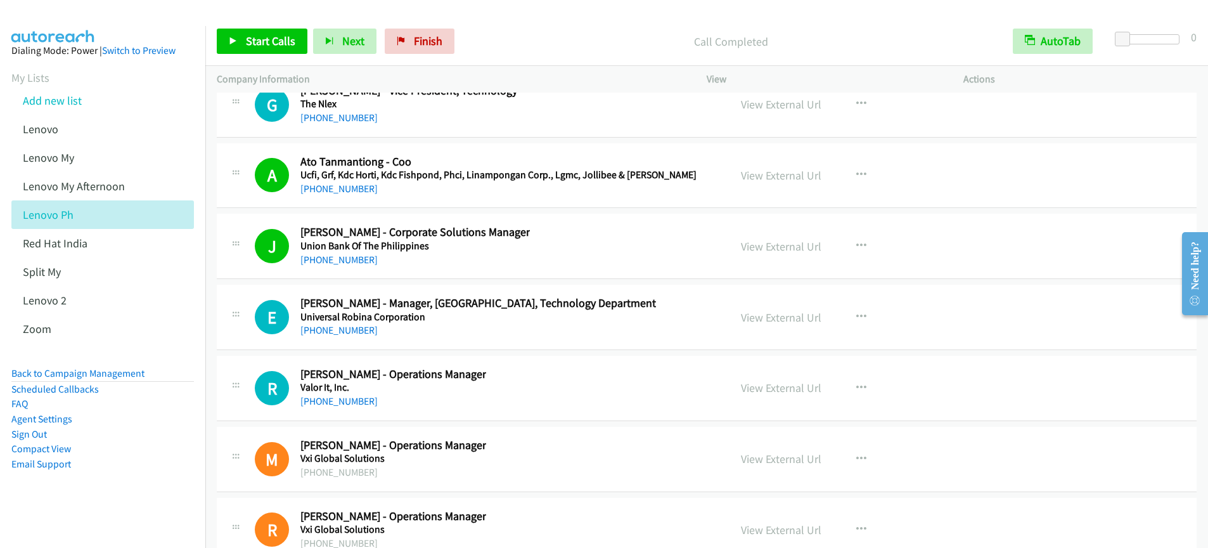
click at [264, 23] on div "Start Calls Pause Next Finish Call Completed AutoTab AutoTab 0" at bounding box center [706, 41] width 1003 height 49
drag, startPoint x: 260, startPoint y: 39, endPoint x: 265, endPoint y: 47, distance: 8.8
click at [260, 39] on span "Start Calls" at bounding box center [270, 41] width 49 height 15
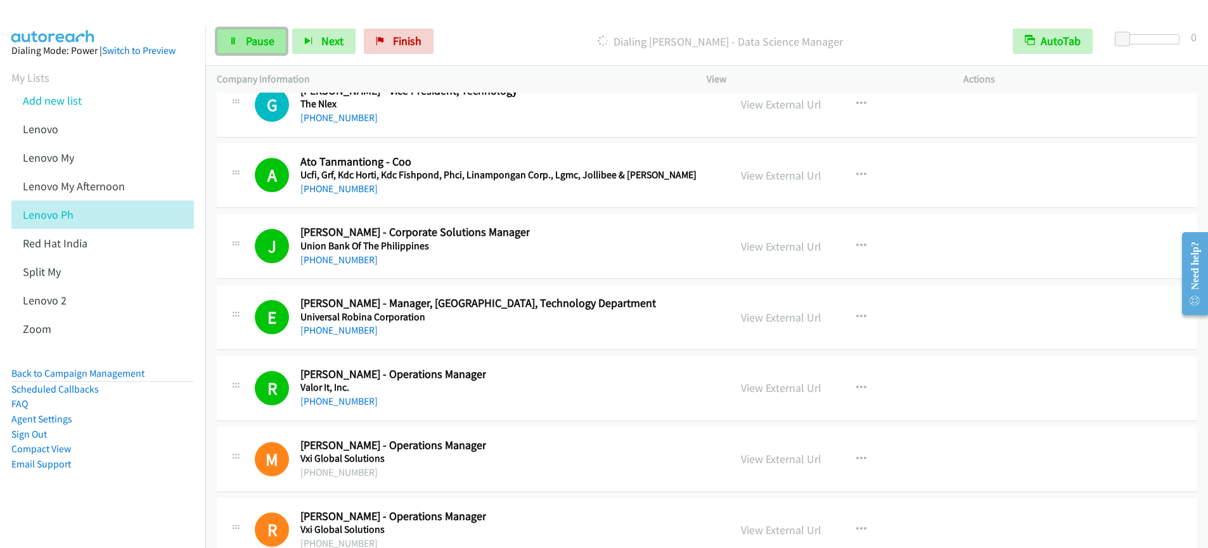
click at [270, 41] on span "Pause" at bounding box center [260, 41] width 29 height 15
click at [259, 44] on span "Start Calls" at bounding box center [270, 41] width 49 height 15
click at [269, 49] on link "Pause" at bounding box center [252, 41] width 70 height 25
click at [418, 54] on div "Start Calls Pause Next Finish Call Completed AutoTab AutoTab 0" at bounding box center [706, 41] width 1003 height 49
click at [422, 47] on span "Finish" at bounding box center [428, 41] width 29 height 15
